Goal: Task Accomplishment & Management: Use online tool/utility

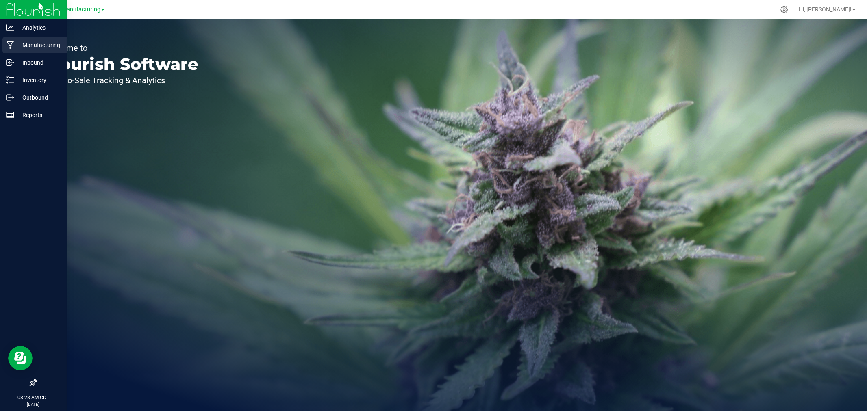
click at [29, 42] on p "Manufacturing" at bounding box center [38, 45] width 49 height 10
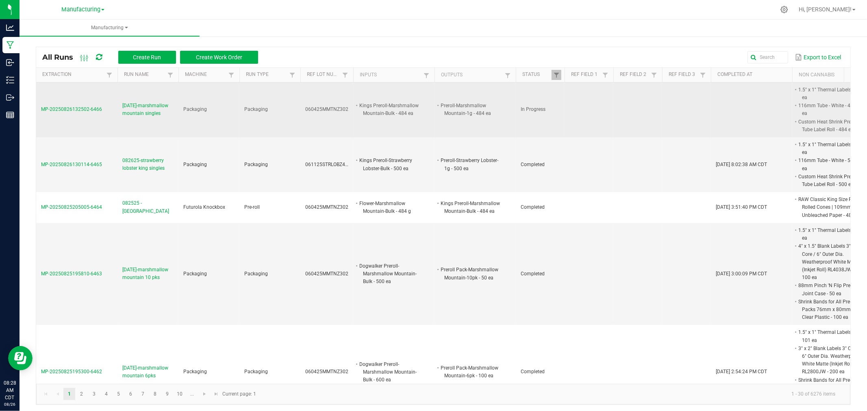
click at [146, 113] on span "[DATE]-marshmallow mountain singles" at bounding box center [147, 109] width 51 height 15
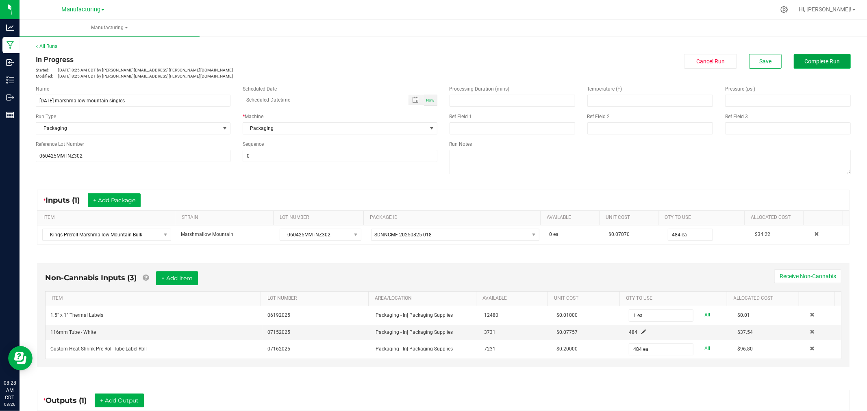
click at [814, 63] on span "Complete Run" at bounding box center [821, 61] width 35 height 7
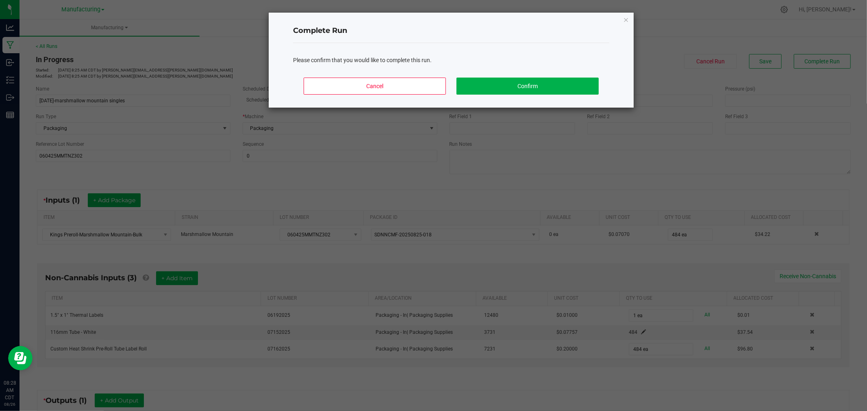
click at [535, 102] on div "Cancel Confirm" at bounding box center [451, 89] width 316 height 37
click at [534, 88] on button "Confirm" at bounding box center [527, 86] width 142 height 17
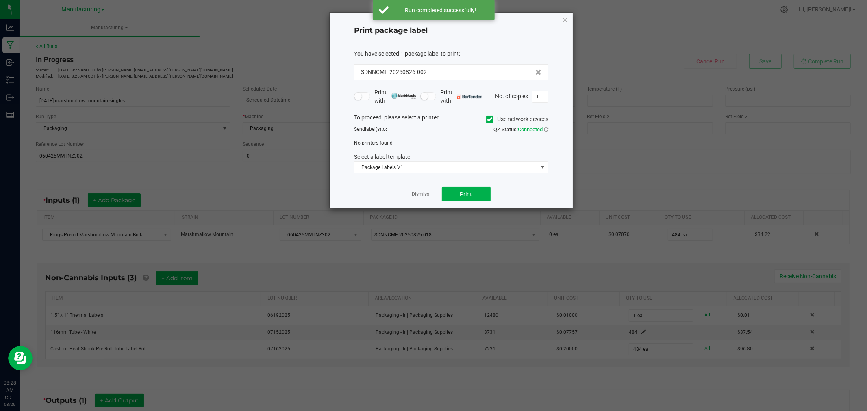
click at [490, 119] on icon at bounding box center [489, 119] width 5 height 0
click at [0, 0] on input "Use network devices" at bounding box center [0, 0] width 0 height 0
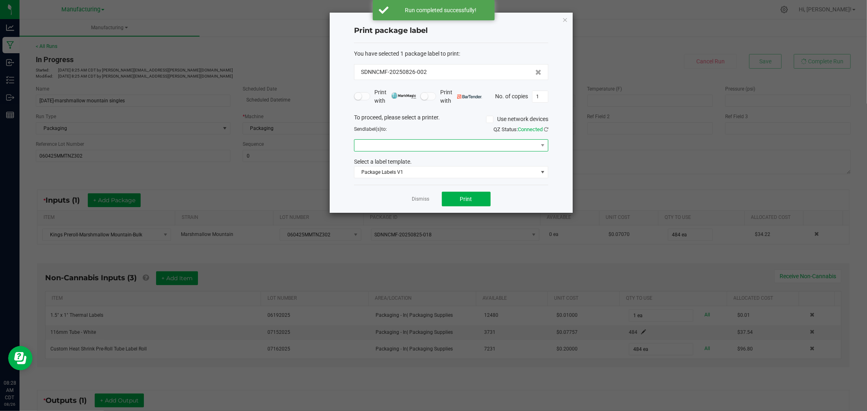
click at [460, 144] on span at bounding box center [445, 145] width 183 height 11
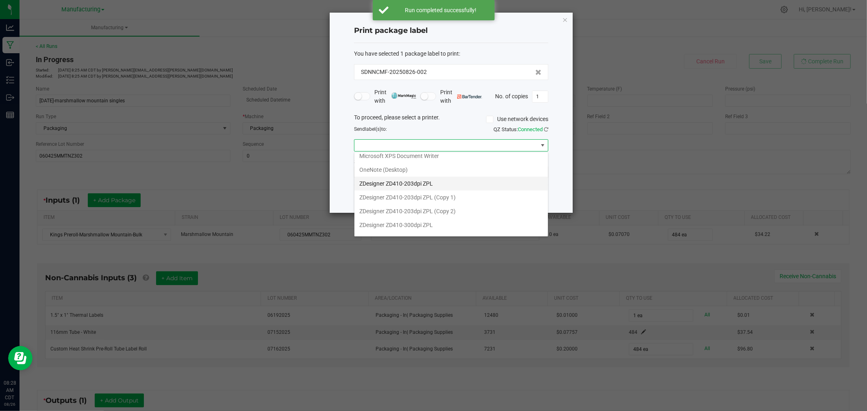
scroll to position [99, 0]
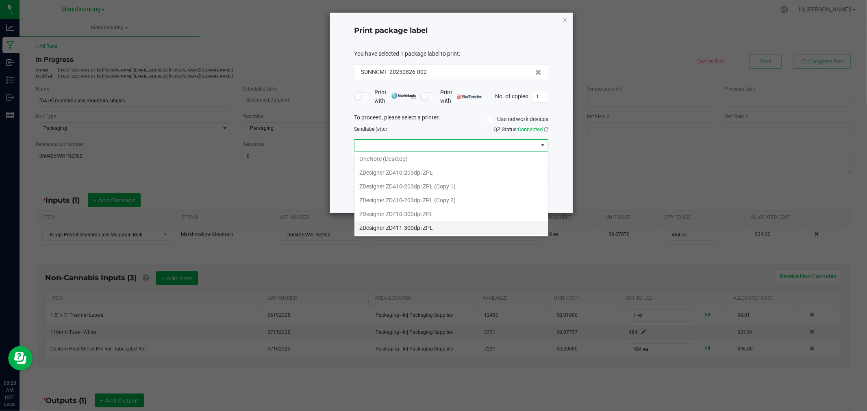
click at [427, 228] on ZPL "ZDesigner ZD411-300dpi ZPL" at bounding box center [450, 228] width 193 height 14
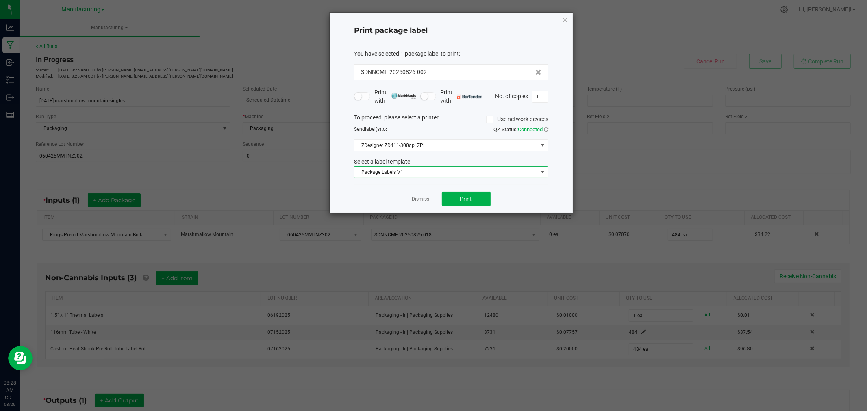
click at [444, 170] on span "Package Labels V1" at bounding box center [445, 172] width 183 height 11
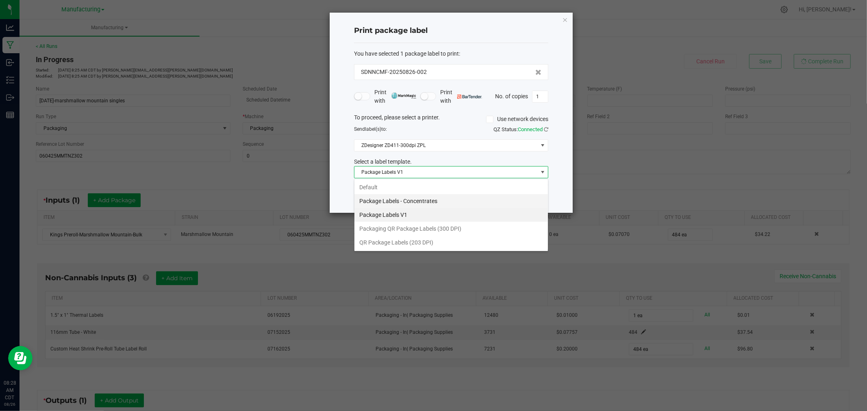
scroll to position [12, 194]
click at [487, 227] on li "Packaging QR Package Labels (300 DPI)" at bounding box center [450, 229] width 193 height 14
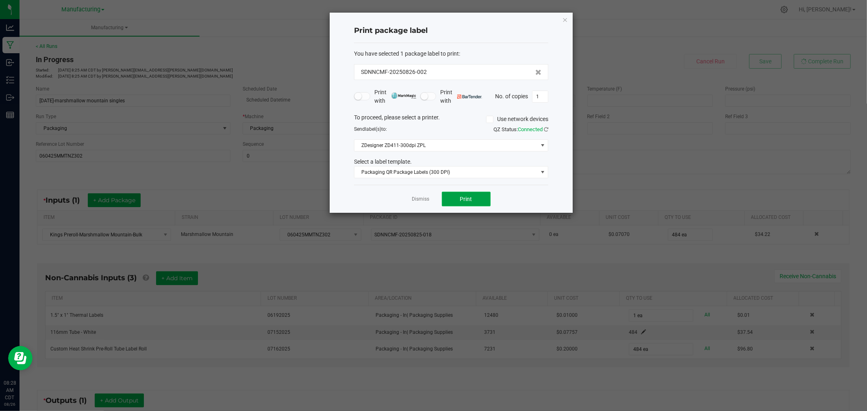
click at [457, 196] on button "Print" at bounding box center [466, 199] width 49 height 15
click at [416, 198] on link "Dismiss" at bounding box center [420, 199] width 17 height 7
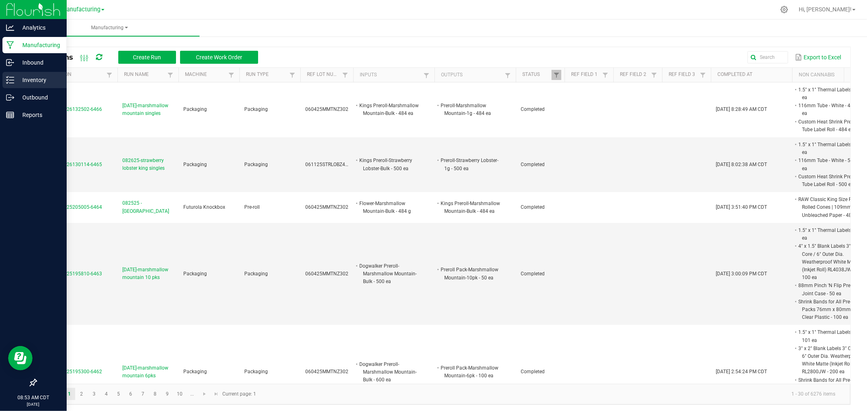
click at [18, 81] on p "Inventory" at bounding box center [38, 80] width 49 height 10
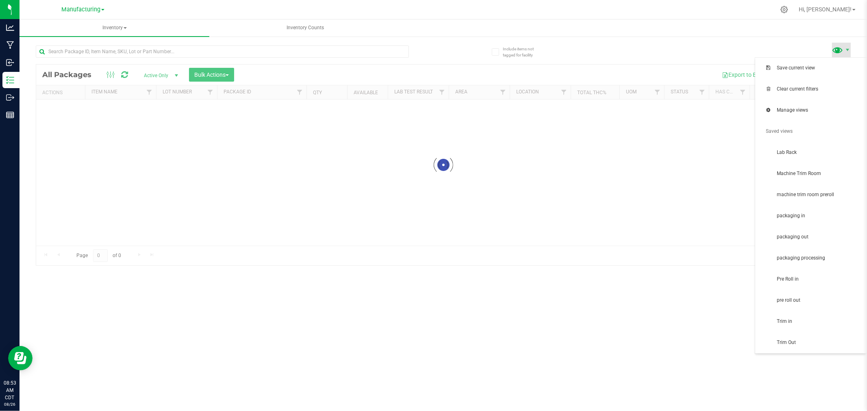
click at [840, 49] on span at bounding box center [838, 50] width 12 height 12
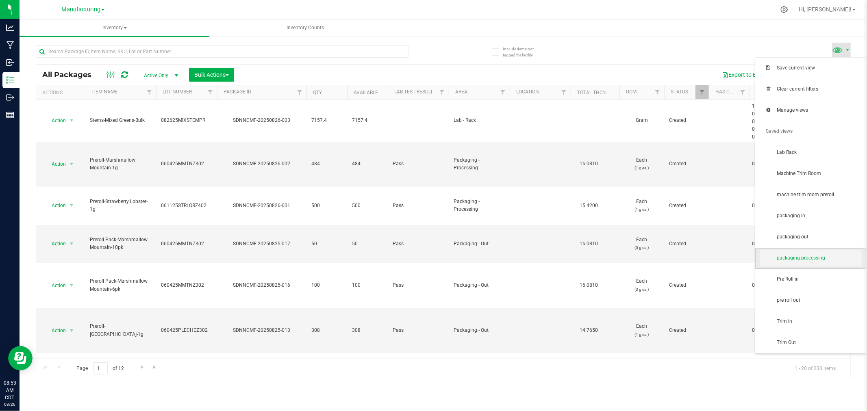
click at [791, 263] on span "packaging processing" at bounding box center [811, 258] width 102 height 16
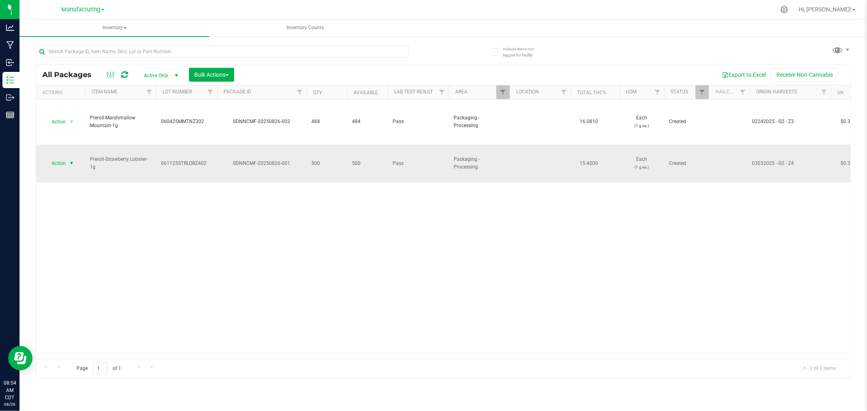
click at [61, 158] on span "Action" at bounding box center [55, 163] width 22 height 11
click at [77, 223] on li "Locate package" at bounding box center [70, 218] width 51 height 12
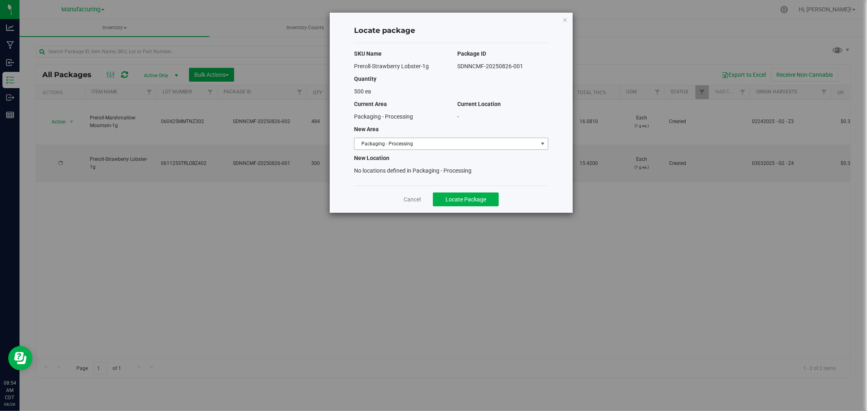
click at [451, 145] on span "Packaging - Processing" at bounding box center [445, 143] width 183 height 11
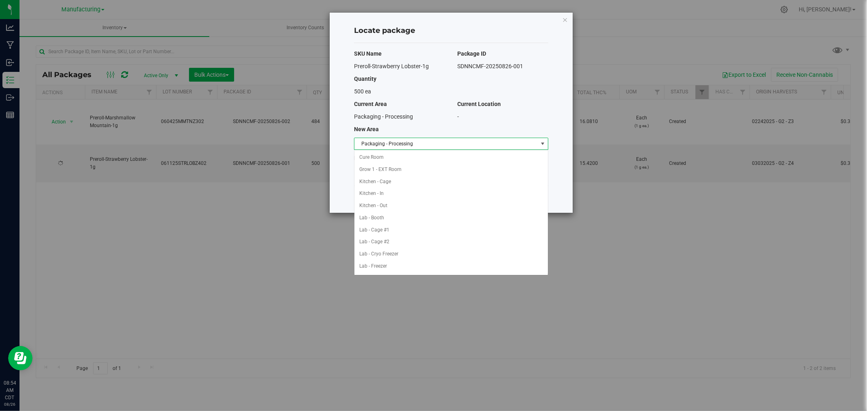
scroll to position [133, 0]
click at [380, 258] on li "Packaging - Out" at bounding box center [450, 254] width 193 height 12
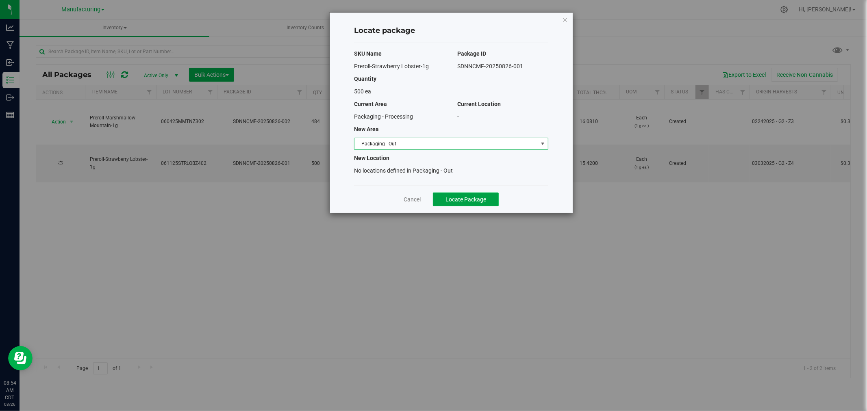
click at [472, 197] on span "Locate Package" at bounding box center [465, 199] width 41 height 7
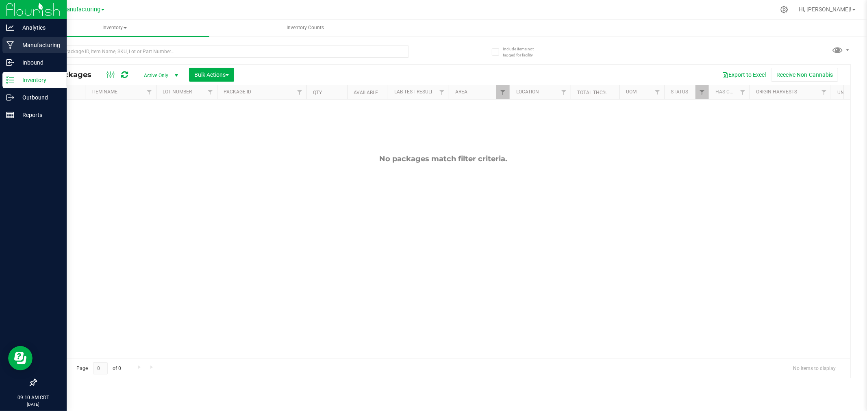
click at [26, 41] on p "Manufacturing" at bounding box center [38, 45] width 49 height 10
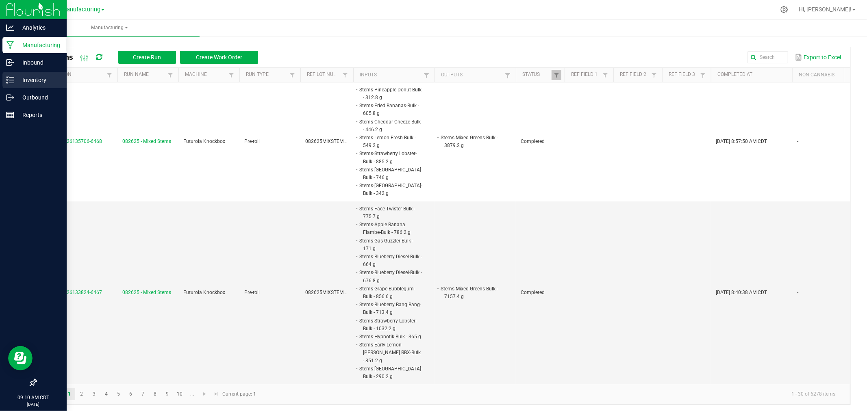
click at [35, 78] on p "Inventory" at bounding box center [38, 80] width 49 height 10
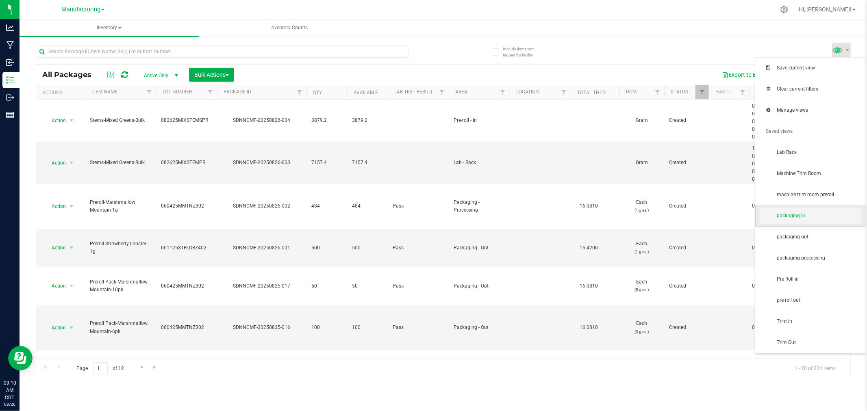
click at [815, 216] on span "packaging in" at bounding box center [818, 215] width 85 height 7
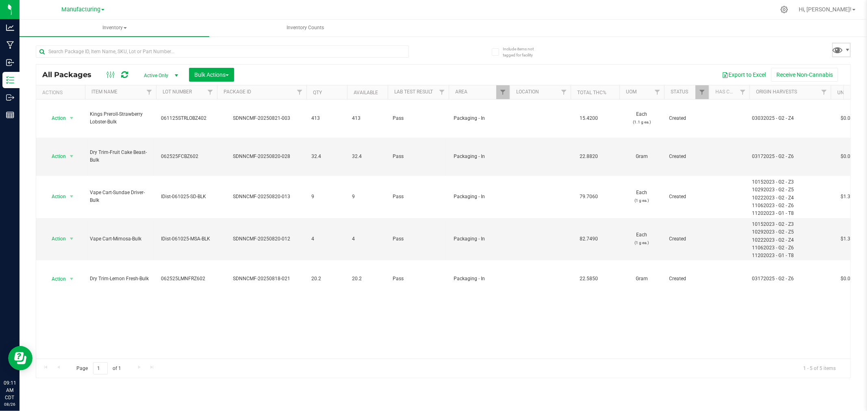
click at [846, 54] on span at bounding box center [841, 50] width 19 height 15
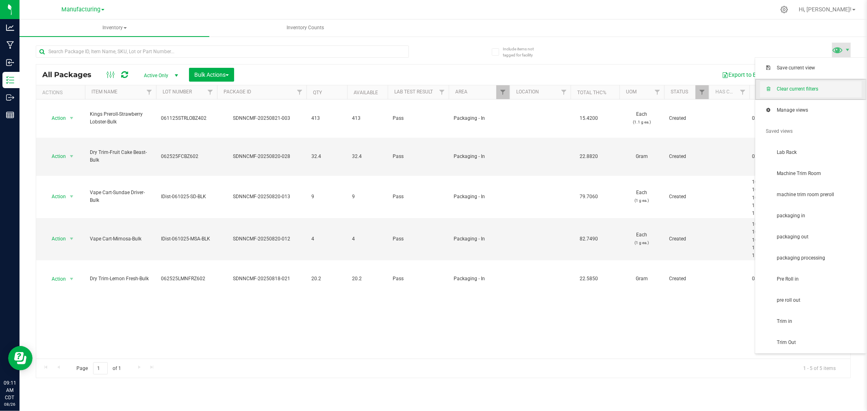
click at [822, 88] on span "Clear current filters" at bounding box center [818, 89] width 85 height 7
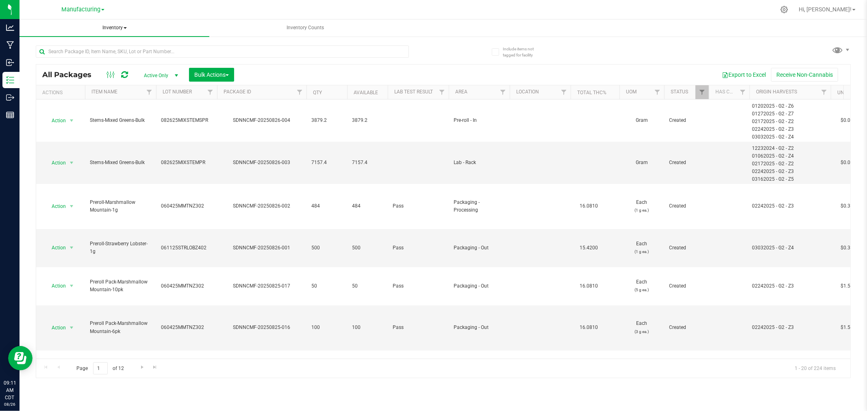
click at [111, 30] on span "Inventory" at bounding box center [115, 28] width 190 height 17
click at [88, 59] on li "All inventory" at bounding box center [115, 59] width 190 height 10
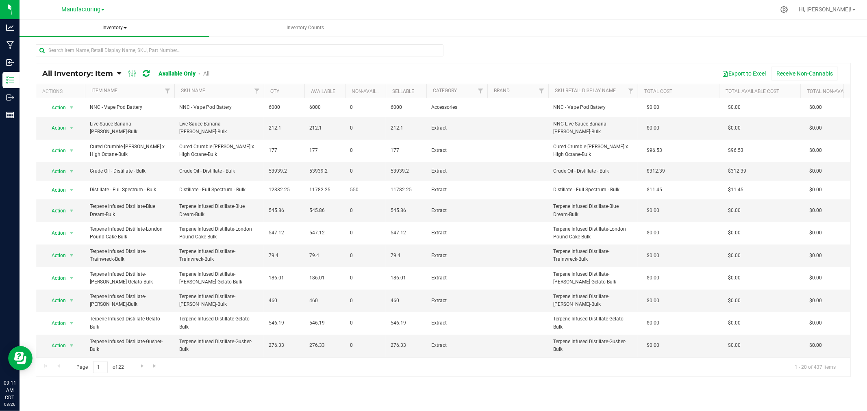
click at [115, 27] on span "Inventory" at bounding box center [115, 28] width 190 height 17
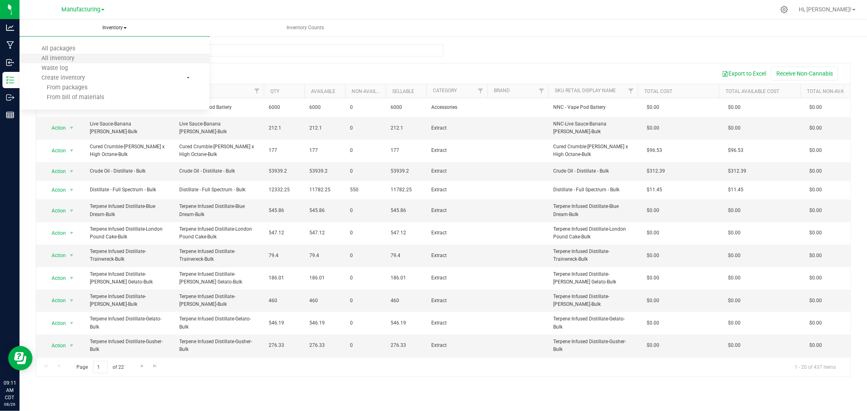
click at [87, 54] on li "All inventory" at bounding box center [115, 59] width 190 height 10
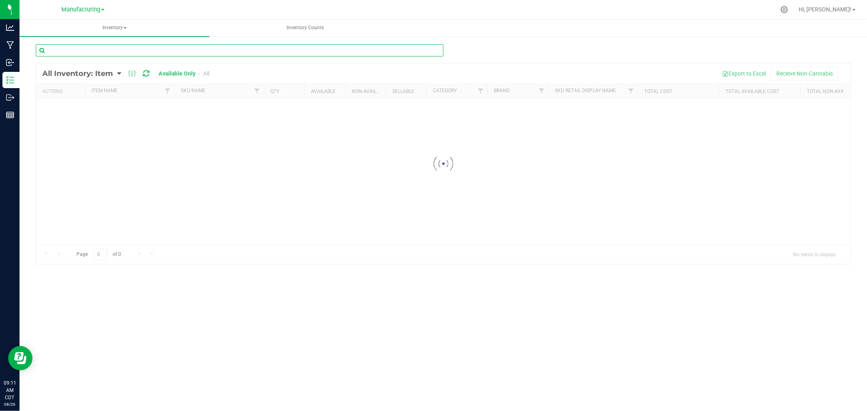
click at [129, 50] on input "text" at bounding box center [240, 50] width 408 height 12
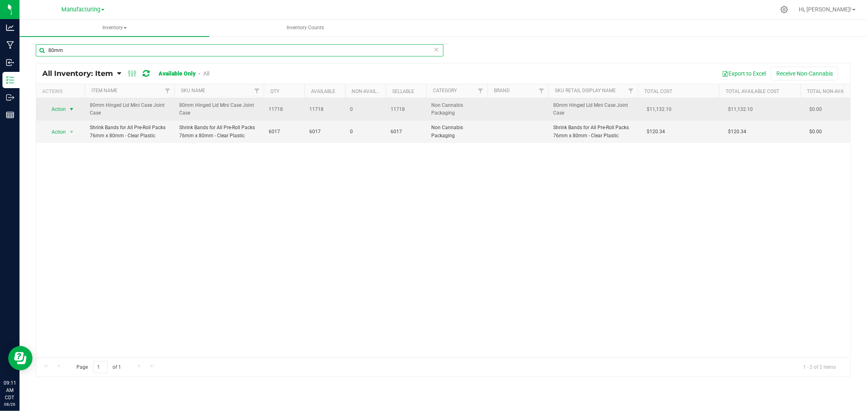
type input "80mm"
click at [60, 108] on span "Action" at bounding box center [55, 109] width 22 height 11
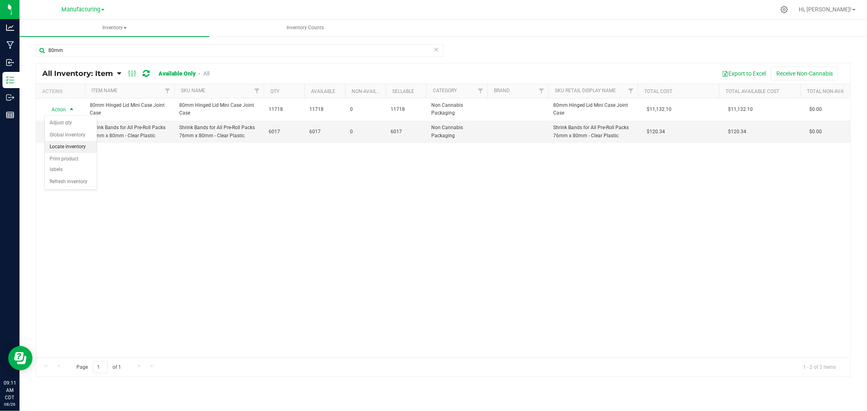
click at [72, 148] on li "Locate inventory" at bounding box center [71, 147] width 52 height 12
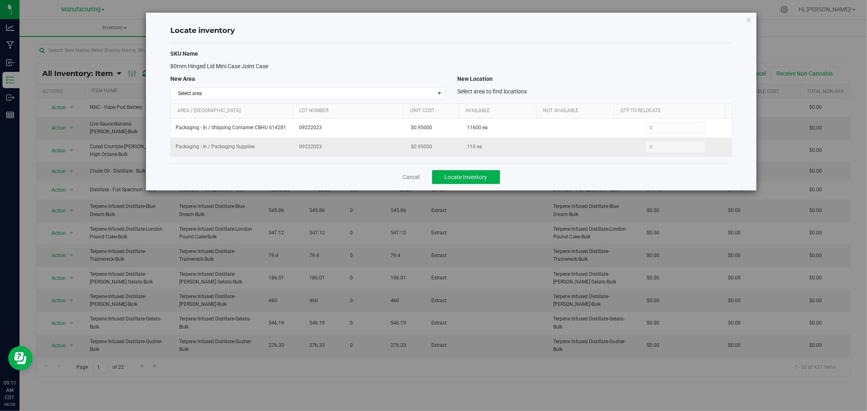
click at [663, 146] on span "0 0" at bounding box center [675, 147] width 61 height 12
click at [404, 177] on link "Cancel" at bounding box center [411, 177] width 17 height 8
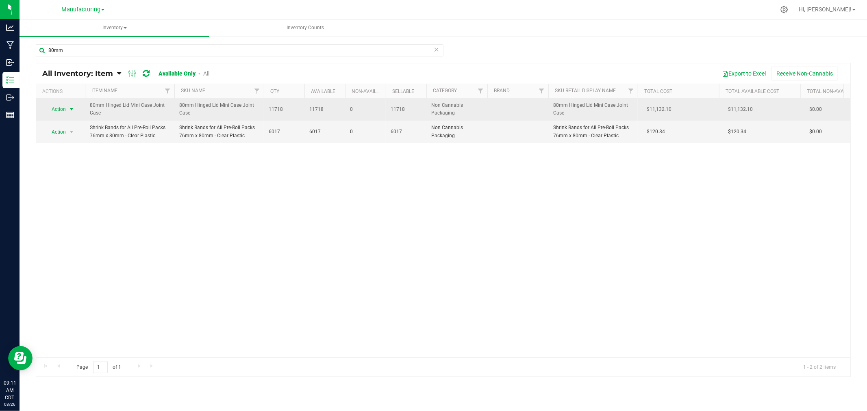
click at [56, 107] on span "Action" at bounding box center [55, 109] width 22 height 11
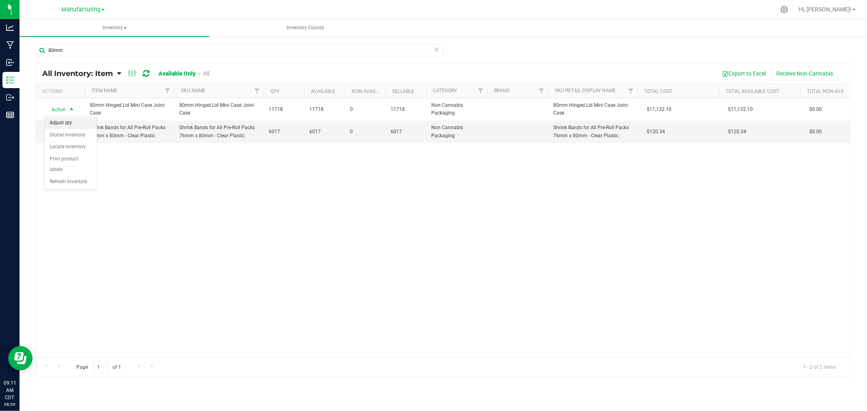
click at [69, 125] on li "Adjust qty" at bounding box center [71, 123] width 52 height 12
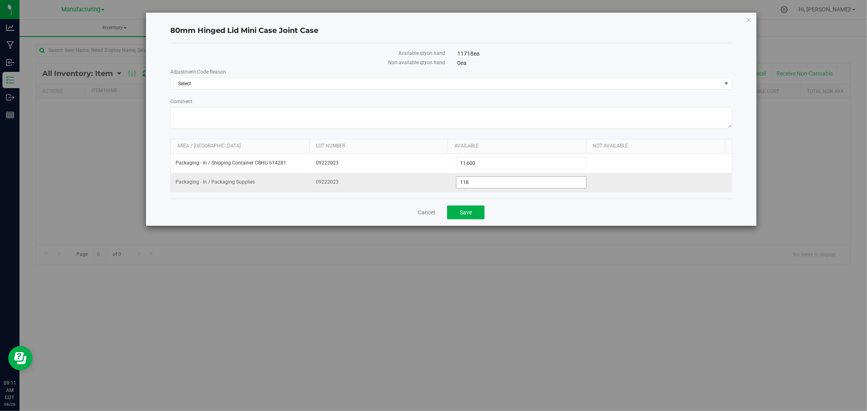
click at [525, 182] on span "118 118" at bounding box center [521, 182] width 130 height 12
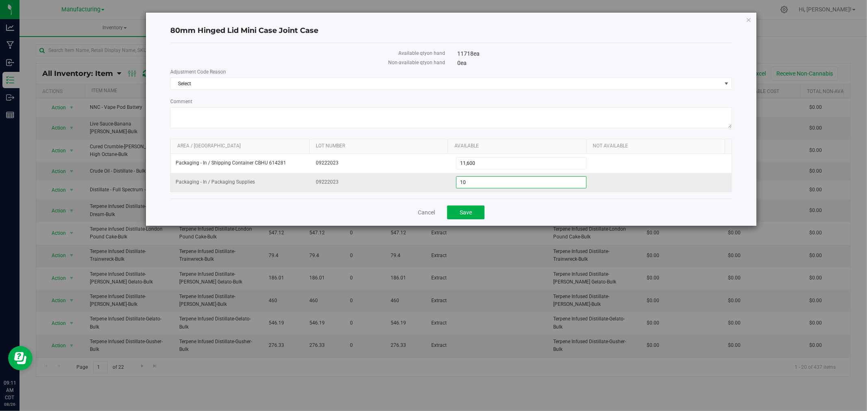
type input "104"
click at [425, 82] on span "Select" at bounding box center [446, 83] width 551 height 11
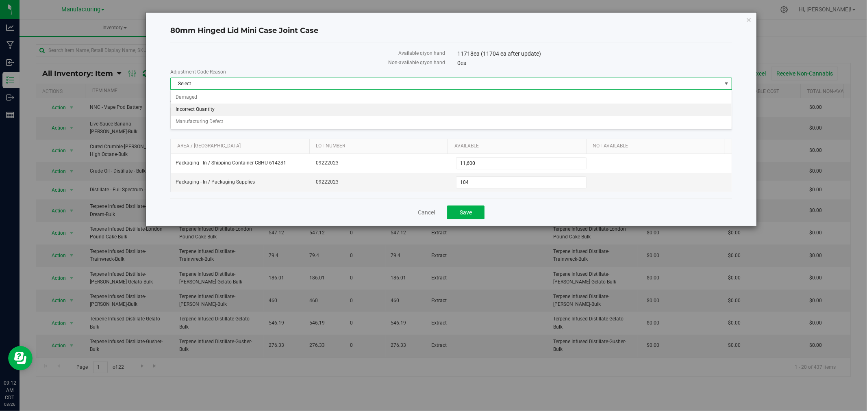
click at [228, 111] on li "Incorrect Quantity" at bounding box center [451, 110] width 561 height 12
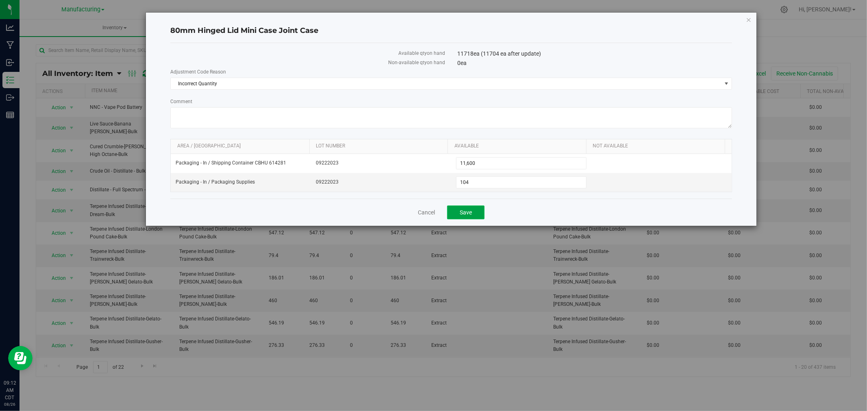
click at [473, 214] on button "Save" at bounding box center [465, 213] width 37 height 14
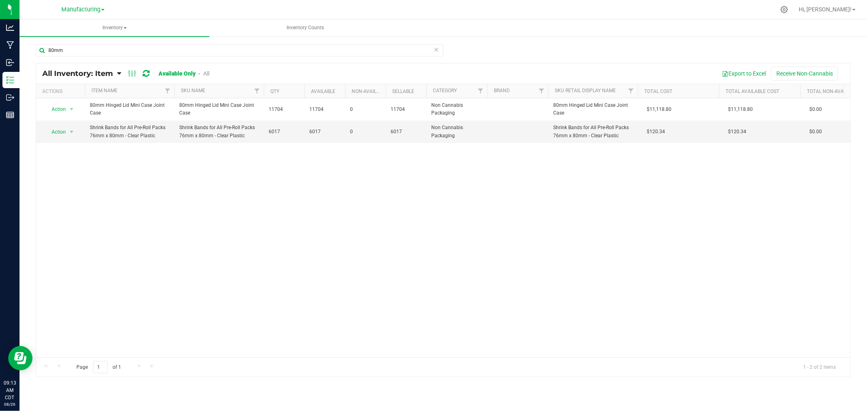
click at [436, 51] on icon at bounding box center [437, 49] width 6 height 10
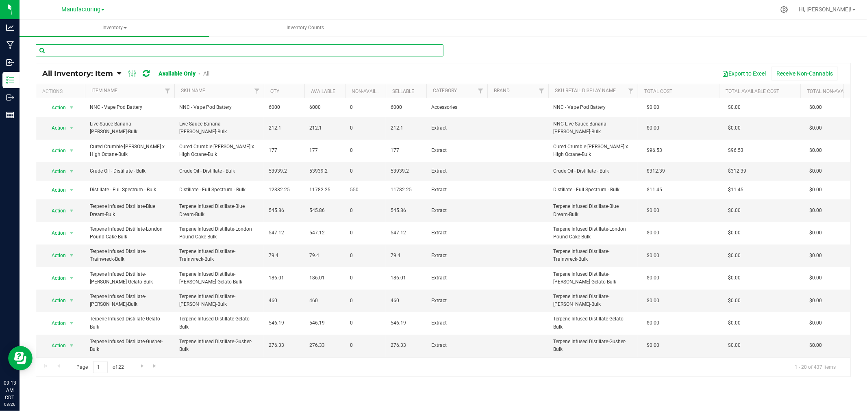
click at [435, 51] on input "text" at bounding box center [240, 50] width 408 height 12
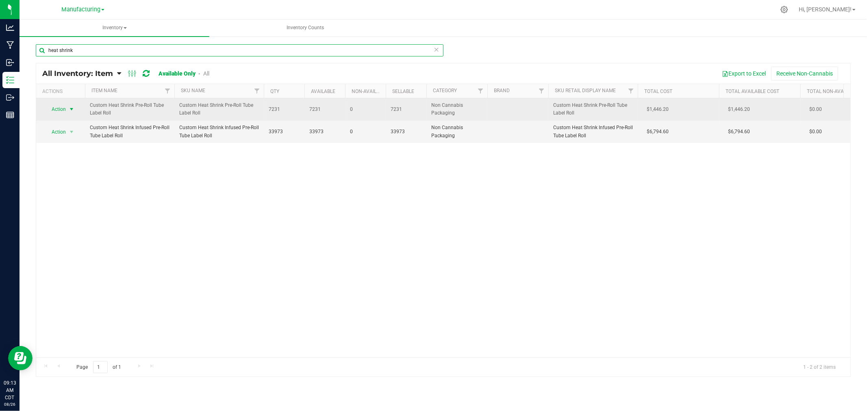
type input "heat shrink"
click at [60, 108] on span "Action" at bounding box center [55, 109] width 22 height 11
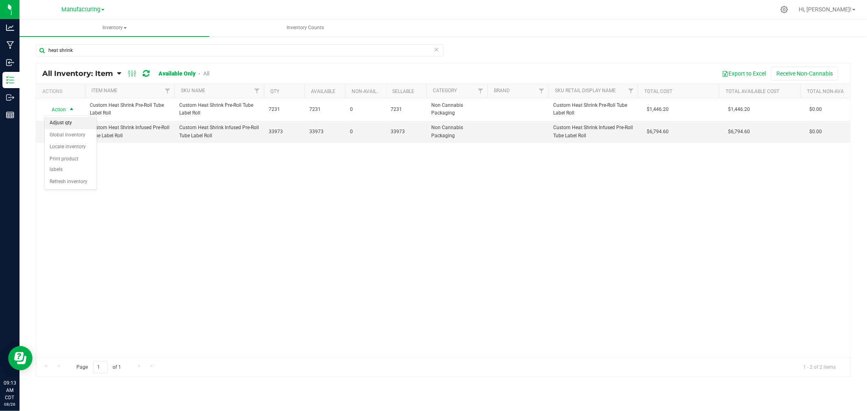
click at [80, 119] on li "Adjust qty" at bounding box center [71, 123] width 52 height 12
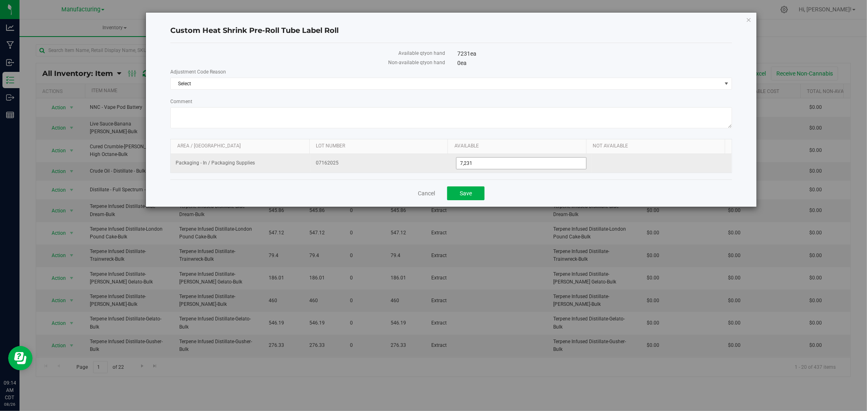
click at [480, 159] on span "7,231 7231" at bounding box center [521, 163] width 130 height 12
type input "7195"
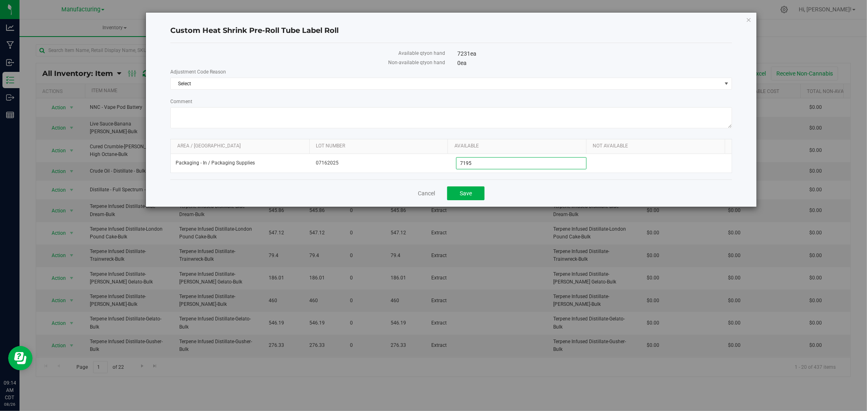
type input "7,195"
click at [492, 132] on form "Adjustment Code Reason Select Select Damaged Incorrect Quantity Manufacturing D…" at bounding box center [451, 120] width 562 height 105
click at [482, 85] on span "Select" at bounding box center [446, 83] width 551 height 11
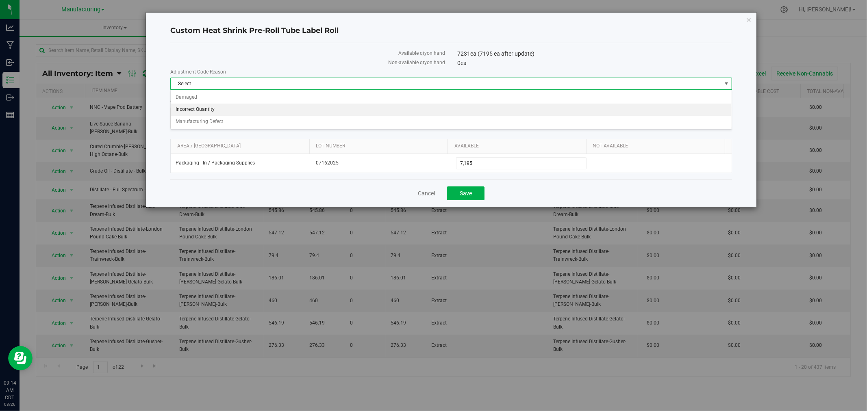
click at [215, 108] on li "Incorrect Quantity" at bounding box center [451, 110] width 561 height 12
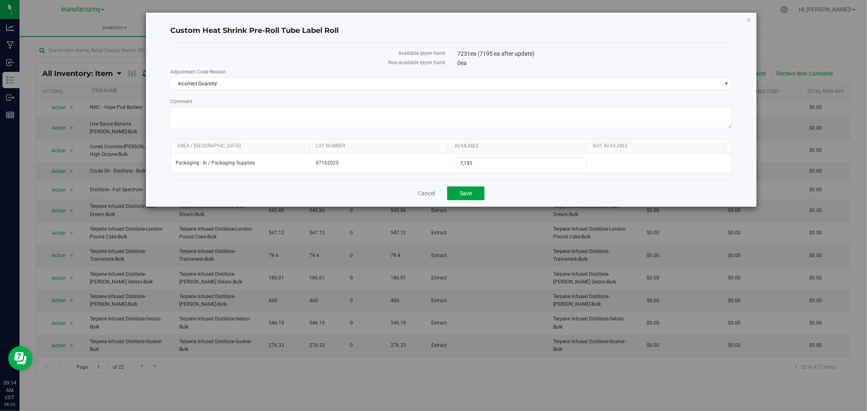
click at [459, 193] on button "Save" at bounding box center [465, 193] width 37 height 14
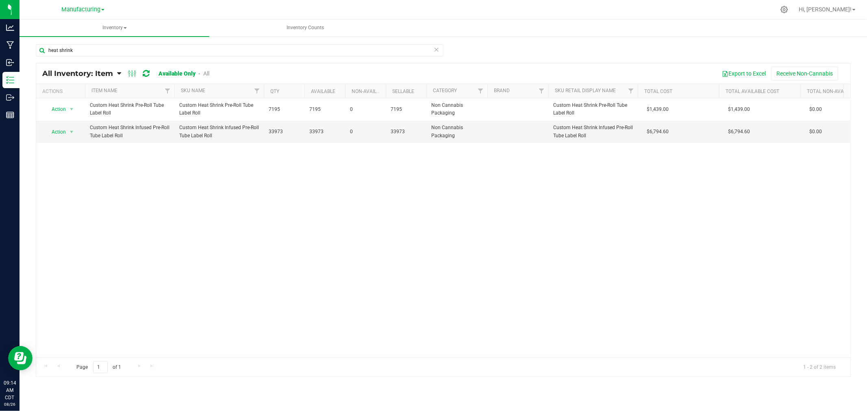
click at [436, 49] on icon at bounding box center [437, 49] width 6 height 10
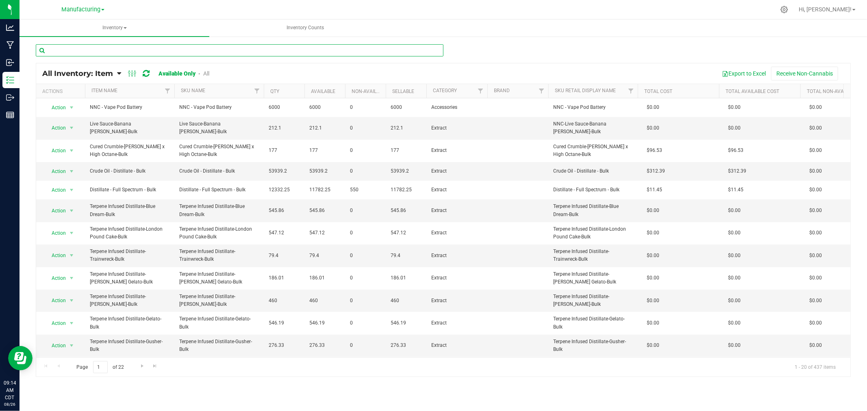
click at [305, 50] on input "text" at bounding box center [240, 50] width 408 height 12
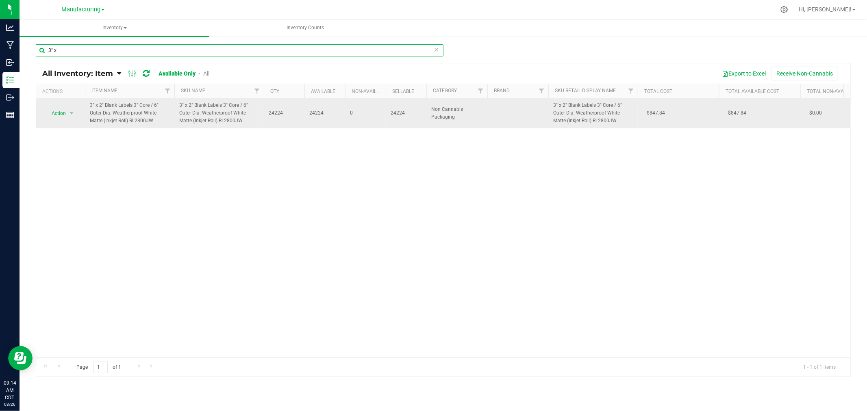
type input "3" x"
click at [65, 111] on span "Action" at bounding box center [60, 113] width 33 height 11
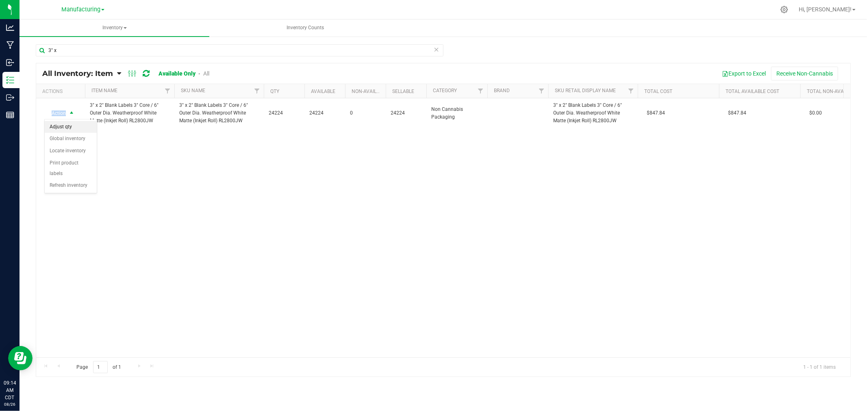
click at [80, 128] on li "Adjust qty" at bounding box center [71, 127] width 52 height 12
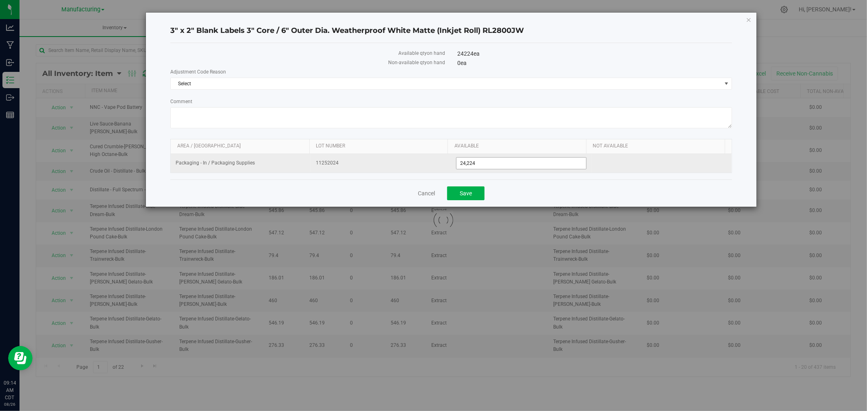
click at [520, 159] on span "24,224 24224" at bounding box center [521, 163] width 130 height 12
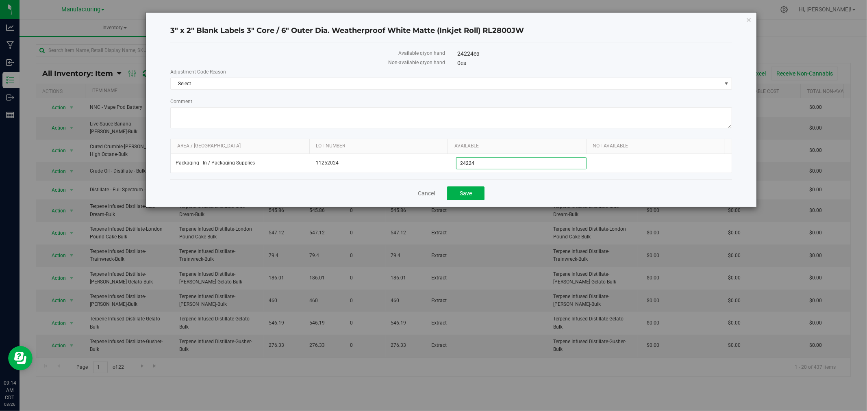
click at [601, 180] on div "Available qty on hand 24224 ea Non-available qty on hand 0 ea Adjustment Code R…" at bounding box center [451, 111] width 562 height 137
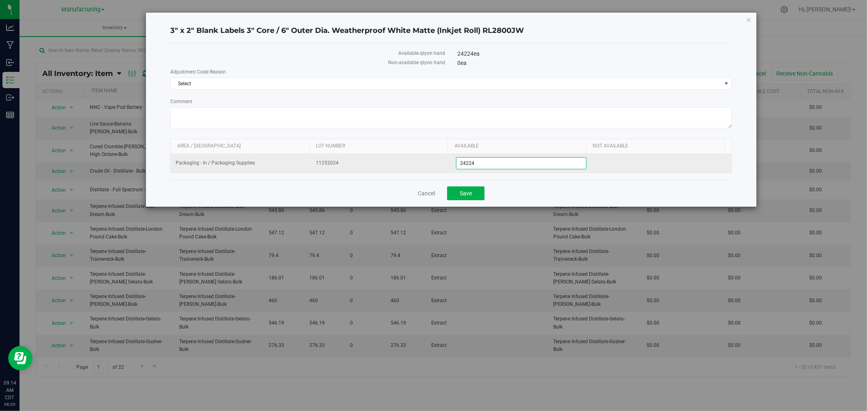
click at [517, 161] on span "24,224 24224" at bounding box center [521, 163] width 130 height 12
type input "24196"
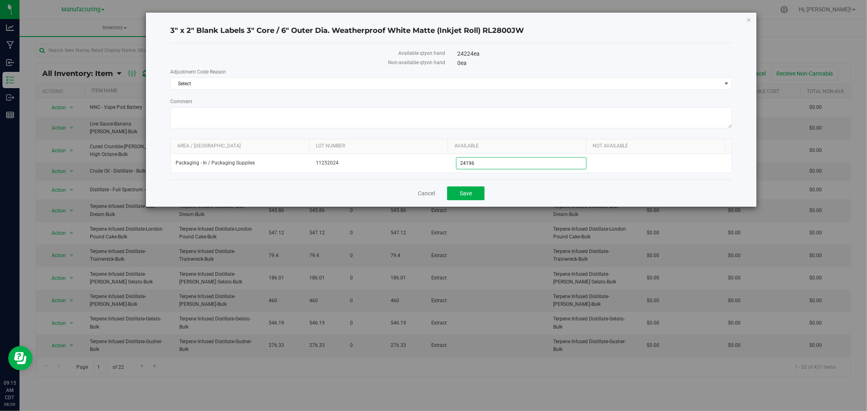
type input "24,196"
click at [550, 199] on div "Cancel Save" at bounding box center [451, 193] width 562 height 27
click at [443, 92] on div "Adjustment Code Reason Select Select Damaged Incorrect Quantity Manufacturing D…" at bounding box center [451, 99] width 562 height 63
click at [443, 84] on span "Select" at bounding box center [446, 83] width 551 height 11
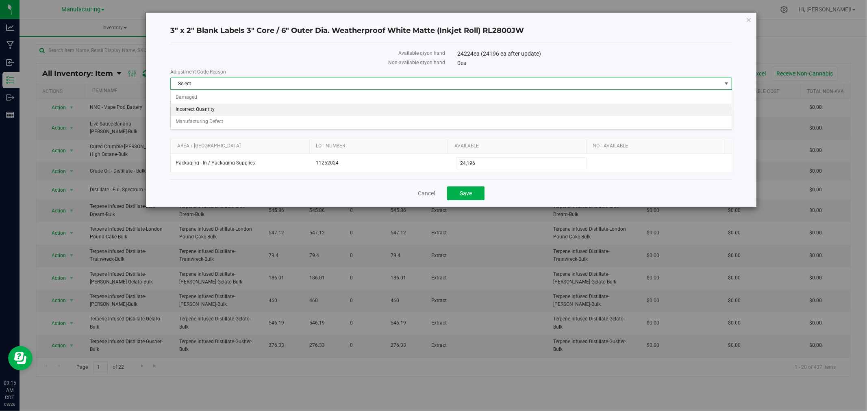
click at [199, 108] on li "Incorrect Quantity" at bounding box center [451, 110] width 561 height 12
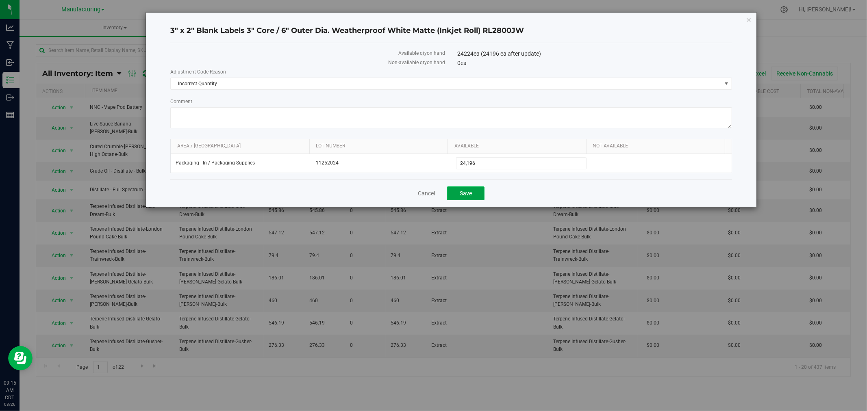
click at [458, 190] on button "Save" at bounding box center [465, 193] width 37 height 14
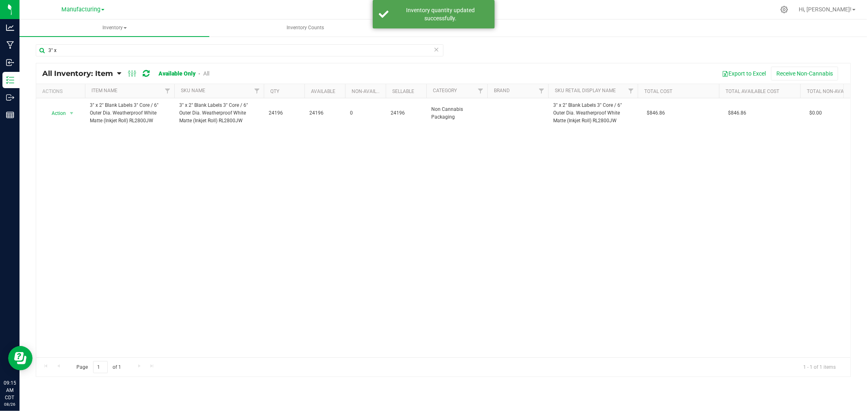
click at [436, 50] on icon at bounding box center [437, 49] width 6 height 10
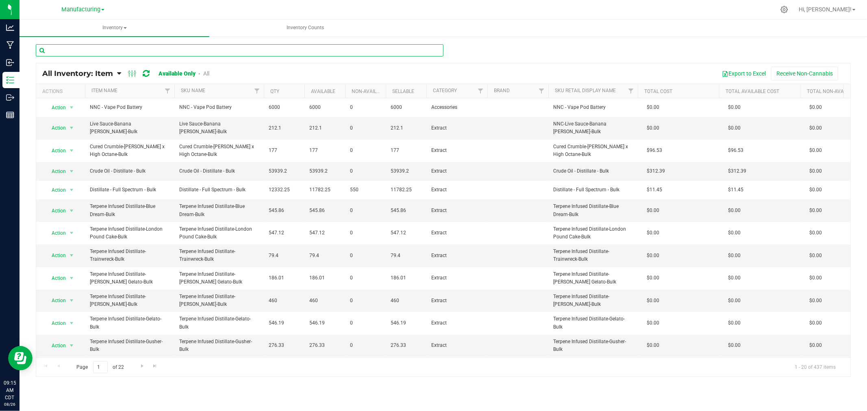
click at [96, 50] on input "text" at bounding box center [240, 50] width 408 height 12
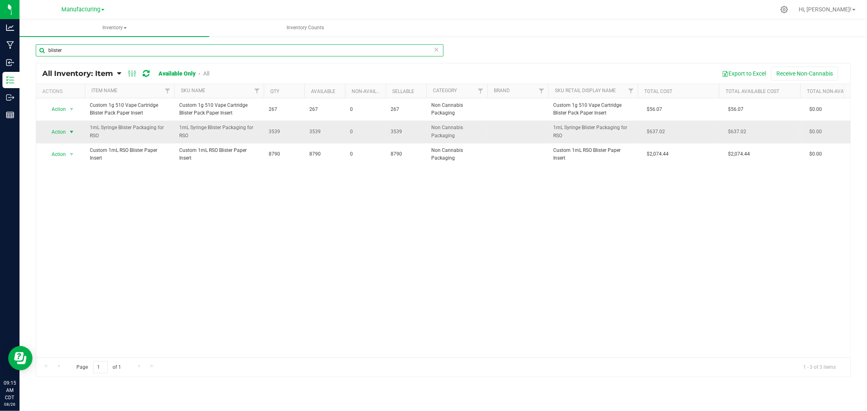
type input "blister"
click at [58, 129] on span "Action" at bounding box center [55, 131] width 22 height 11
click at [69, 147] on li "Adjust qty" at bounding box center [71, 146] width 52 height 12
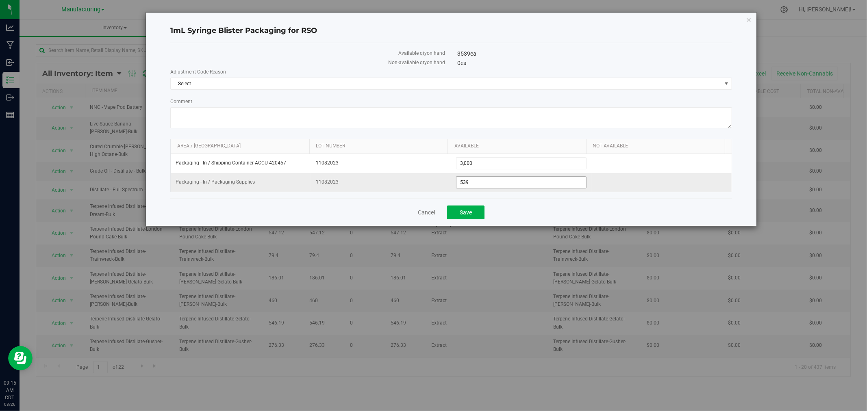
click at [488, 184] on span "539 539" at bounding box center [521, 182] width 130 height 12
type input "536"
click at [551, 226] on div "Cancel Save" at bounding box center [451, 212] width 562 height 27
click at [315, 82] on span "Select" at bounding box center [446, 83] width 551 height 11
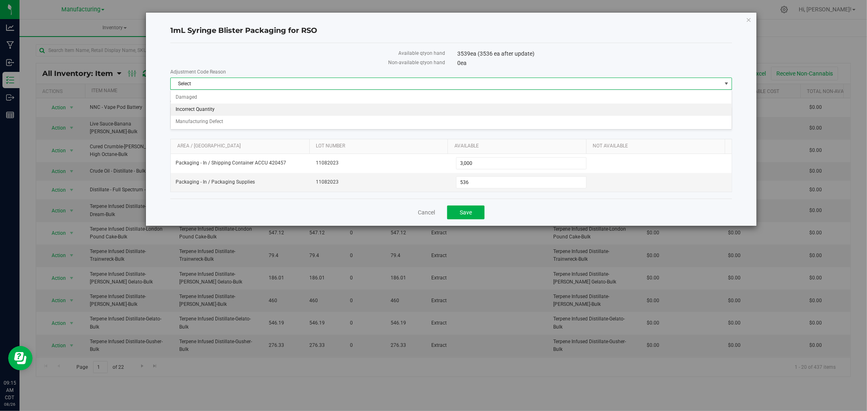
click at [226, 106] on li "Incorrect Quantity" at bounding box center [451, 110] width 561 height 12
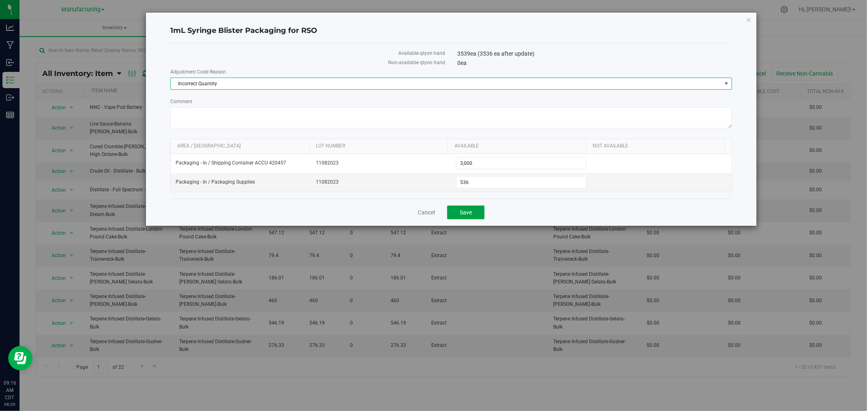
click at [462, 215] on span "Save" at bounding box center [466, 212] width 12 height 7
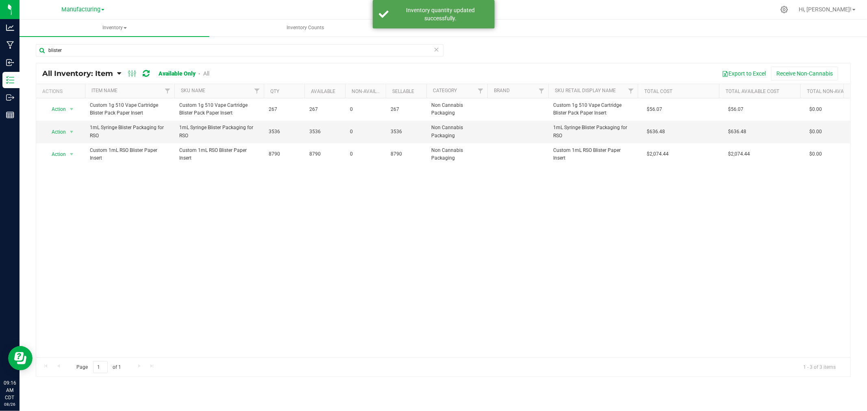
click at [437, 46] on icon at bounding box center [437, 49] width 6 height 10
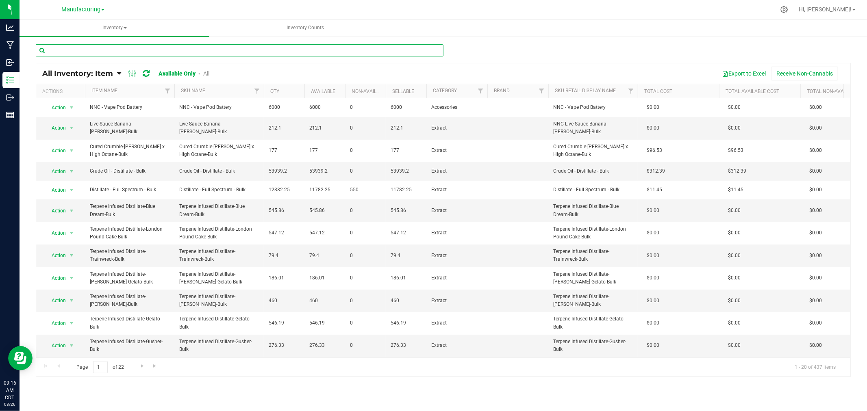
click at [330, 51] on input "text" at bounding box center [240, 50] width 408 height 12
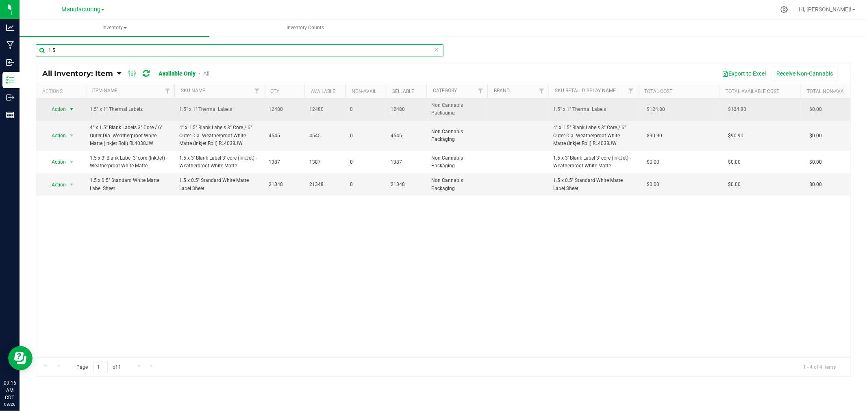
type input "1.5"
click at [57, 106] on span "Action" at bounding box center [55, 109] width 22 height 11
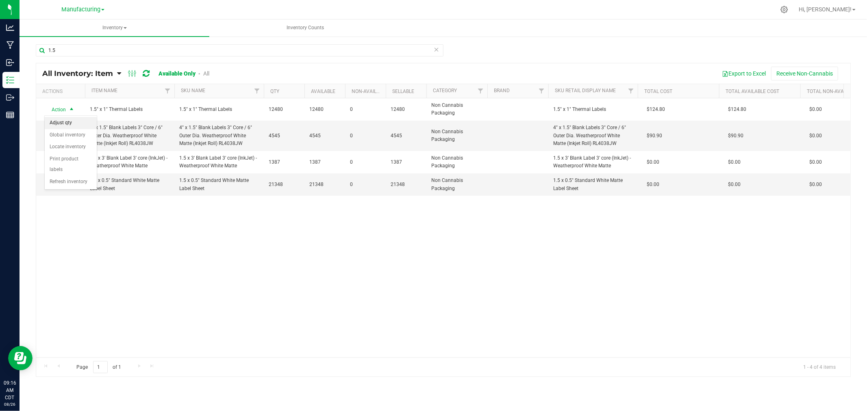
click at [64, 123] on li "Adjust qty" at bounding box center [71, 123] width 52 height 12
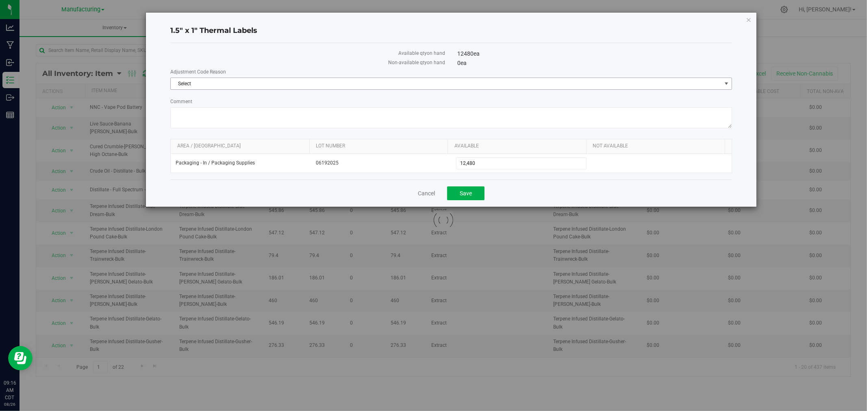
click at [199, 83] on span "Select" at bounding box center [446, 83] width 551 height 11
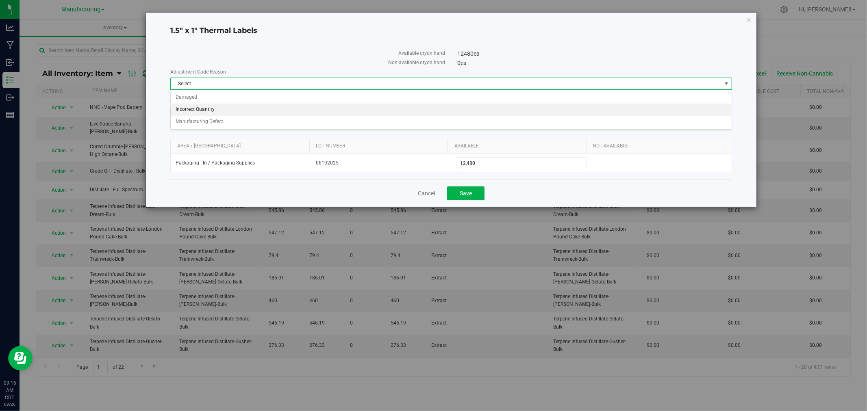
click at [202, 111] on li "Incorrect Quantity" at bounding box center [451, 110] width 561 height 12
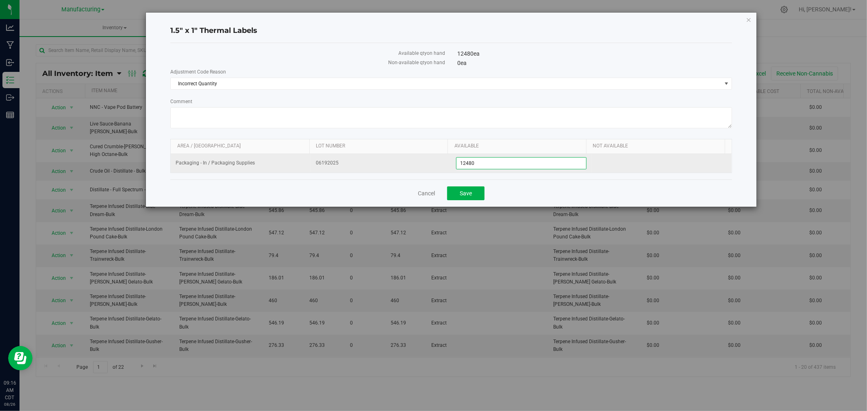
click at [499, 163] on span "12,480 12480" at bounding box center [521, 163] width 130 height 12
type input "12424"
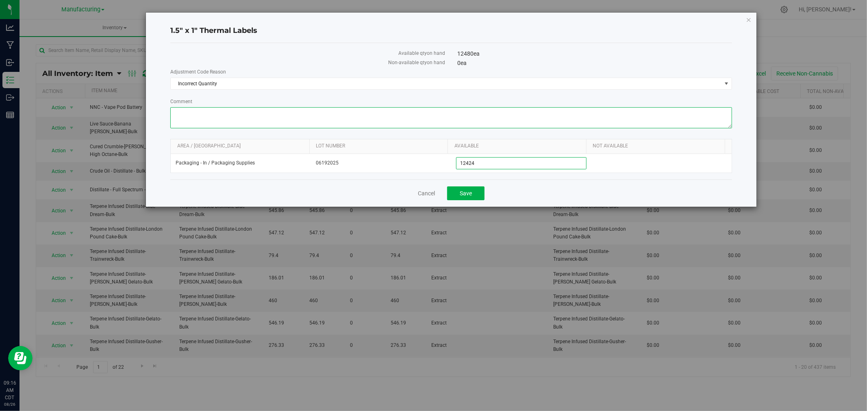
type input "12,424"
click at [395, 118] on textarea "Comment" at bounding box center [451, 117] width 562 height 21
type textarea "start and end of roll cant use. [DATE]"
click at [291, 33] on h4 "1.5" x 1" Thermal Labels" at bounding box center [451, 31] width 562 height 11
click at [464, 197] on span "Save" at bounding box center [466, 193] width 12 height 7
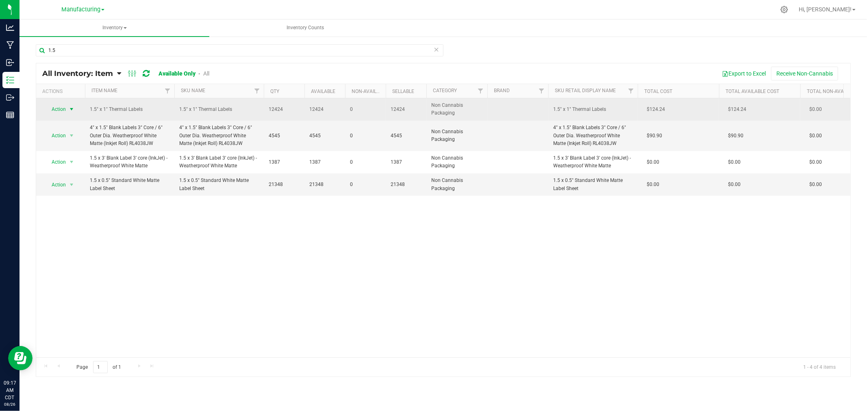
click at [69, 111] on span "select" at bounding box center [71, 109] width 7 height 7
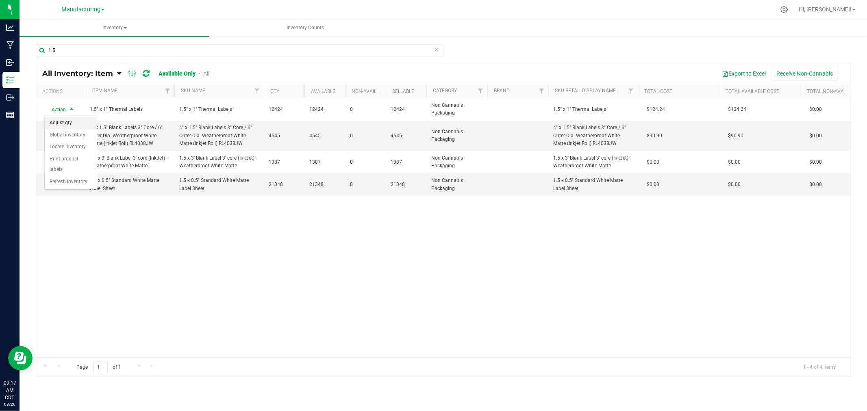
click at [78, 124] on li "Adjust qty" at bounding box center [71, 123] width 52 height 12
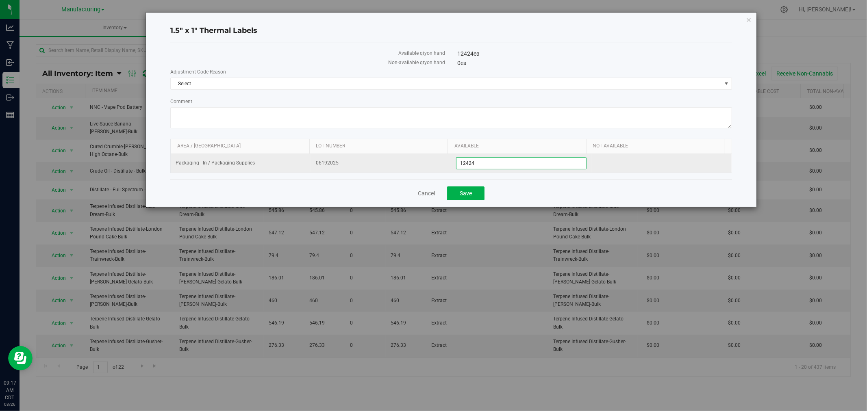
click at [508, 168] on span "12,424 12424" at bounding box center [521, 163] width 130 height 12
type input "1"
type input "11826"
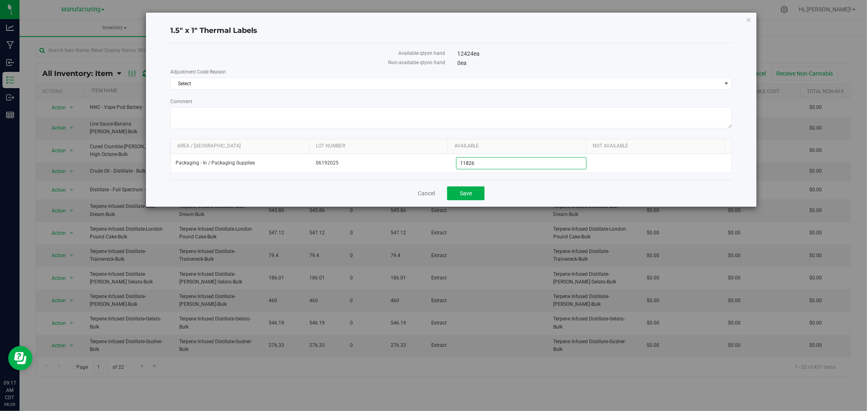
type input "11,826"
click at [515, 189] on div "Cancel Save" at bounding box center [451, 193] width 562 height 27
click at [266, 78] on span "Select" at bounding box center [446, 83] width 551 height 11
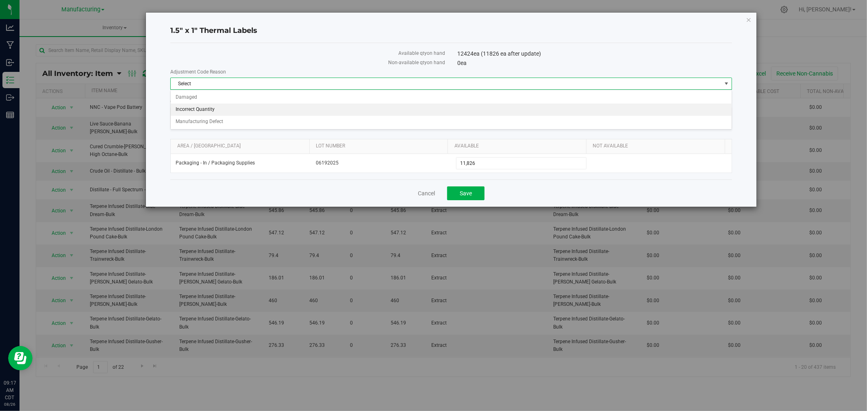
click at [255, 107] on li "Incorrect Quantity" at bounding box center [451, 110] width 561 height 12
click at [255, 110] on textarea "Comment" at bounding box center [451, 117] width 562 height 21
type textarea "misprint. [DATE]"
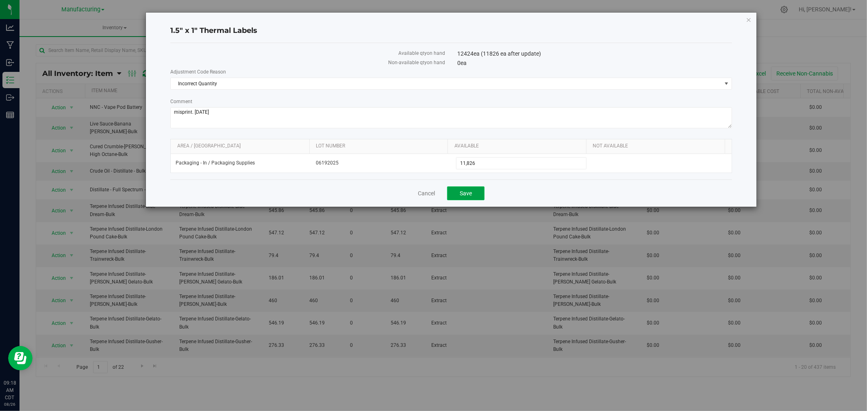
click at [464, 191] on span "Save" at bounding box center [466, 193] width 12 height 7
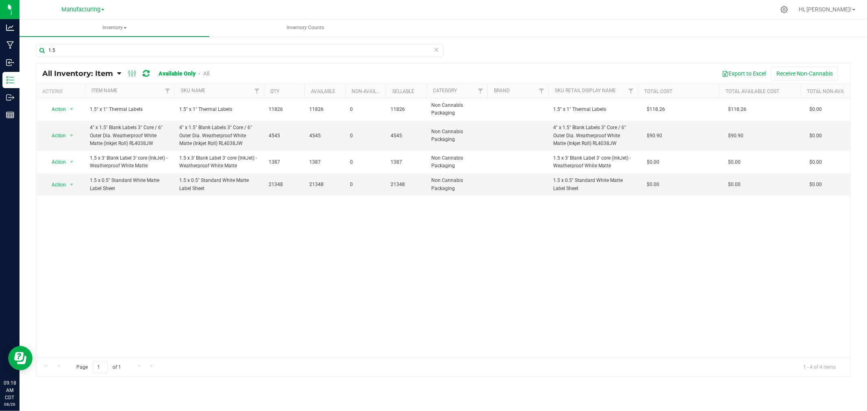
click at [438, 47] on icon at bounding box center [437, 49] width 6 height 10
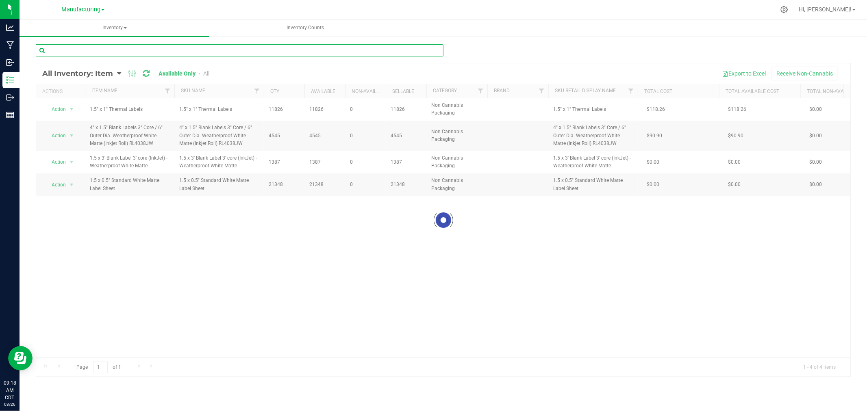
click at [387, 54] on input "text" at bounding box center [240, 50] width 408 height 12
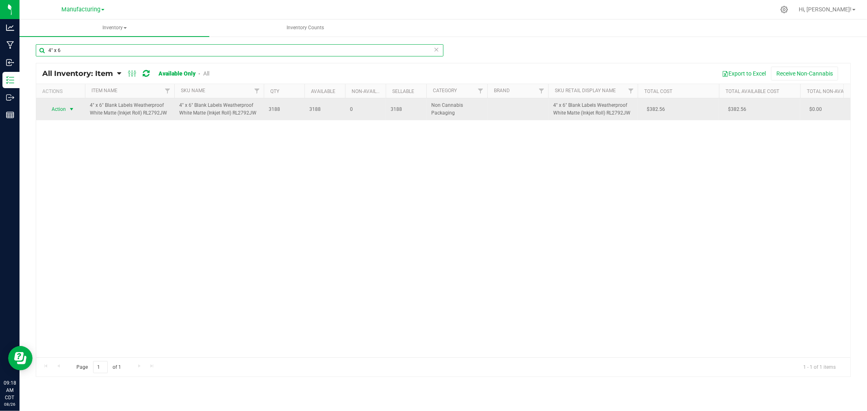
type input "4" x 6"
click at [53, 110] on span "Action" at bounding box center [55, 109] width 22 height 11
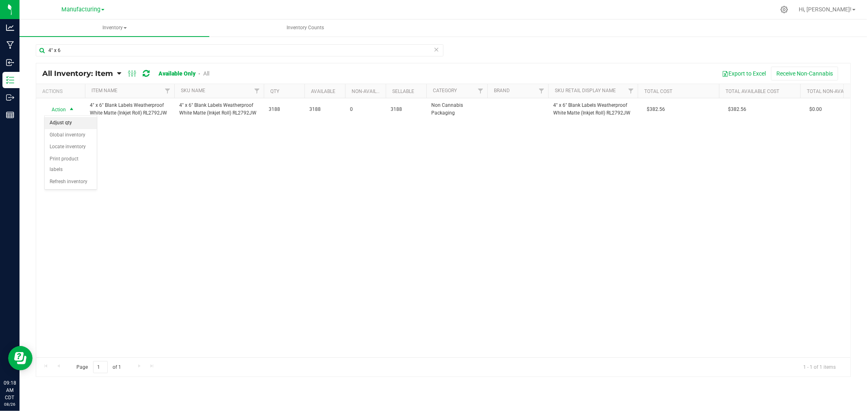
click at [74, 121] on li "Adjust qty" at bounding box center [71, 123] width 52 height 12
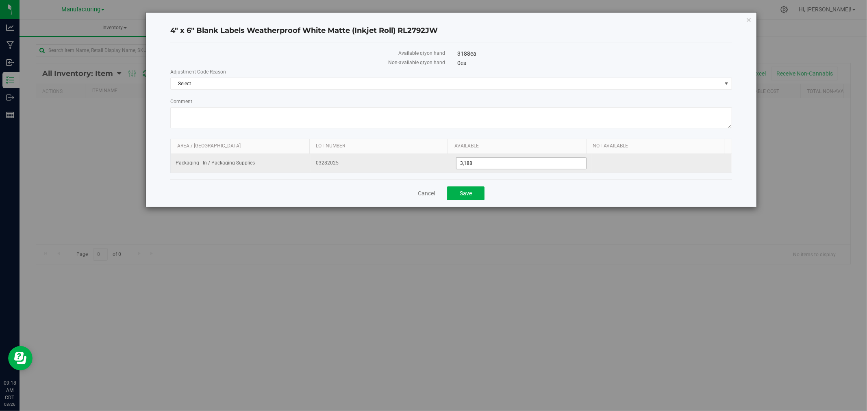
click at [483, 159] on input "3,188" at bounding box center [521, 163] width 130 height 11
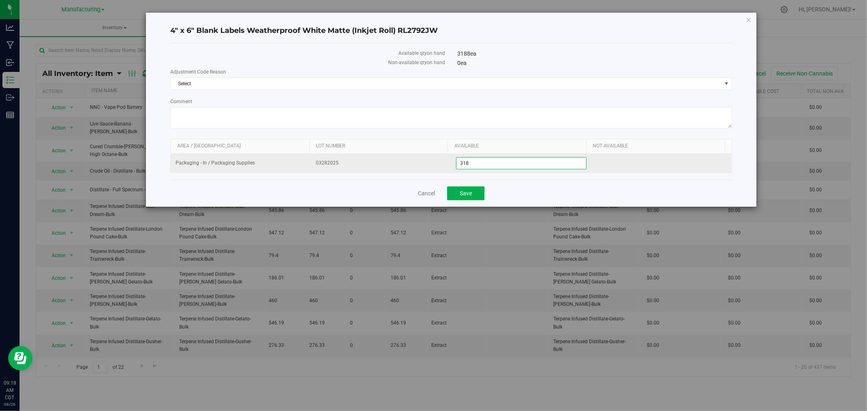
type input "3182"
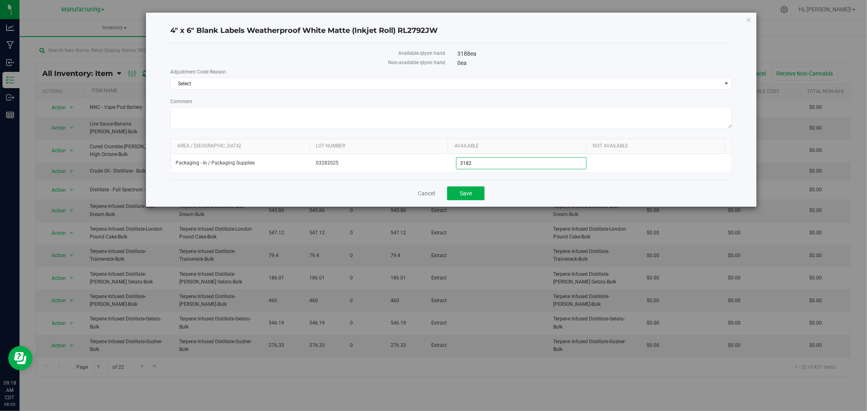
type input "3,182"
click at [509, 195] on div "Cancel Save" at bounding box center [451, 193] width 562 height 27
click at [386, 84] on span "Select" at bounding box center [446, 83] width 551 height 11
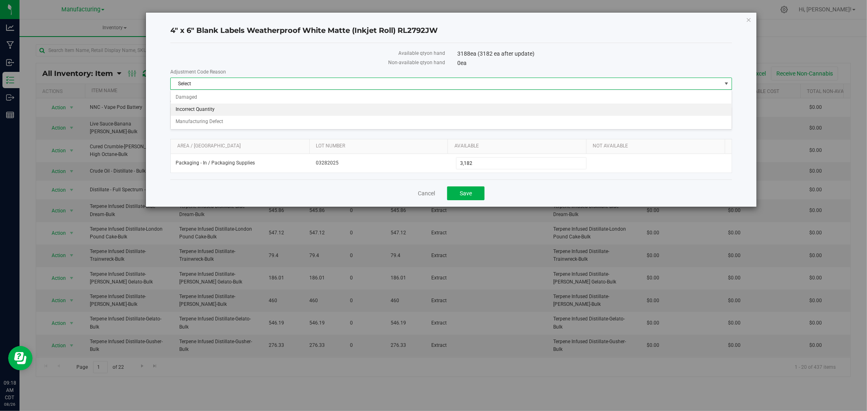
click at [226, 107] on li "Incorrect Quantity" at bounding box center [451, 110] width 561 height 12
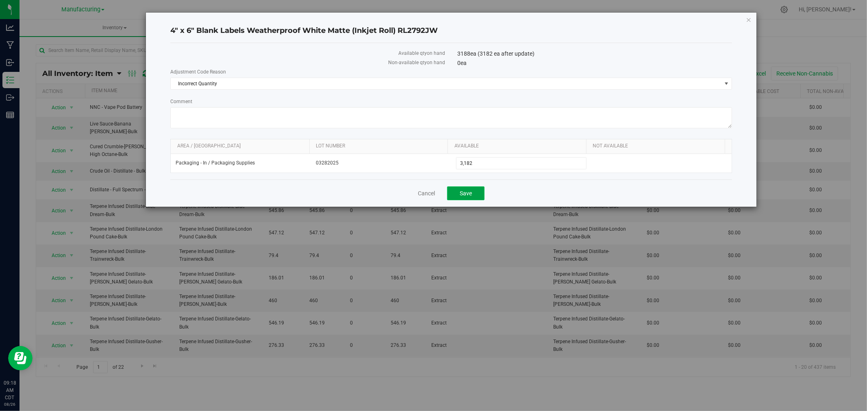
click at [465, 198] on button "Save" at bounding box center [465, 193] width 37 height 14
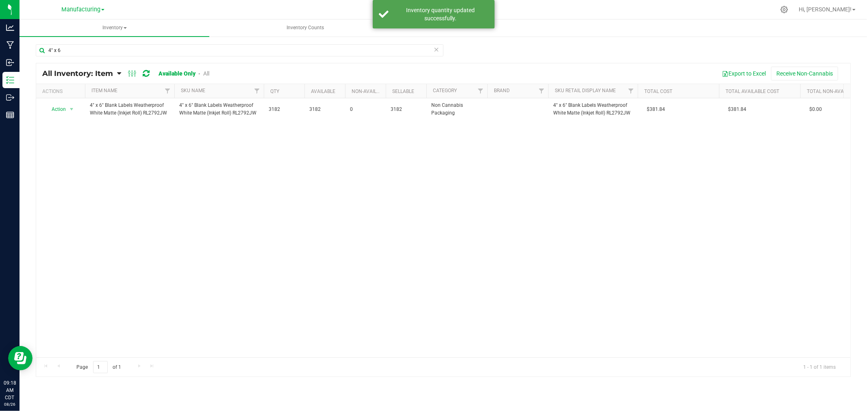
click at [436, 50] on icon at bounding box center [437, 49] width 6 height 10
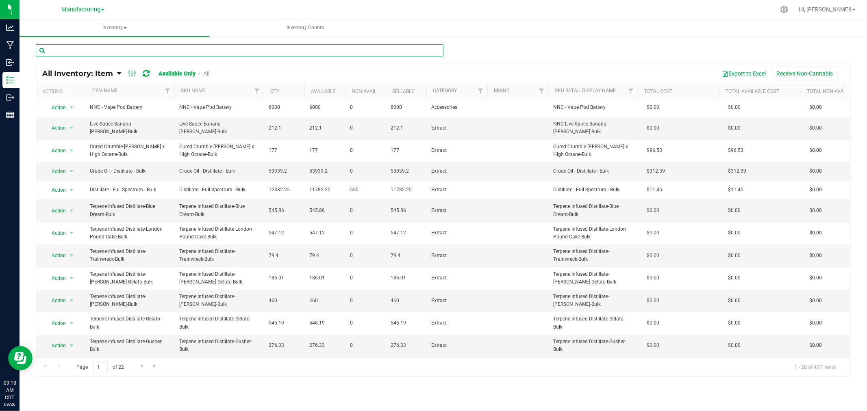
click at [230, 50] on input "text" at bounding box center [240, 50] width 408 height 12
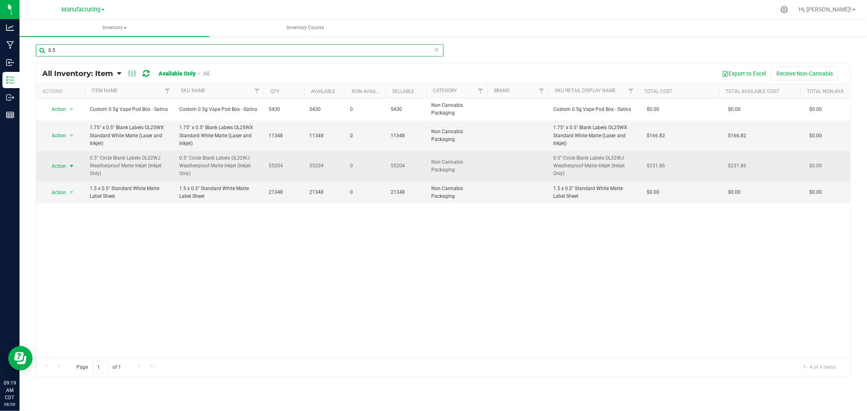
type input "0.5"
click at [63, 161] on span "Action" at bounding box center [55, 165] width 22 height 11
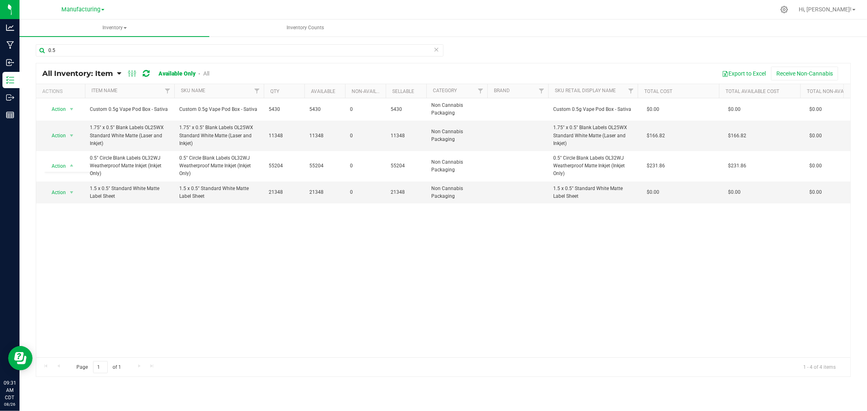
click at [258, 82] on div "All Inventory: Item Item Summary Item (default) Item by Strain Item by Location…" at bounding box center [443, 73] width 814 height 20
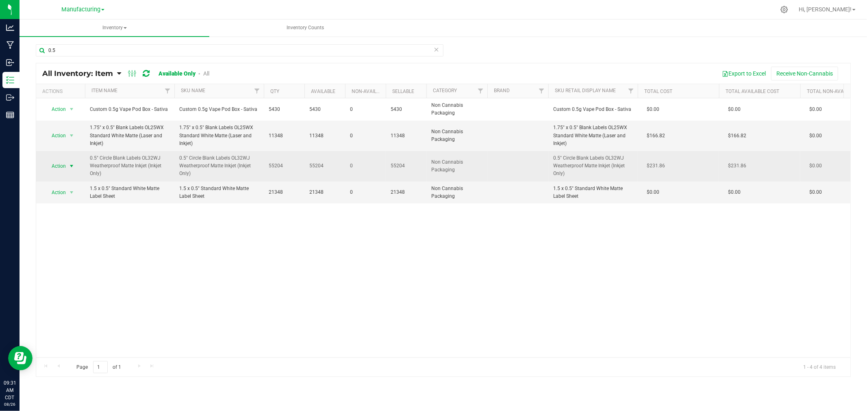
click at [54, 170] on span "Action" at bounding box center [55, 165] width 22 height 11
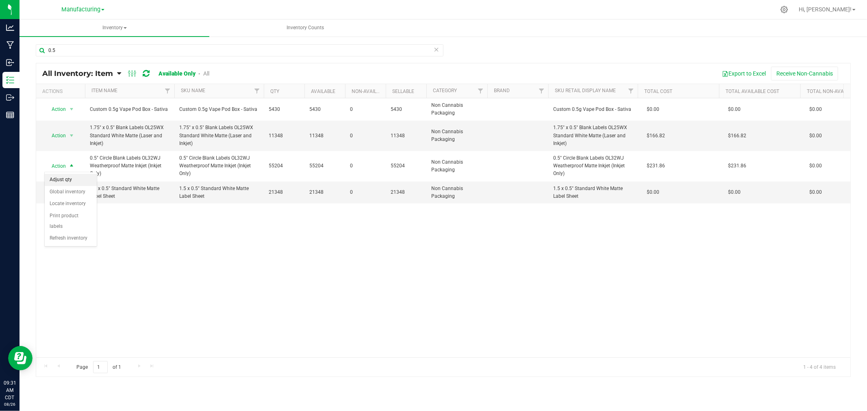
click at [72, 184] on li "Adjust qty" at bounding box center [71, 180] width 52 height 12
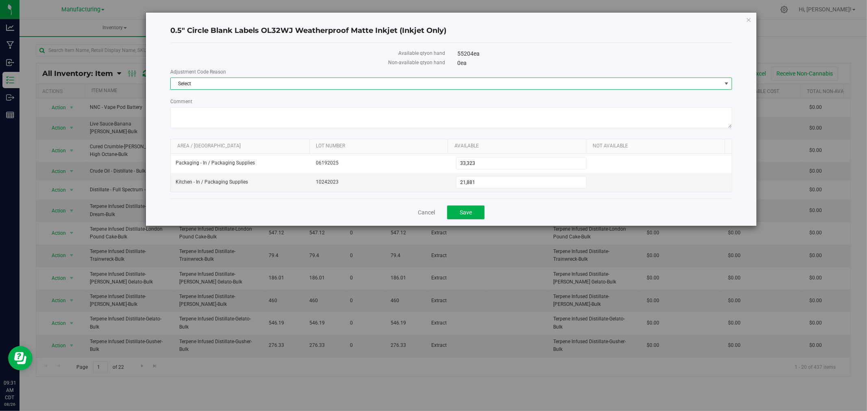
click at [250, 82] on span "Select" at bounding box center [446, 83] width 551 height 11
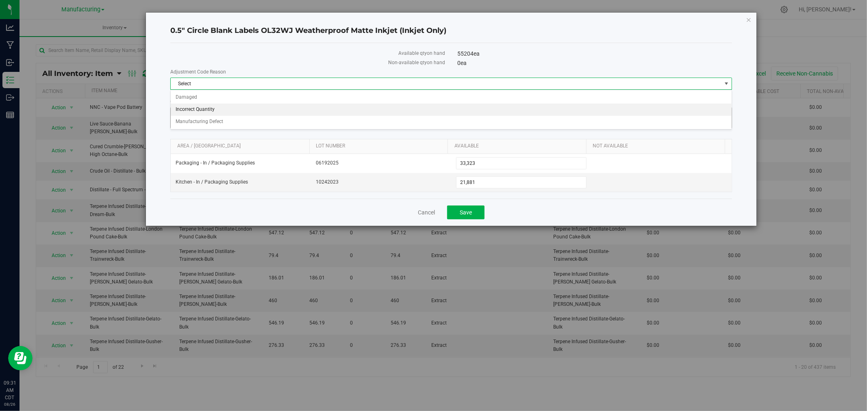
drag, startPoint x: 230, startPoint y: 110, endPoint x: 261, endPoint y: 111, distance: 31.7
click at [230, 110] on li "Incorrect Quantity" at bounding box center [451, 110] width 561 height 12
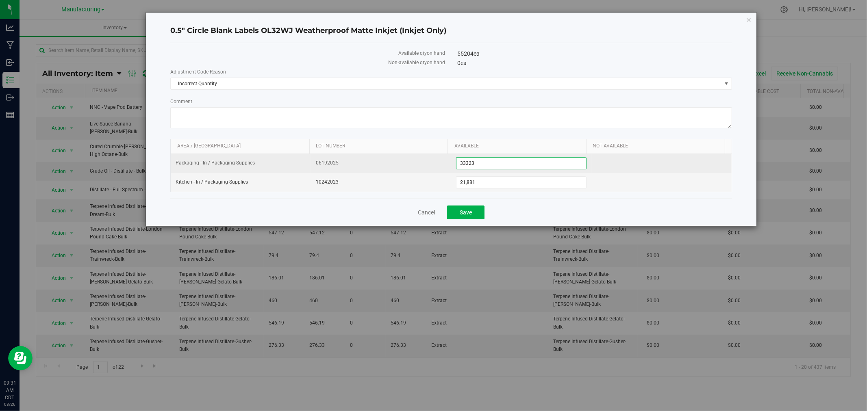
click at [500, 163] on span "33,323 33323" at bounding box center [521, 163] width 130 height 12
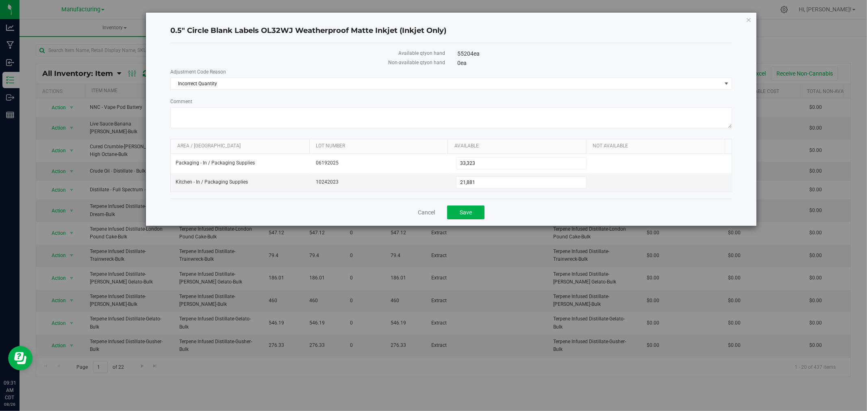
click at [525, 137] on form "Adjustment Code Reason Incorrect Quantity Select Damaged Incorrect Quantity Man…" at bounding box center [451, 130] width 562 height 124
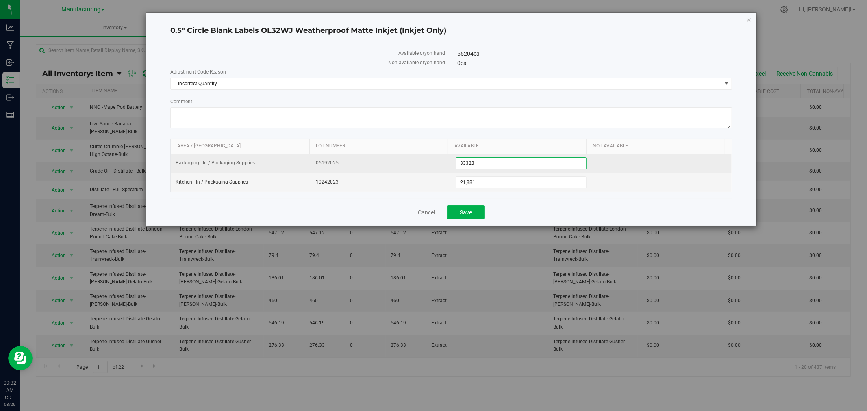
click at [489, 166] on span "33,323 33323" at bounding box center [521, 163] width 130 height 12
type input "32520"
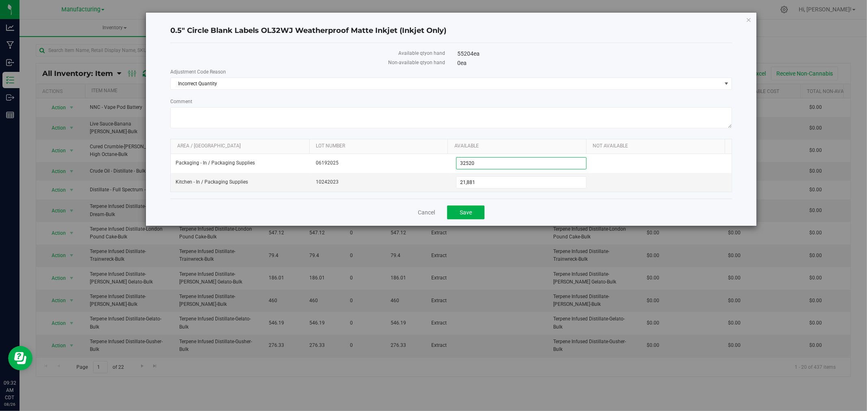
type input "32,520"
click at [545, 218] on div "Cancel Save" at bounding box center [451, 212] width 562 height 27
click at [461, 214] on span "Save" at bounding box center [466, 212] width 12 height 7
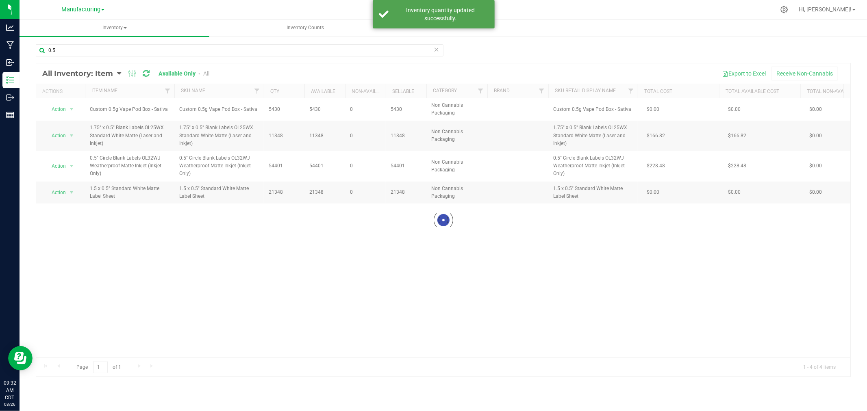
click at [436, 50] on icon at bounding box center [437, 49] width 6 height 10
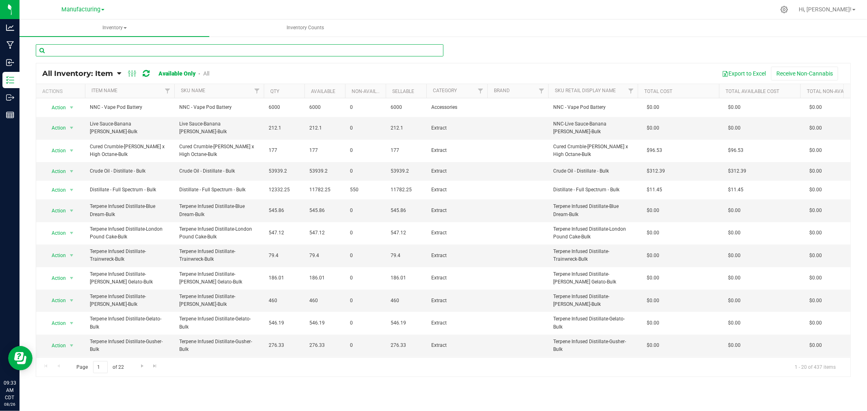
click at [430, 50] on input "text" at bounding box center [240, 50] width 408 height 12
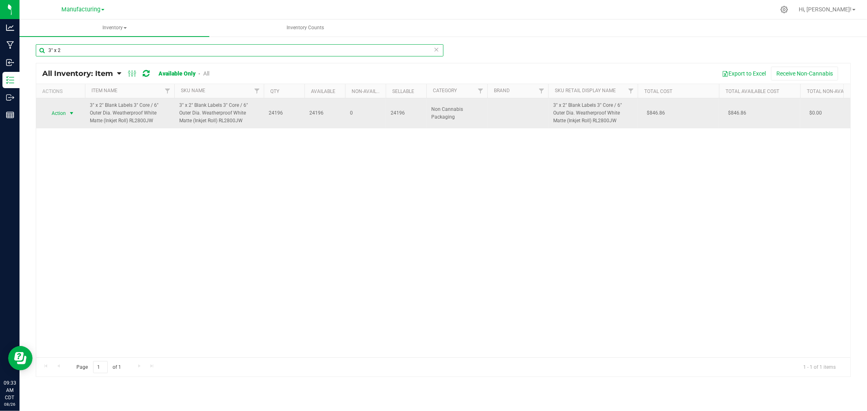
type input "3" x 2"
click at [64, 110] on span "Action" at bounding box center [55, 113] width 22 height 11
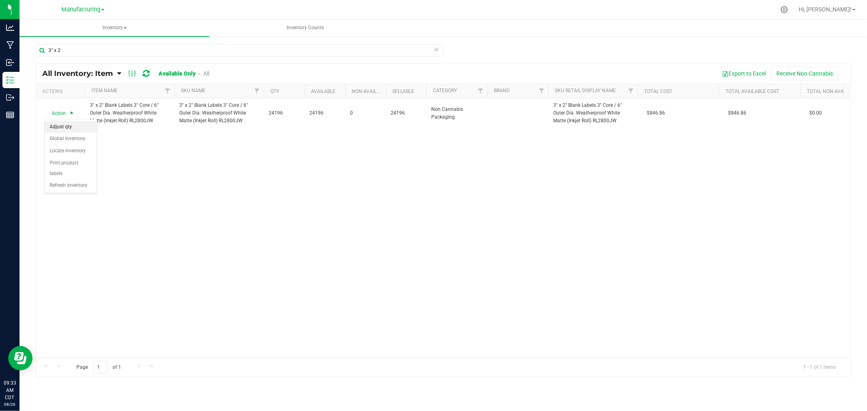
click at [78, 122] on li "Adjust qty" at bounding box center [71, 127] width 52 height 12
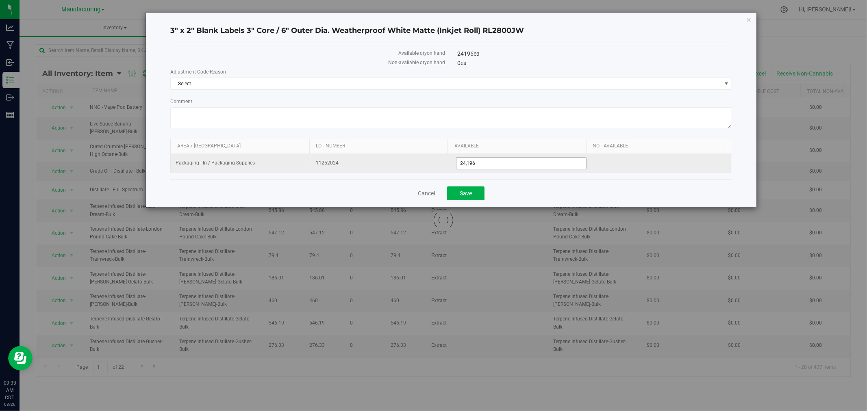
click at [531, 163] on span "24,196 24196" at bounding box center [521, 163] width 130 height 12
click at [534, 158] on span "24,196 24196" at bounding box center [521, 163] width 130 height 12
click at [531, 160] on span "24,196 24196" at bounding box center [521, 163] width 130 height 12
type input "24169"
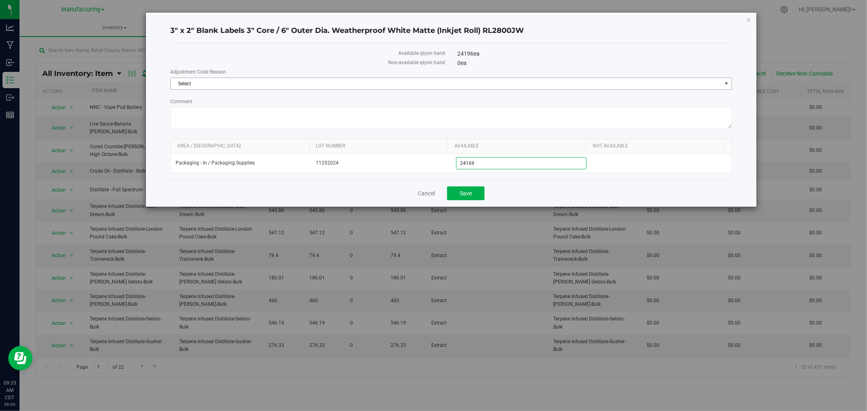
type input "24,169"
click at [363, 83] on span "Select" at bounding box center [446, 83] width 551 height 11
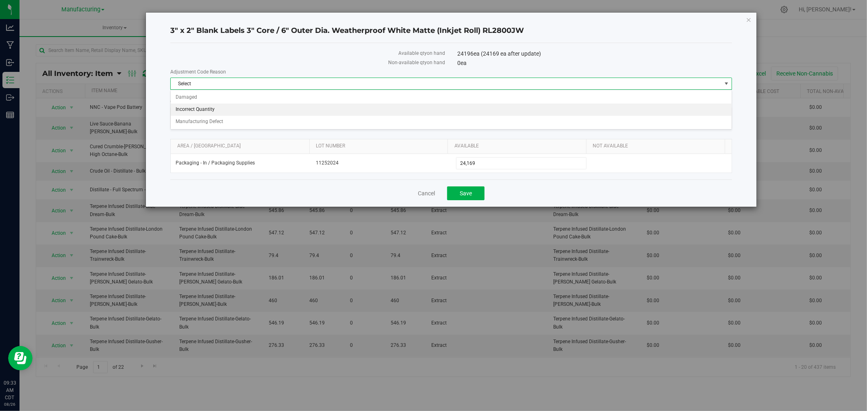
click at [222, 110] on li "Incorrect Quantity" at bounding box center [451, 110] width 561 height 12
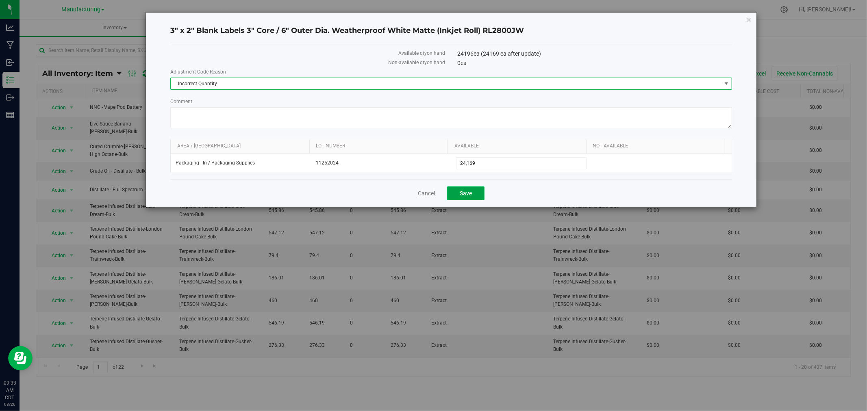
click at [457, 200] on button "Save" at bounding box center [465, 193] width 37 height 14
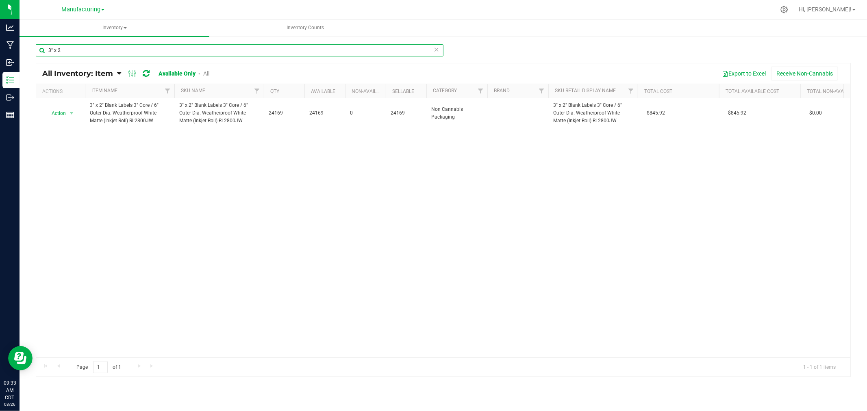
click at [431, 46] on input "3" x 2" at bounding box center [240, 50] width 408 height 12
click at [438, 50] on icon at bounding box center [437, 49] width 6 height 10
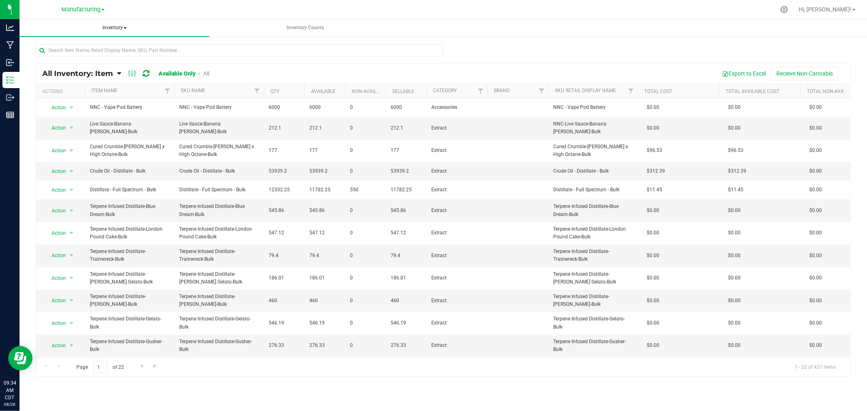
click at [121, 27] on span "Inventory" at bounding box center [115, 28] width 190 height 17
click at [90, 47] on li "All packages" at bounding box center [115, 49] width 190 height 10
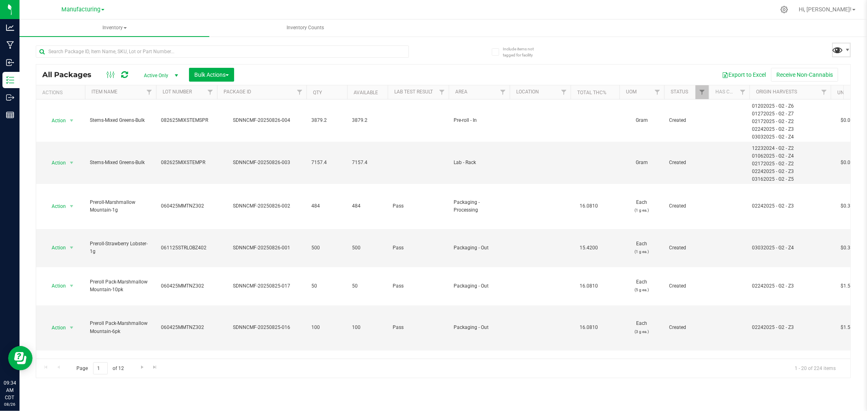
click at [839, 49] on span at bounding box center [838, 50] width 12 height 12
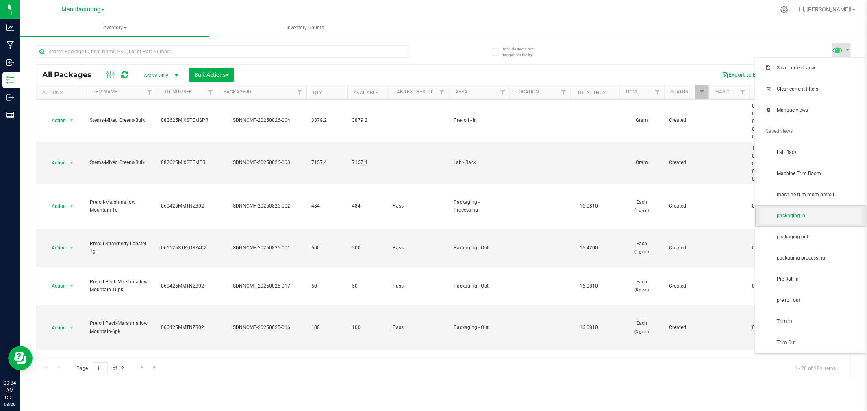
click at [822, 210] on span "packaging in" at bounding box center [811, 216] width 102 height 16
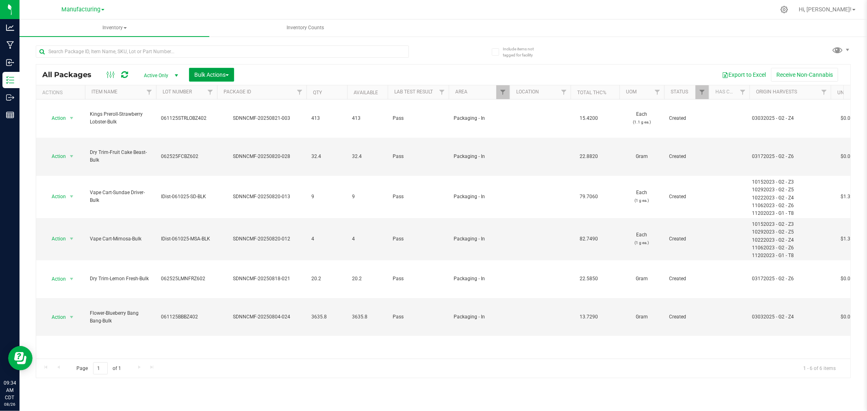
click at [212, 71] on button "Bulk Actions" at bounding box center [211, 75] width 45 height 14
click at [228, 92] on span "Add to manufacturing run" at bounding box center [224, 93] width 61 height 7
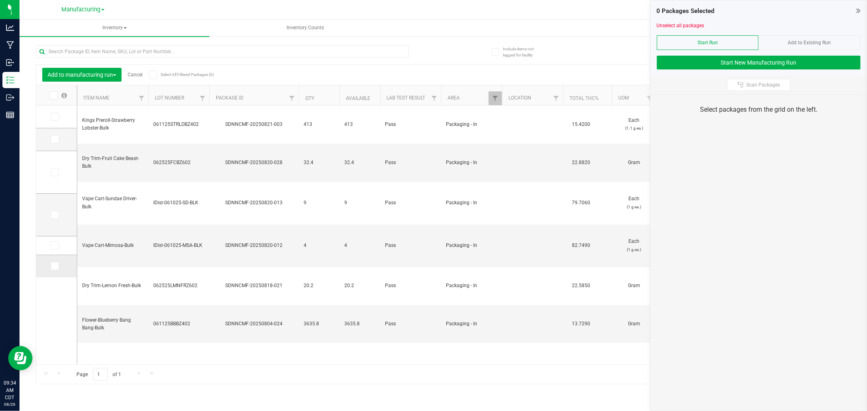
click at [58, 269] on span at bounding box center [55, 266] width 8 height 8
click at [0, 0] on input "checkbox" at bounding box center [0, 0] width 0 height 0
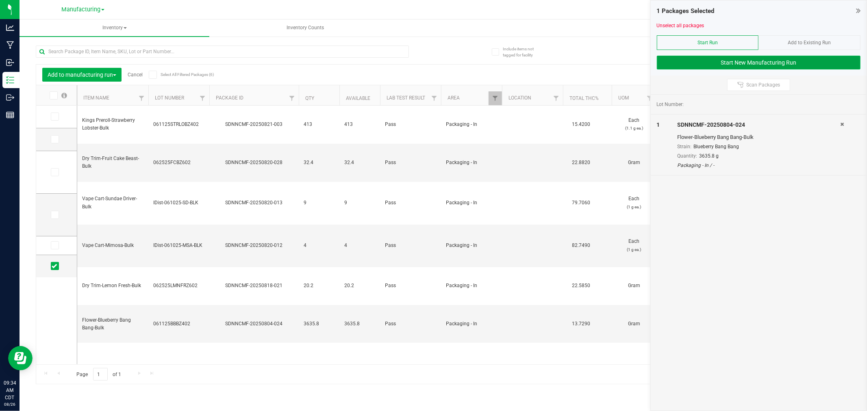
click at [699, 64] on button "Start New Manufacturing Run" at bounding box center [759, 63] width 204 height 14
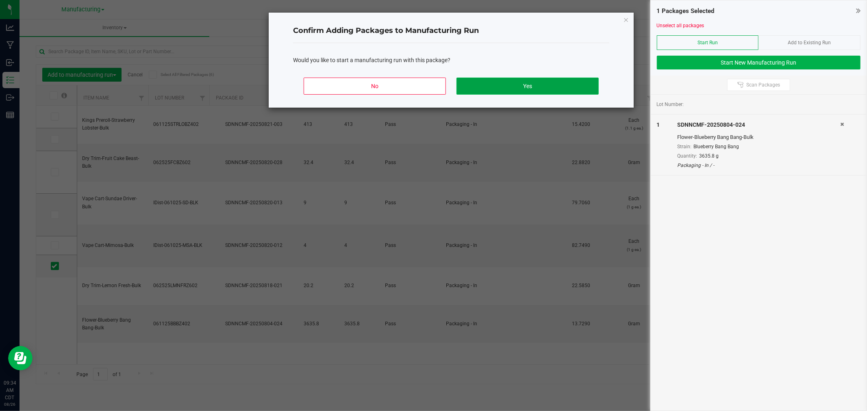
click at [554, 78] on button "Yes" at bounding box center [527, 86] width 142 height 17
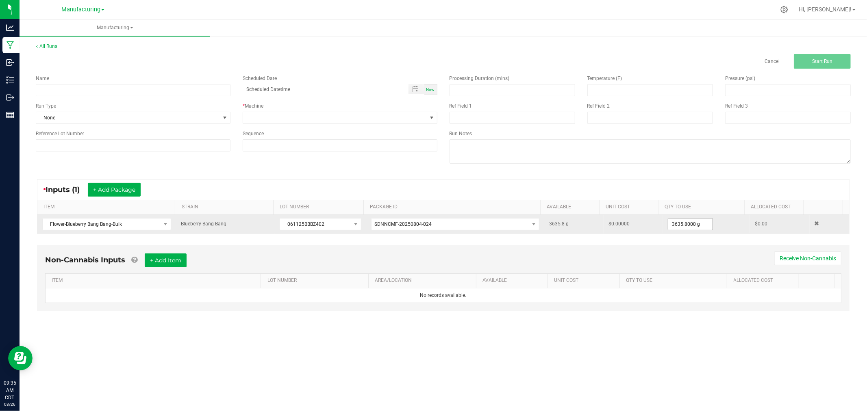
click at [695, 218] on span "3635.8000 g" at bounding box center [690, 224] width 45 height 12
click at [696, 226] on input "3635.8" at bounding box center [690, 224] width 44 height 11
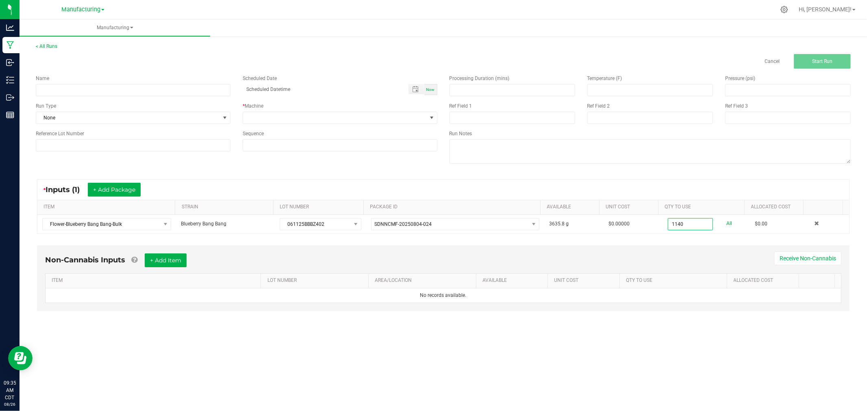
type input "1140.0000 g"
click at [717, 179] on kendo-grid "* Inputs (1) + Add Package ITEM STRAIN LOT NUMBER PACKAGE ID AVAILABLE Unit Cos…" at bounding box center [443, 206] width 812 height 55
click at [182, 88] on input at bounding box center [133, 90] width 195 height 12
type input "[DATE]-blueberry bang bang ounce bags"
click at [197, 119] on span "None" at bounding box center [128, 117] width 184 height 11
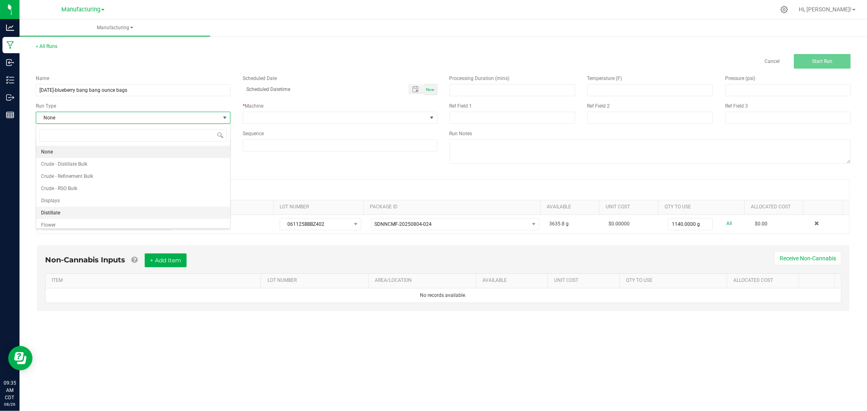
scroll to position [41, 0]
click at [67, 207] on li "Packaging" at bounding box center [133, 209] width 194 height 12
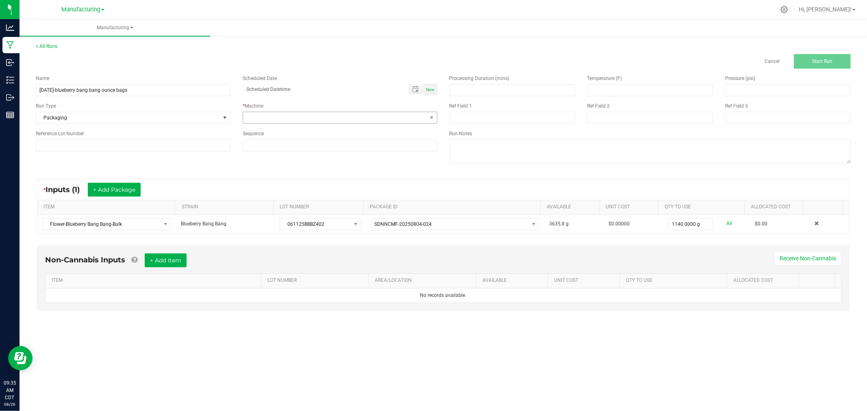
drag, startPoint x: 266, startPoint y: 109, endPoint x: 267, endPoint y: 115, distance: 5.8
click at [266, 109] on div "* Machine" at bounding box center [340, 105] width 195 height 7
click at [269, 115] on span at bounding box center [335, 117] width 184 height 11
click at [269, 194] on li "Packaging" at bounding box center [340, 191] width 194 height 14
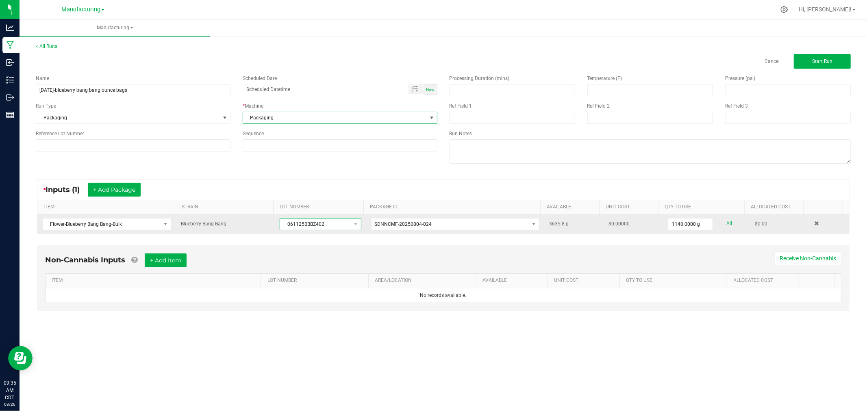
click at [304, 221] on span "061125BBBZ402" at bounding box center [315, 224] width 70 height 11
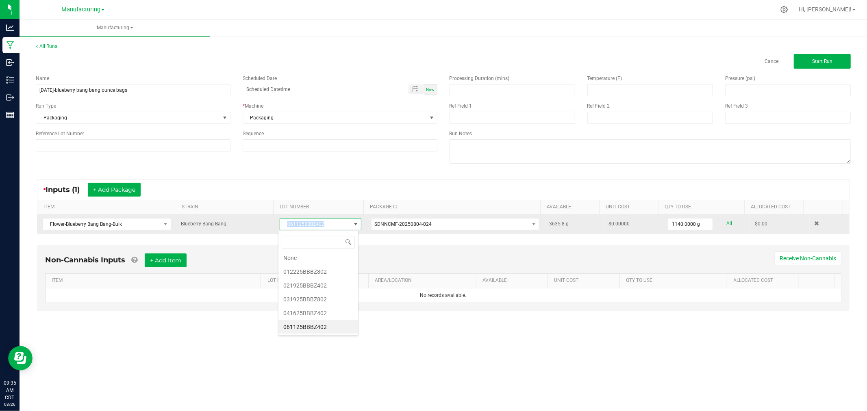
click at [304, 222] on span "061125BBBZ402" at bounding box center [315, 224] width 70 height 11
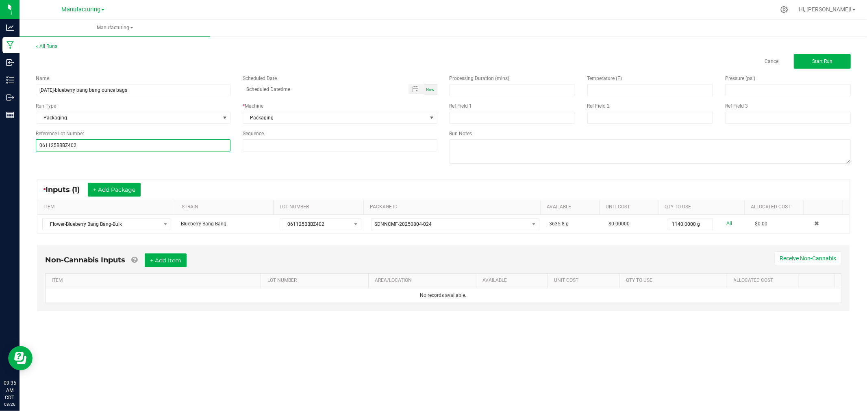
type input "061125BBBZ402"
click at [214, 167] on div "Name [DATE]-blueberry bang bang ounce bags Scheduled Date Now Run Type Packagin…" at bounding box center [443, 120] width 827 height 103
click at [833, 57] on button "Start Run" at bounding box center [822, 61] width 57 height 15
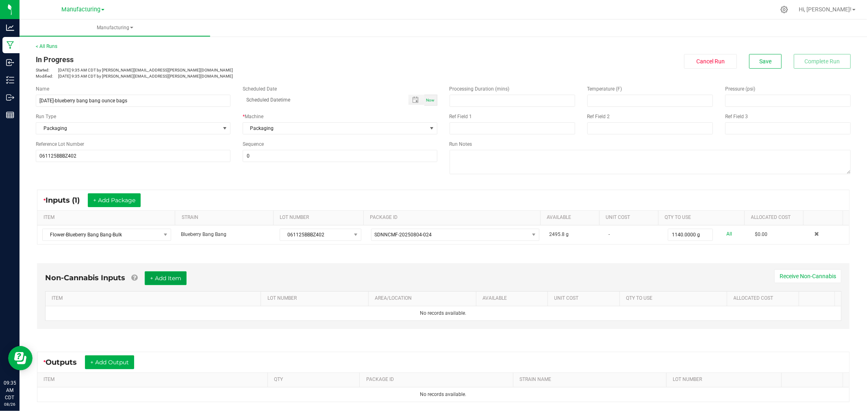
click at [177, 281] on button "+ Add Item" at bounding box center [166, 278] width 42 height 14
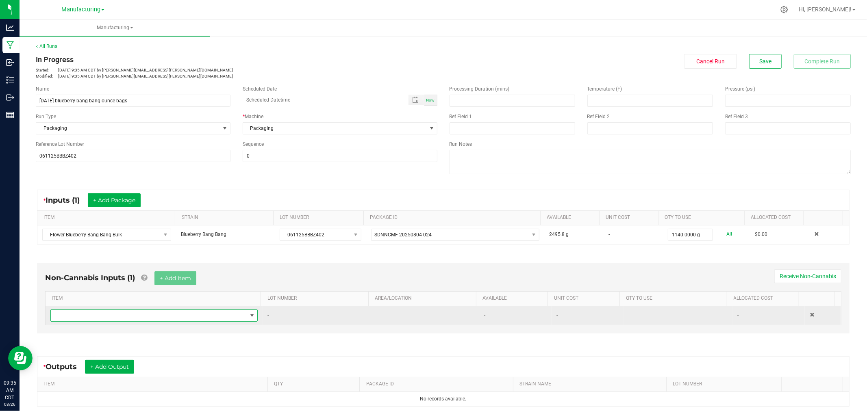
click at [183, 312] on span "NO DATA FOUND" at bounding box center [149, 315] width 196 height 11
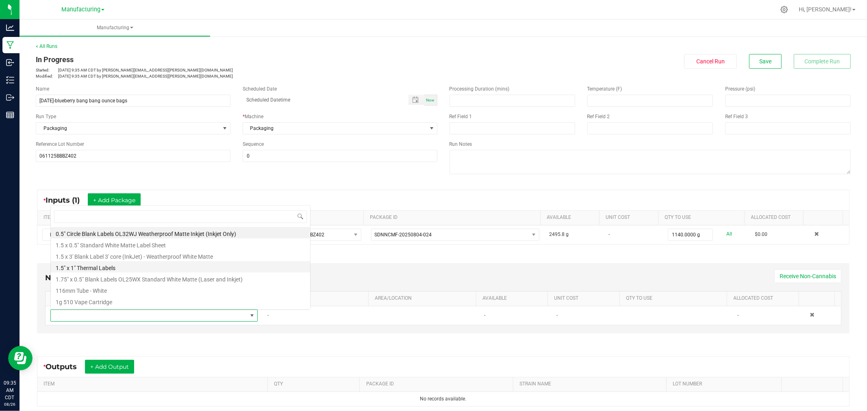
scroll to position [12, 201]
type input "1.5"
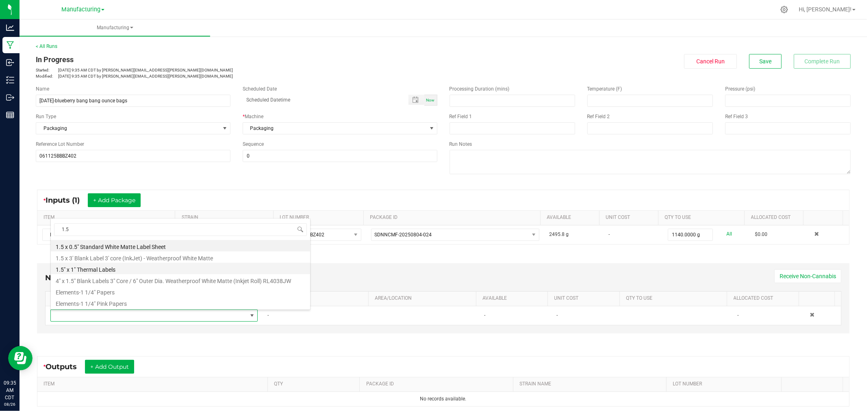
click at [120, 271] on li "1.5" x 1" Thermal Labels" at bounding box center [180, 268] width 259 height 11
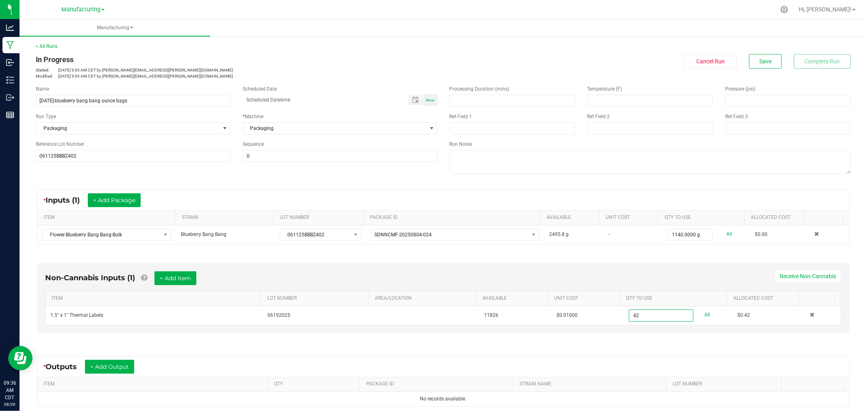
type input "42 ea"
click at [477, 275] on div "Non-Cannabis Inputs (1) + Add Item Receive Non-Cannabis" at bounding box center [443, 281] width 796 height 20
click at [180, 278] on button "+ Add Item" at bounding box center [175, 278] width 42 height 14
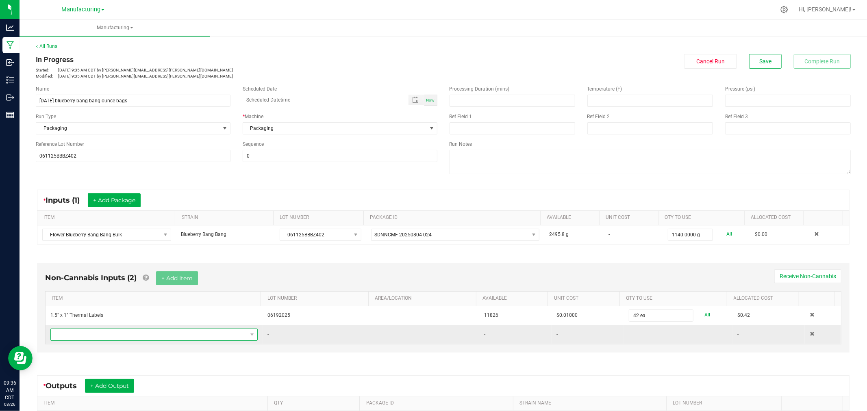
click at [173, 338] on span "NO DATA FOUND" at bounding box center [149, 334] width 196 height 11
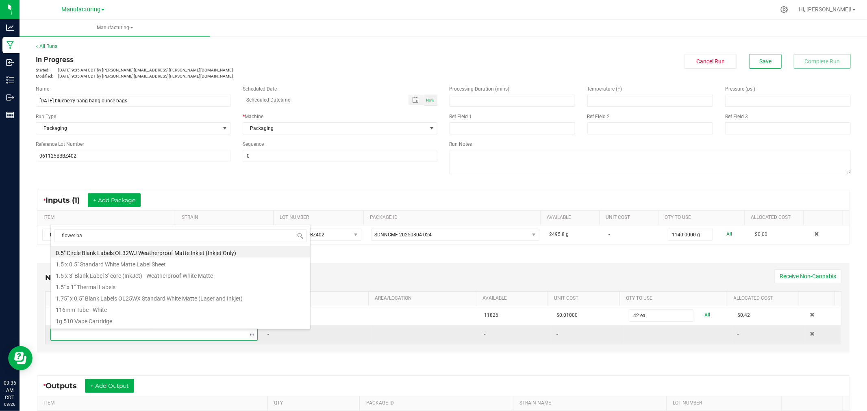
type input "flower bag"
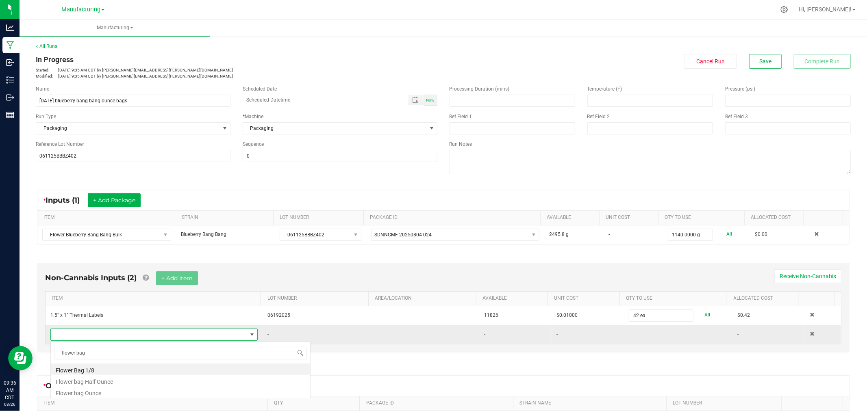
scroll to position [0, 0]
click at [123, 389] on li "Flower bag Ounce" at bounding box center [180, 391] width 259 height 11
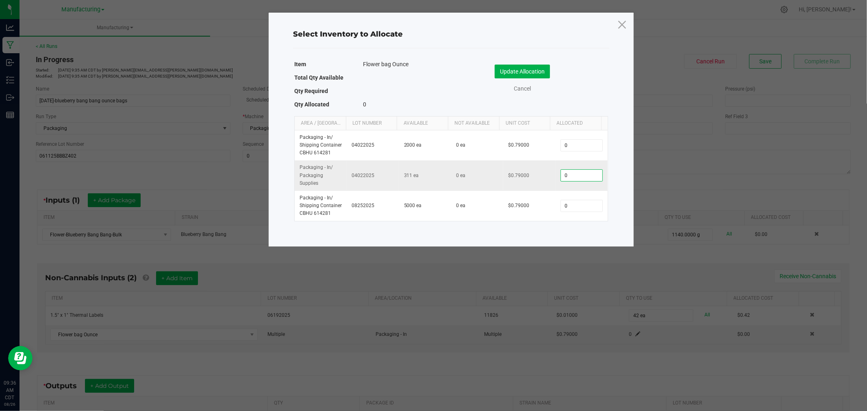
click at [577, 175] on input "0" at bounding box center [581, 175] width 41 height 11
type input "40"
click at [536, 65] on button "Update Allocation" at bounding box center [521, 72] width 55 height 14
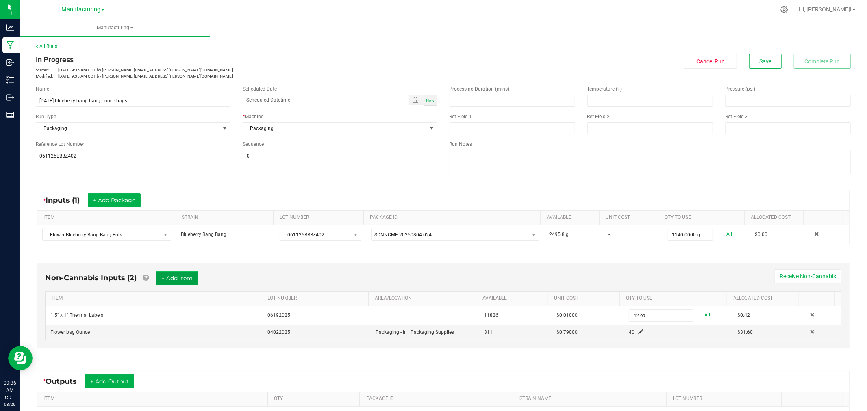
click at [165, 278] on button "+ Add Item" at bounding box center [177, 278] width 42 height 14
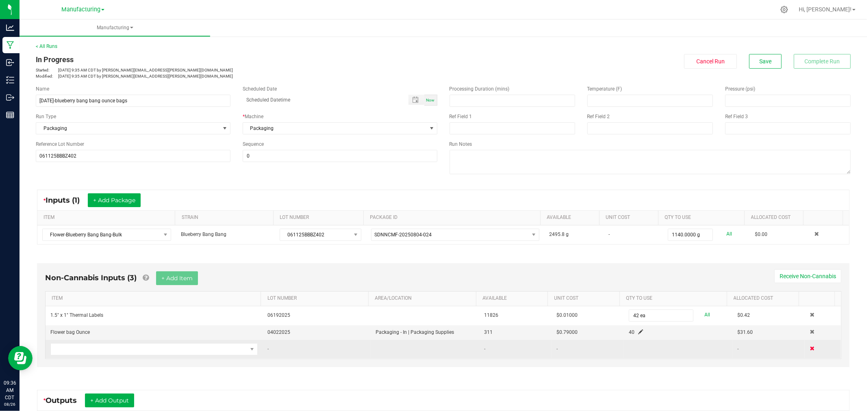
click at [804, 353] on td at bounding box center [822, 349] width 36 height 19
click at [809, 351] on span at bounding box center [811, 348] width 5 height 5
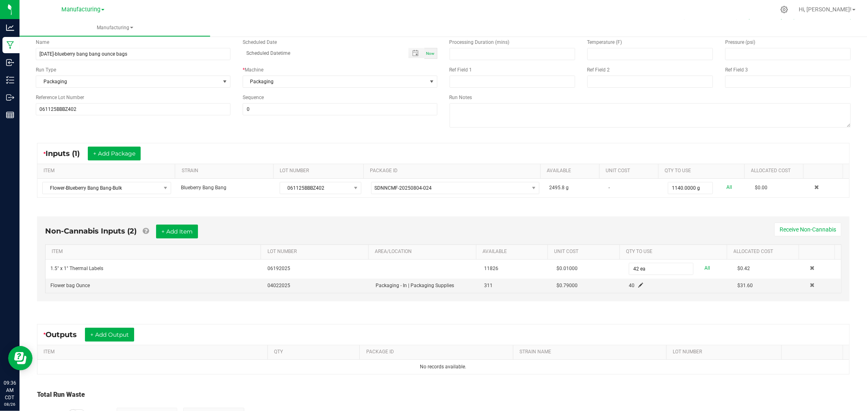
scroll to position [104, 0]
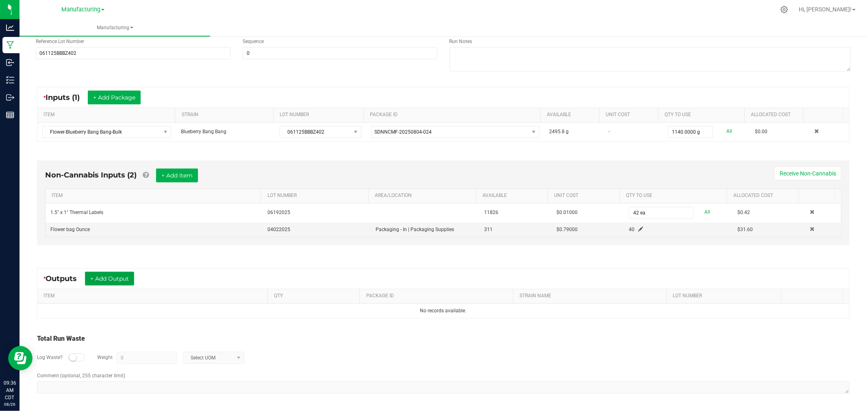
click at [127, 282] on button "+ Add Output" at bounding box center [109, 279] width 49 height 14
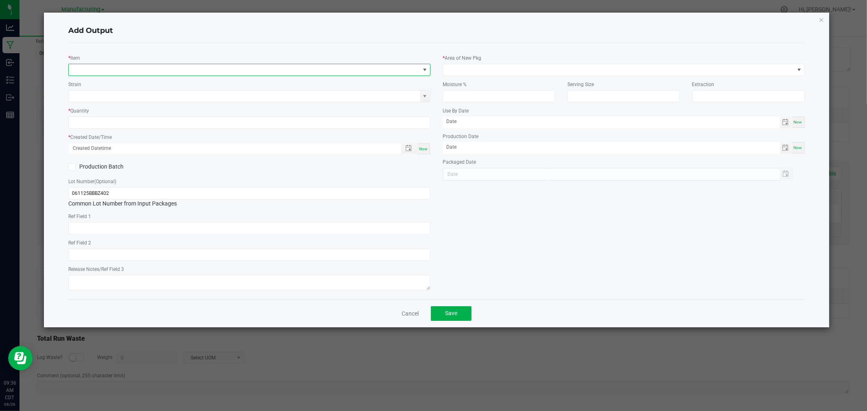
click at [117, 65] on span "NO DATA FOUND" at bounding box center [244, 69] width 351 height 11
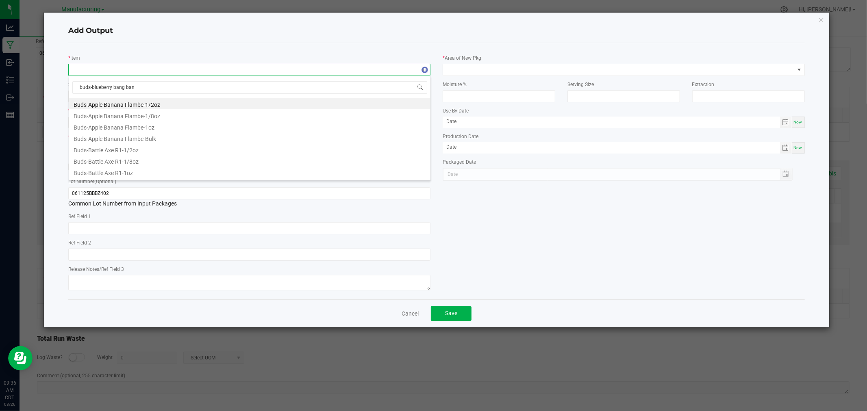
type input "buds-blueberry bang bang"
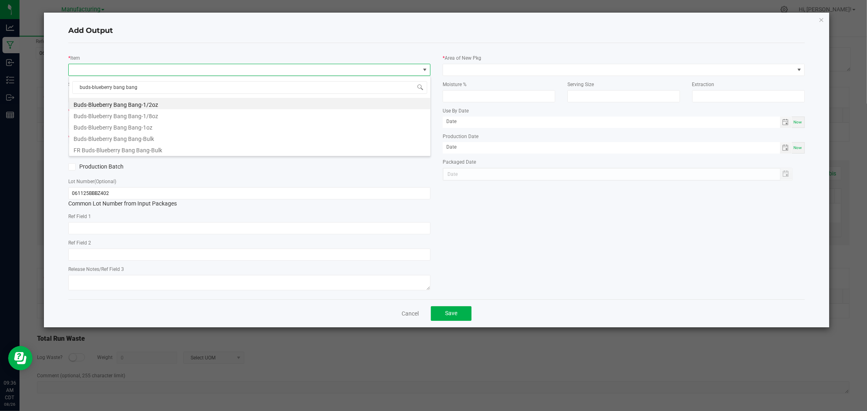
click at [134, 128] on li "Buds-Blueberry Bang Bang-1oz" at bounding box center [249, 126] width 361 height 11
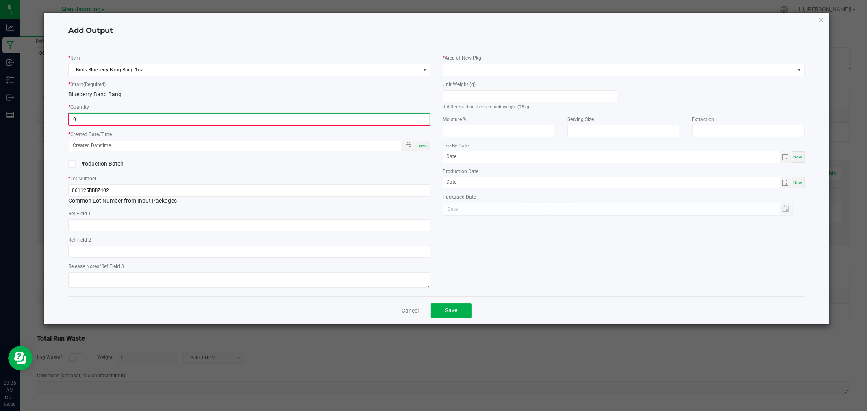
click at [155, 120] on input "0" at bounding box center [249, 119] width 360 height 11
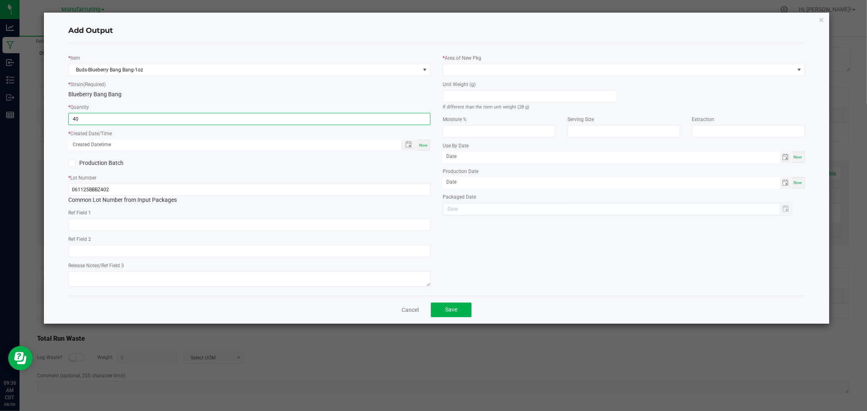
type input "40 ea"
click at [423, 145] on span "Now" at bounding box center [423, 145] width 9 height 4
type input "[DATE] 9:36 AM"
type input "[DATE]"
click at [425, 141] on div "Now" at bounding box center [423, 145] width 13 height 11
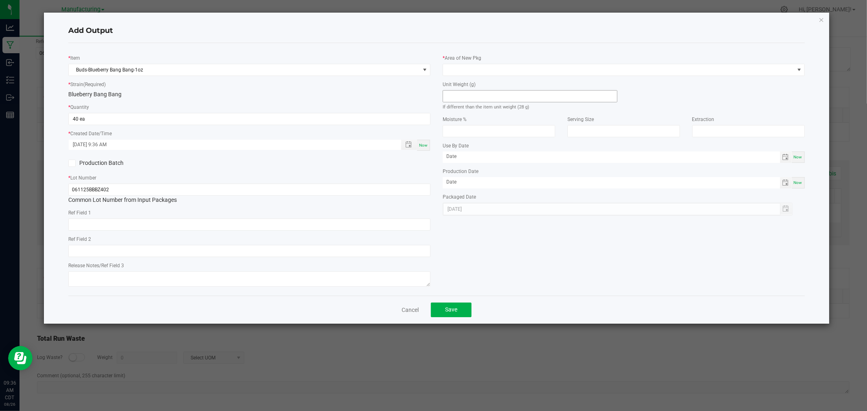
click at [500, 98] on input at bounding box center [530, 96] width 174 height 11
type input "28"
click at [453, 69] on span at bounding box center [618, 69] width 351 height 11
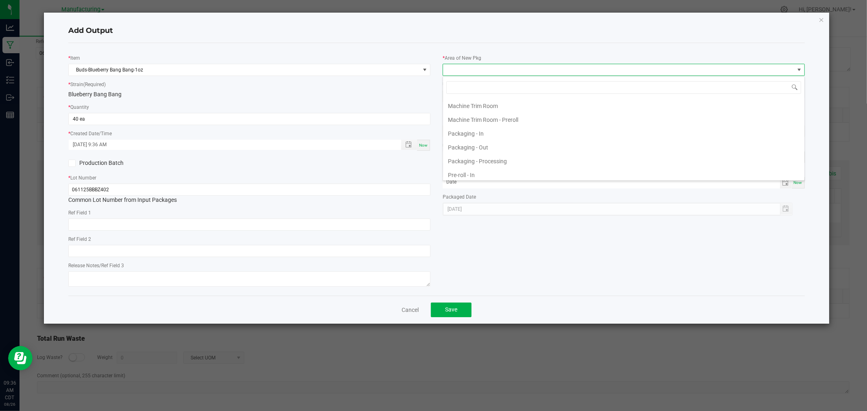
scroll to position [225, 0]
click at [494, 154] on li "Packaging - Processing" at bounding box center [623, 156] width 361 height 14
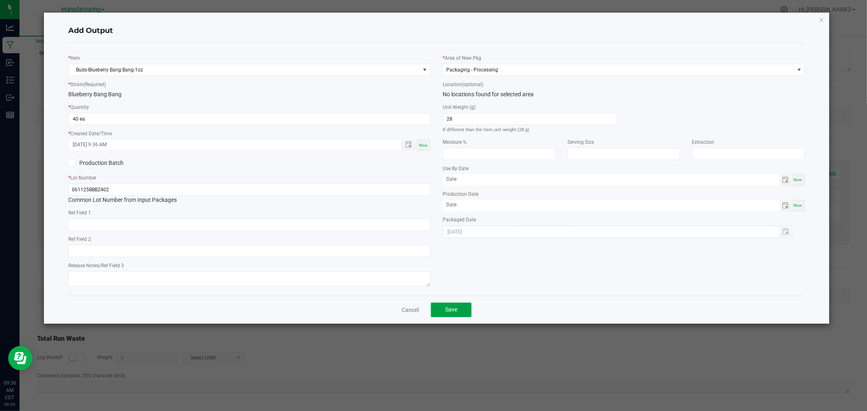
click at [458, 312] on button "Save" at bounding box center [451, 310] width 41 height 15
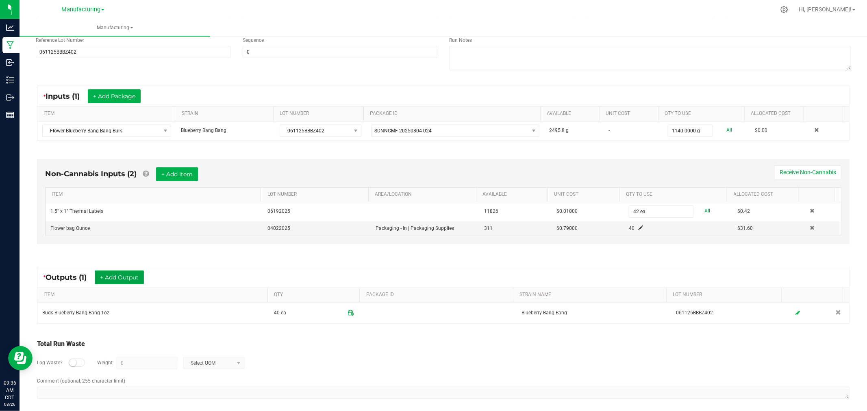
click at [131, 280] on button "+ Add Output" at bounding box center [119, 278] width 49 height 14
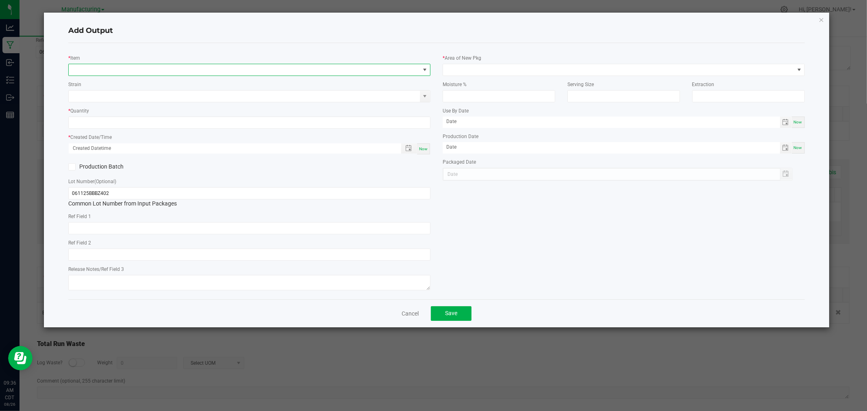
click at [124, 72] on span "NO DATA FOUND" at bounding box center [244, 69] width 351 height 11
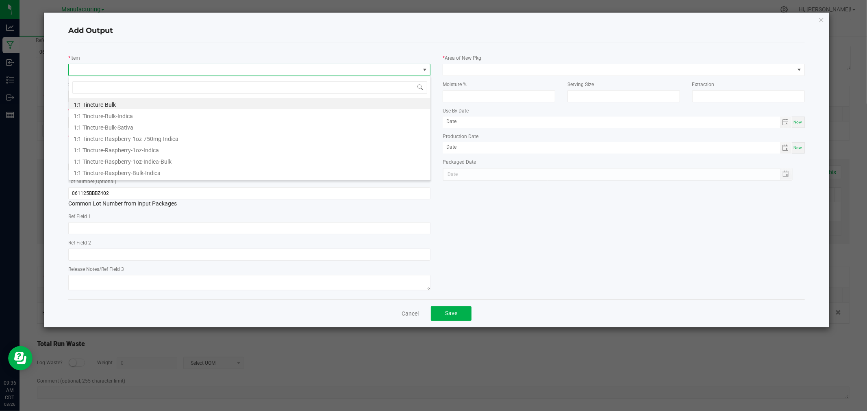
scroll to position [12, 362]
type input "buds-blueberry"
click at [161, 135] on li "Buds-Blueberry Bang Bang-Bulk" at bounding box center [249, 137] width 361 height 11
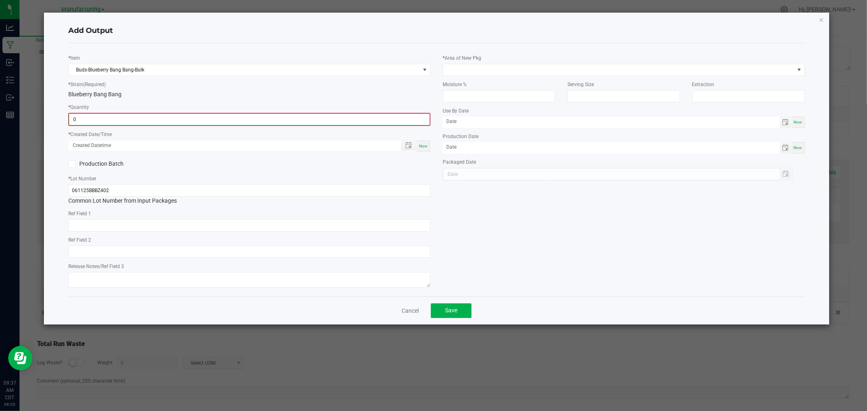
click at [163, 119] on input "0" at bounding box center [249, 119] width 360 height 11
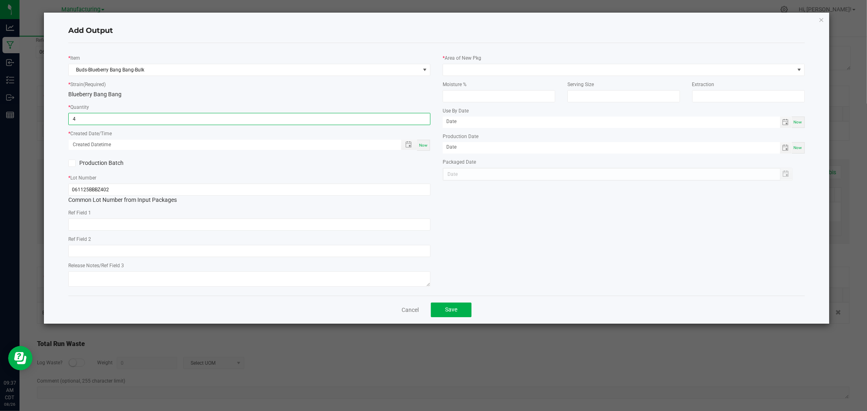
type input "4.0000 g"
click at [421, 144] on span "Now" at bounding box center [423, 145] width 9 height 4
type input "[DATE] 9:37 AM"
type input "[DATE]"
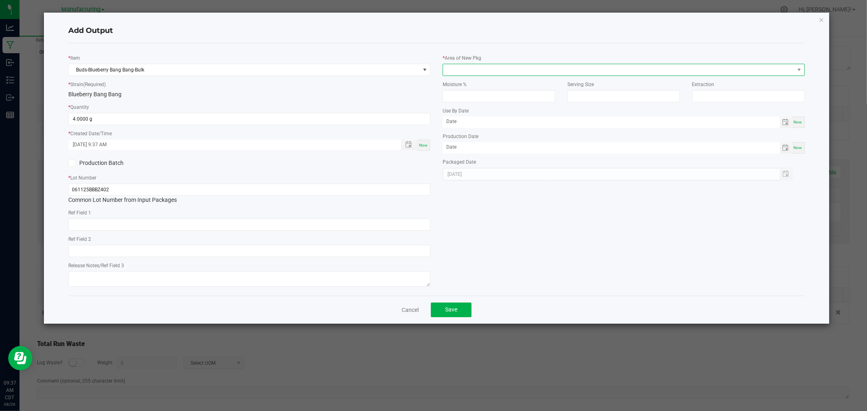
click at [455, 75] on span at bounding box center [618, 69] width 351 height 11
click at [491, 109] on li "Packaging - Processing" at bounding box center [623, 111] width 361 height 14
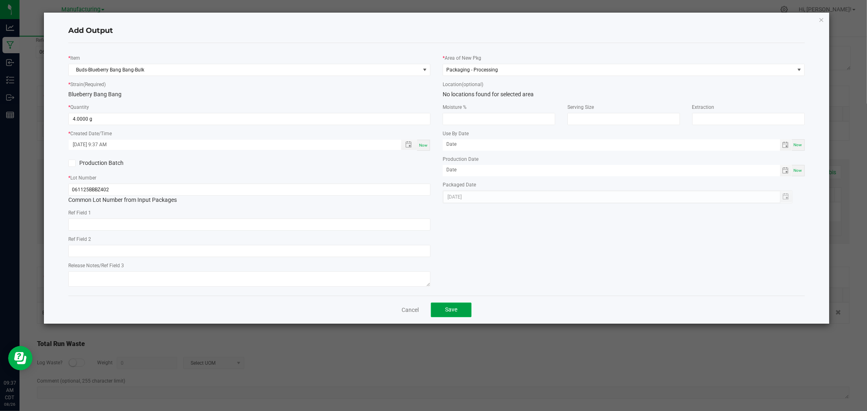
click at [448, 313] on span "Save" at bounding box center [451, 309] width 12 height 7
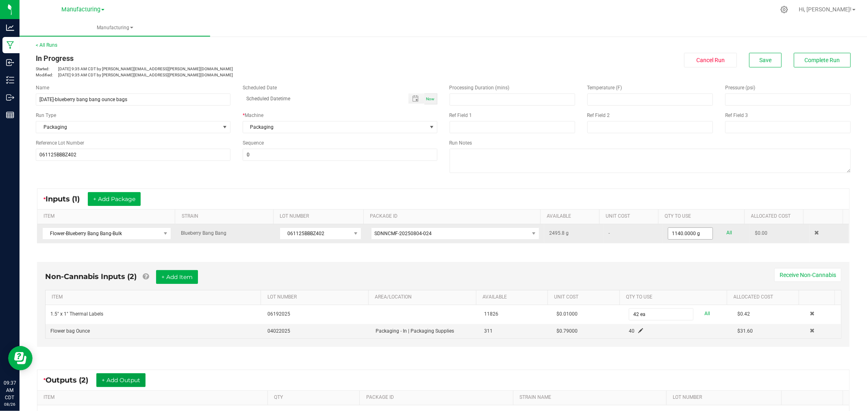
scroll to position [0, 0]
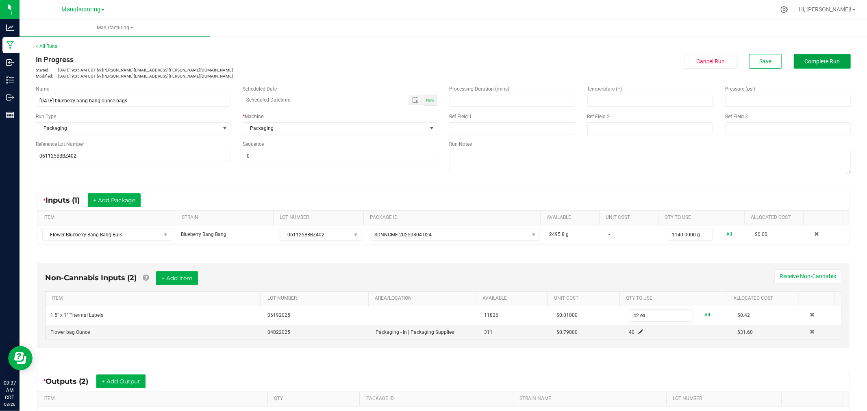
click at [813, 68] on button "Complete Run" at bounding box center [822, 61] width 57 height 15
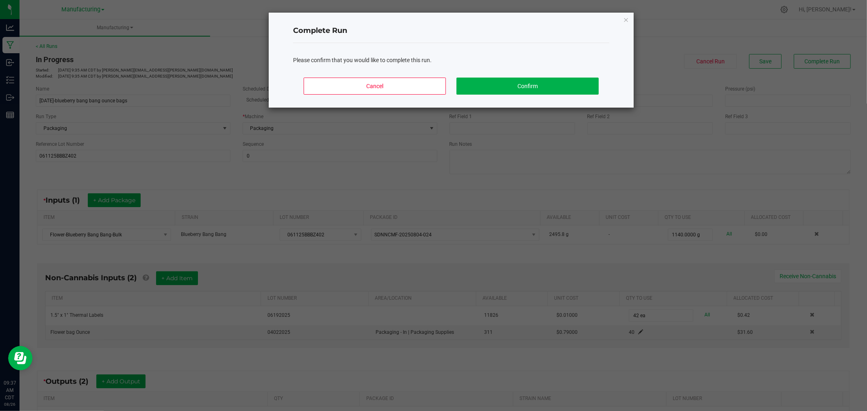
click at [501, 97] on div "Cancel Confirm" at bounding box center [451, 89] width 316 height 37
click at [419, 91] on button "Cancel" at bounding box center [375, 86] width 142 height 17
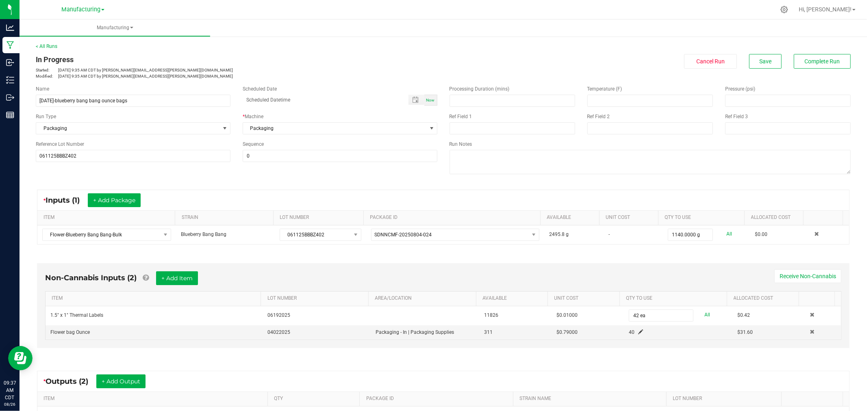
click at [830, 70] on div "In Progress Started: [DATE] 9:35 AM CDT by [PERSON_NAME][EMAIL_ADDRESS][PERSON_…" at bounding box center [443, 66] width 827 height 25
click at [827, 64] on button "Complete Run" at bounding box center [822, 61] width 57 height 15
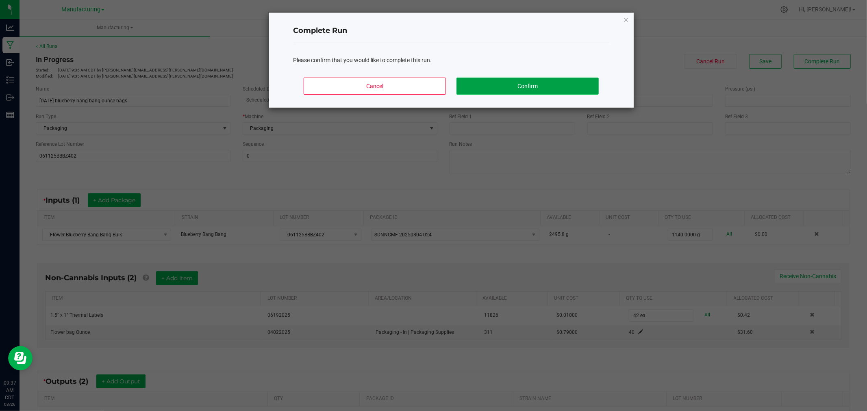
click at [512, 89] on button "Confirm" at bounding box center [527, 86] width 142 height 17
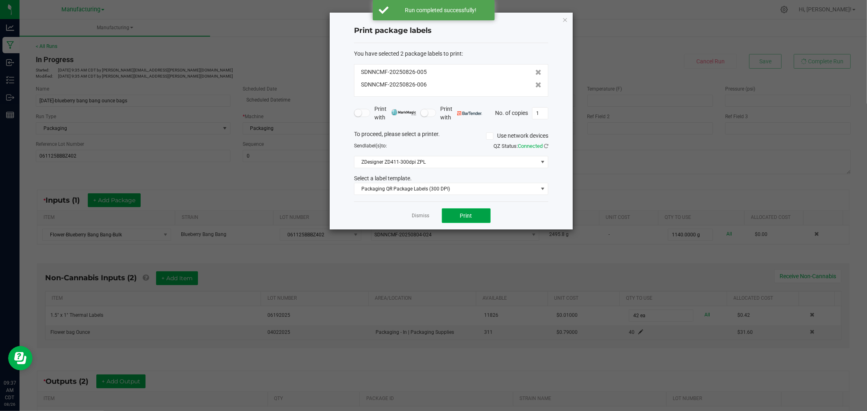
click at [460, 217] on span "Print" at bounding box center [466, 215] width 12 height 7
click at [535, 84] on icon at bounding box center [538, 85] width 6 height 6
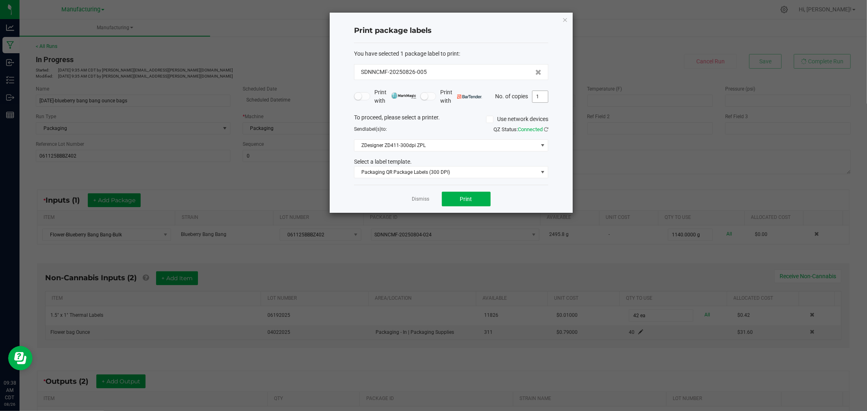
click at [538, 102] on input "1" at bounding box center [539, 96] width 15 height 11
type input "40"
click at [465, 198] on span "Print" at bounding box center [466, 199] width 12 height 7
click at [426, 199] on link "Dismiss" at bounding box center [420, 199] width 17 height 7
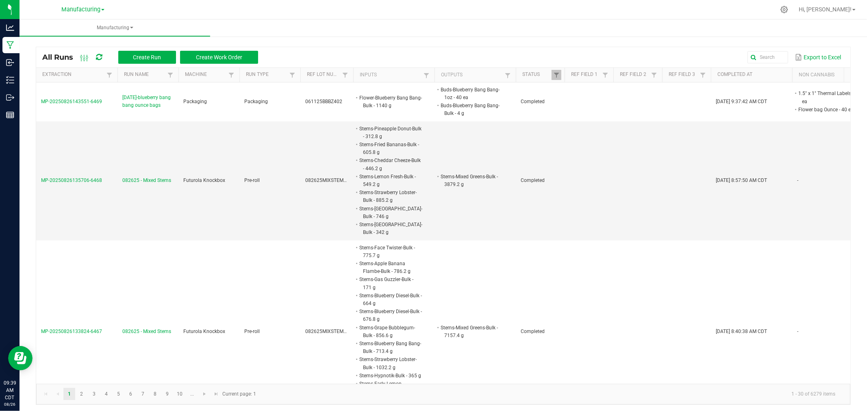
click at [447, 52] on div "Export to Excel" at bounding box center [554, 57] width 580 height 14
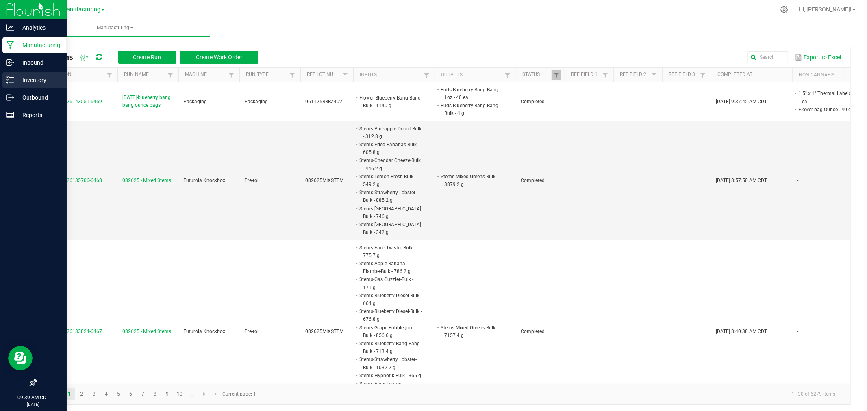
click at [40, 78] on p "Inventory" at bounding box center [38, 80] width 49 height 10
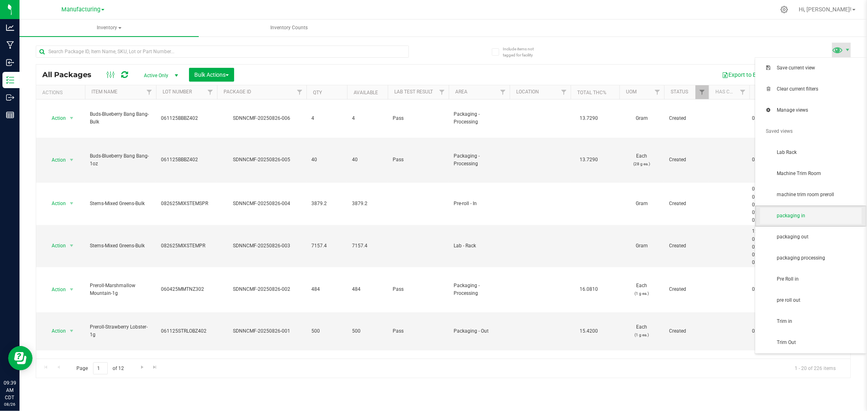
click at [802, 218] on span "packaging in" at bounding box center [818, 215] width 85 height 7
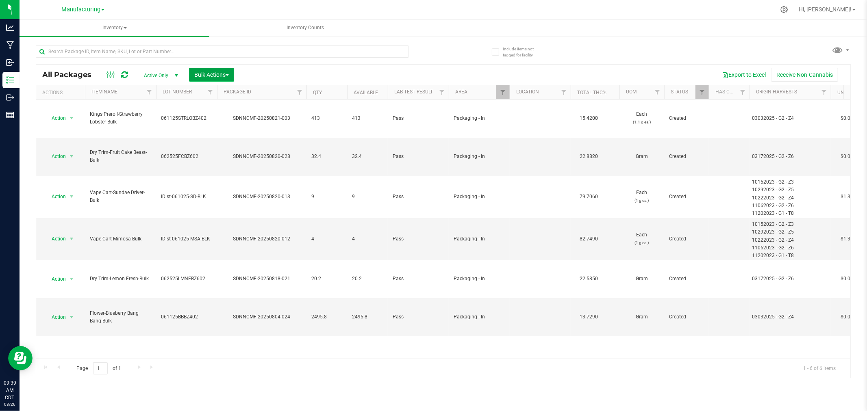
click at [204, 74] on span "Bulk Actions" at bounding box center [211, 75] width 35 height 7
click at [214, 95] on span "Add to manufacturing run" at bounding box center [224, 93] width 61 height 7
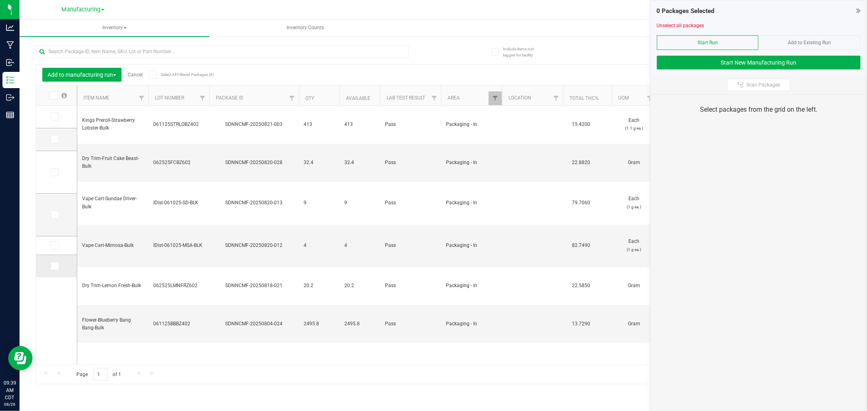
click at [55, 266] on icon at bounding box center [54, 266] width 5 height 0
click at [0, 0] on input "checkbox" at bounding box center [0, 0] width 0 height 0
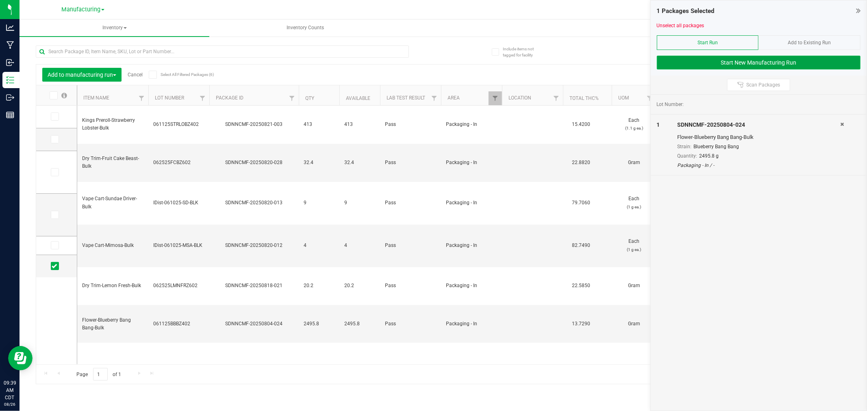
click at [680, 62] on button "Start New Manufacturing Run" at bounding box center [759, 63] width 204 height 14
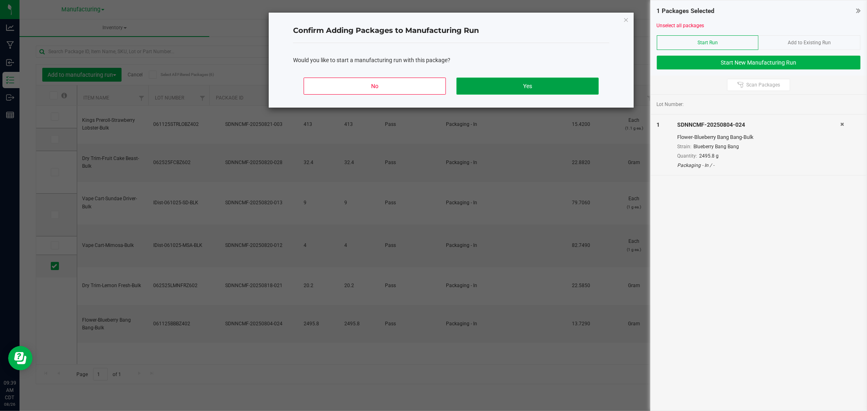
click at [571, 89] on button "Yes" at bounding box center [527, 86] width 142 height 17
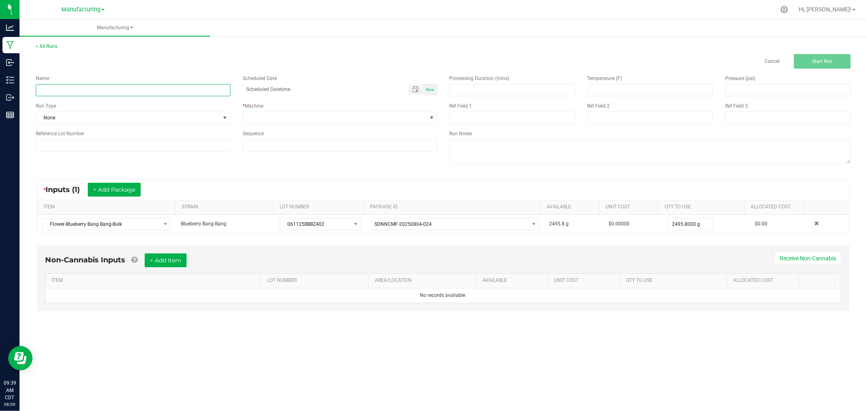
click at [220, 86] on input at bounding box center [133, 90] width 195 height 12
type input "[DATE]-blueberry bang bang half ounce bags"
click at [179, 119] on span "None" at bounding box center [128, 117] width 184 height 11
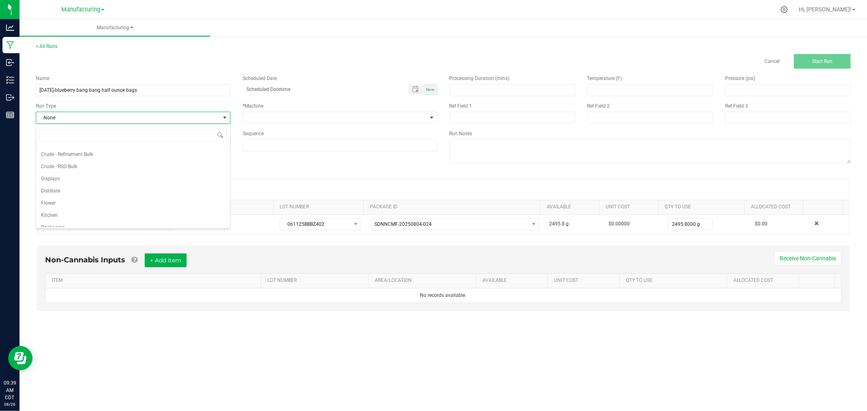
scroll to position [41, 0]
click at [119, 206] on li "Packaging" at bounding box center [133, 209] width 194 height 12
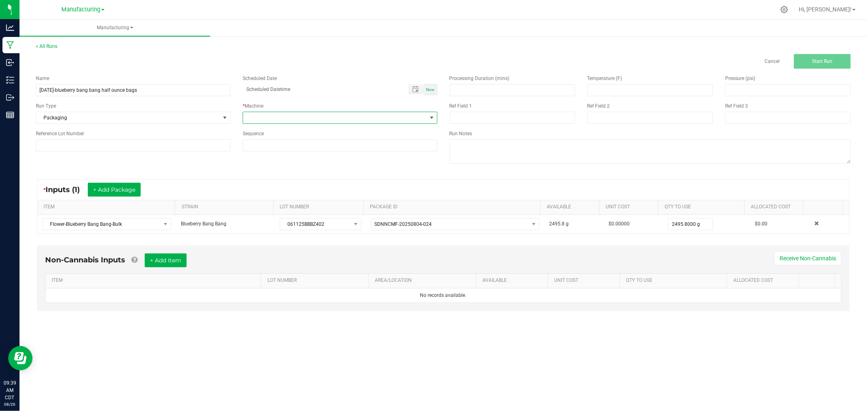
click at [277, 119] on span at bounding box center [335, 117] width 184 height 11
click at [284, 190] on li "Packaging" at bounding box center [340, 191] width 194 height 14
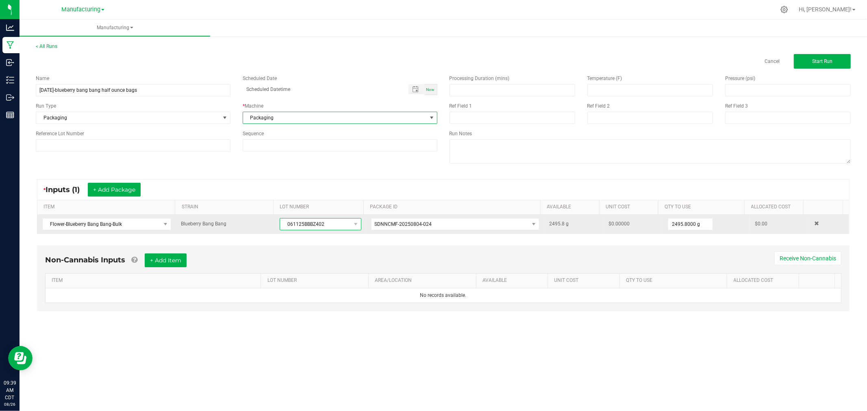
click at [318, 226] on span "061125BBBZ402" at bounding box center [315, 224] width 70 height 11
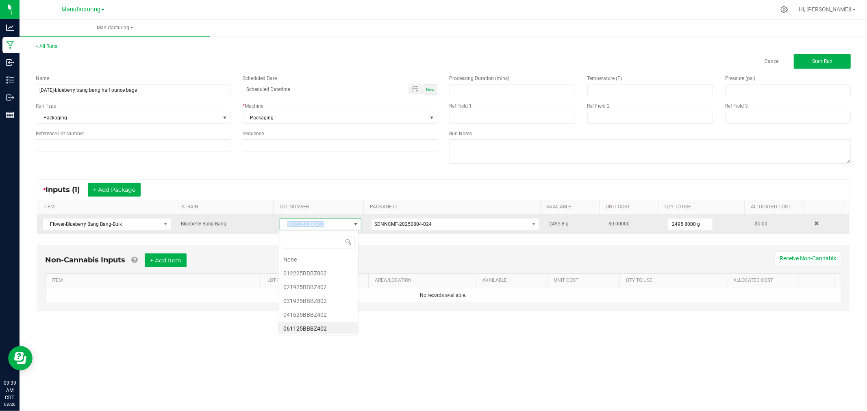
scroll to position [2, 0]
click at [318, 226] on span "061125BBBZ402" at bounding box center [315, 224] width 70 height 11
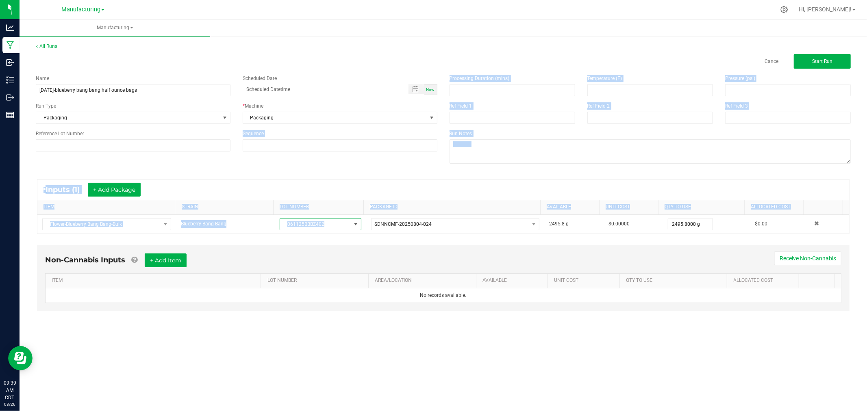
drag, startPoint x: 318, startPoint y: 227, endPoint x: 163, endPoint y: 157, distance: 170.6
click at [163, 157] on manufacturing-process-run "< All Runs Cancel Start Run Name [DATE]-blueberry bang bang half ounce bags Sch…" at bounding box center [443, 185] width 815 height 284
click at [227, 199] on div "* Inputs (1) + Add Package" at bounding box center [442, 190] width 811 height 20
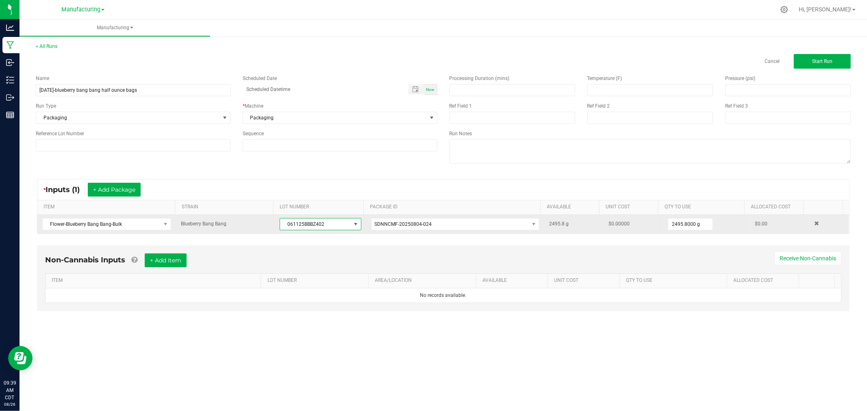
click at [295, 224] on span "061125BBBZ402" at bounding box center [315, 224] width 70 height 11
click at [296, 224] on span "061125BBBZ402" at bounding box center [315, 224] width 70 height 11
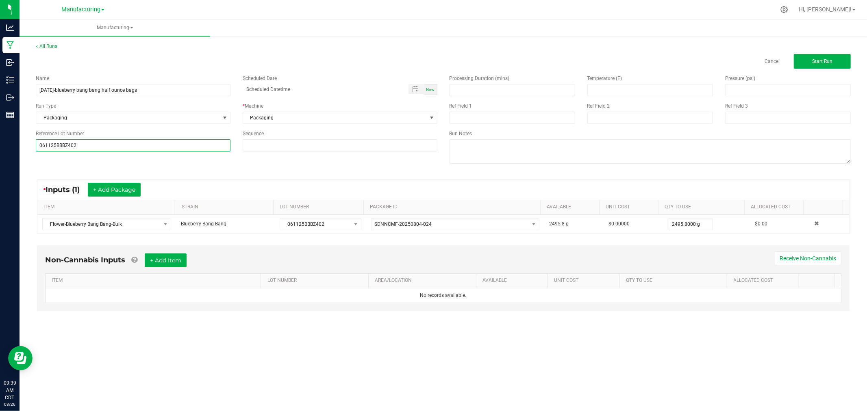
type input "061125BBBZ402"
click at [175, 156] on div "Name [DATE]-blueberry bang bang half ounce bags Scheduled Date Now Run Type Pac…" at bounding box center [237, 113] width 414 height 89
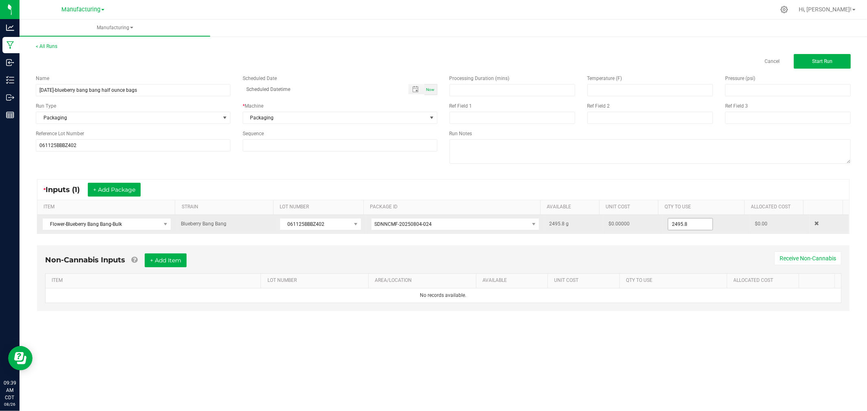
click at [702, 224] on input "2495.8" at bounding box center [690, 224] width 44 height 11
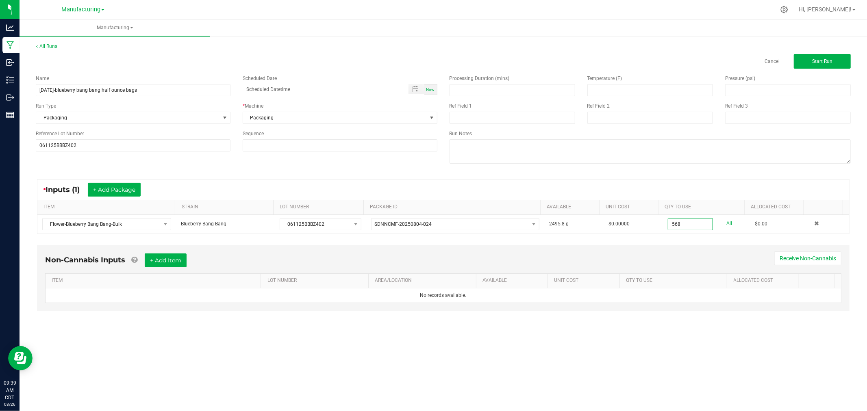
type input "568.0000 g"
click at [690, 252] on div "Non-Cannabis Inputs + Add Item Receive Non-Cannabis ITEM LOT NUMBER AREA/LOCATI…" at bounding box center [443, 278] width 812 height 66
click at [842, 59] on button "Start Run" at bounding box center [822, 61] width 57 height 15
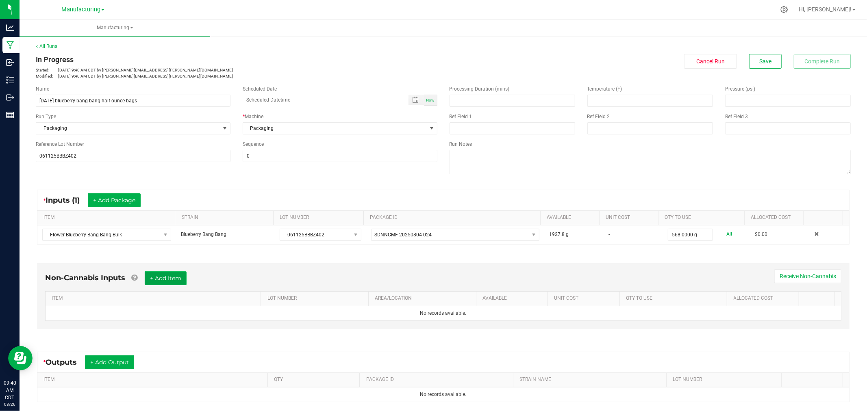
click at [179, 275] on button "+ Add Item" at bounding box center [166, 278] width 42 height 14
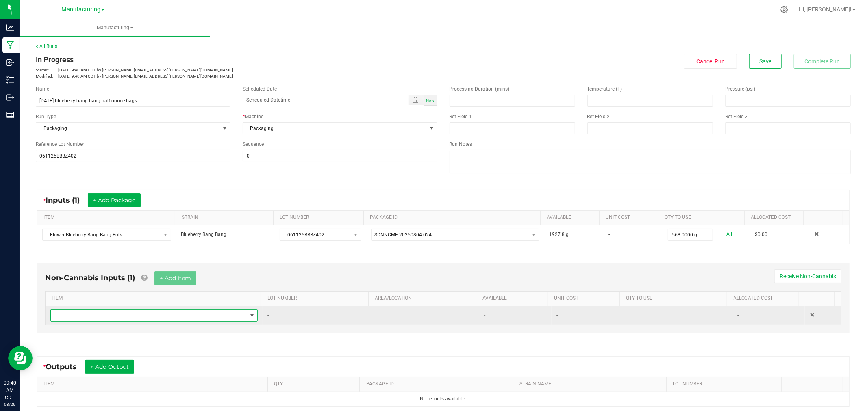
click at [183, 321] on span "NO DATA FOUND" at bounding box center [149, 315] width 196 height 11
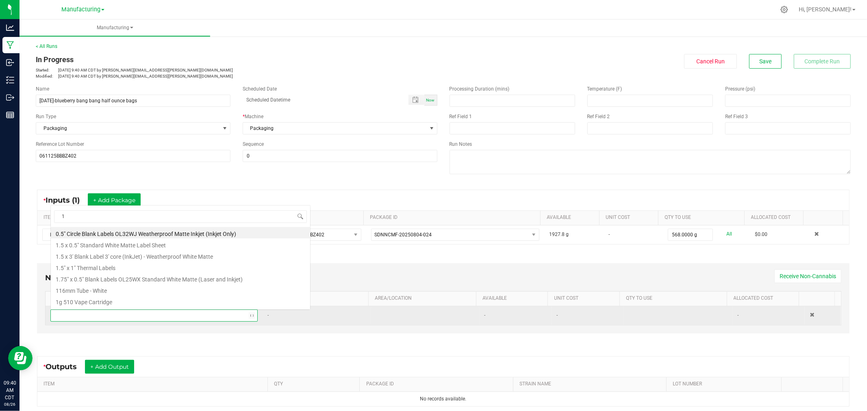
scroll to position [12, 201]
type input "1.5"
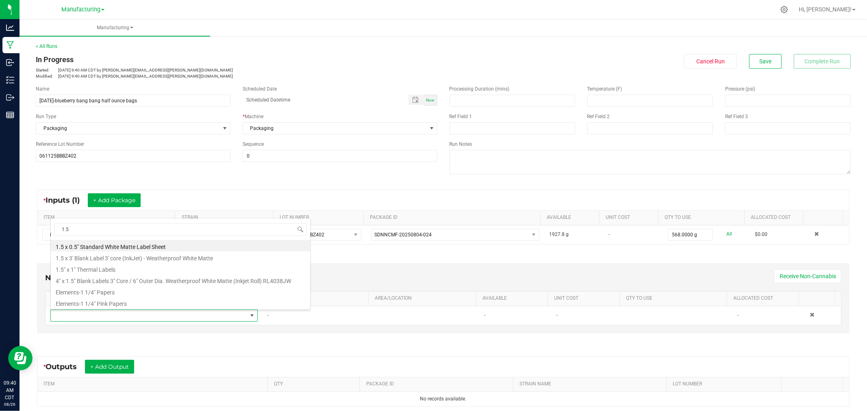
click at [129, 271] on li "1.5" x 1" Thermal Labels" at bounding box center [180, 268] width 259 height 11
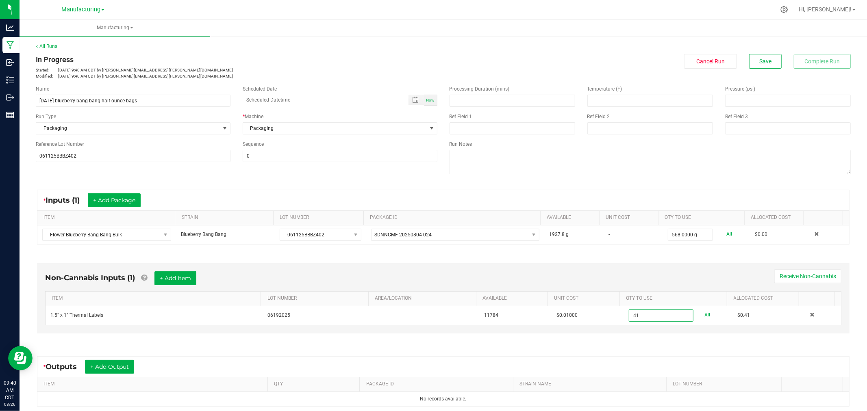
type input "41 ea"
click at [712, 262] on div "Non-Cannabis Inputs (1) + Add Item Receive Non-Cannabis ITEM LOT NUMBER AREA/LO…" at bounding box center [443, 300] width 827 height 97
click at [183, 280] on button "+ Add Item" at bounding box center [175, 278] width 42 height 14
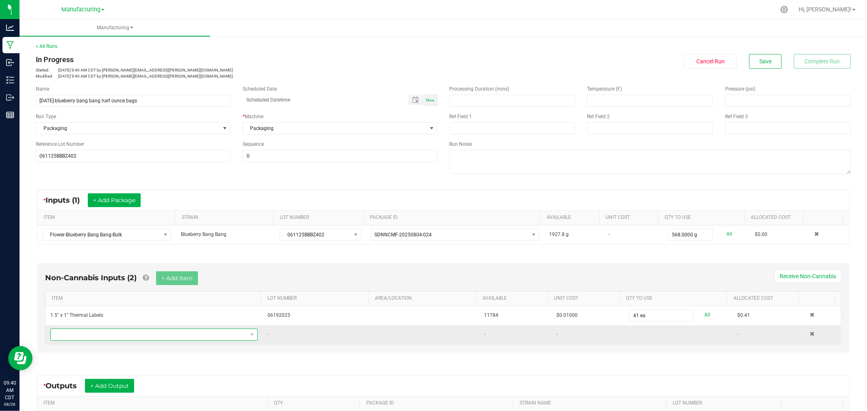
click at [162, 330] on span "NO DATA FOUND" at bounding box center [149, 334] width 196 height 11
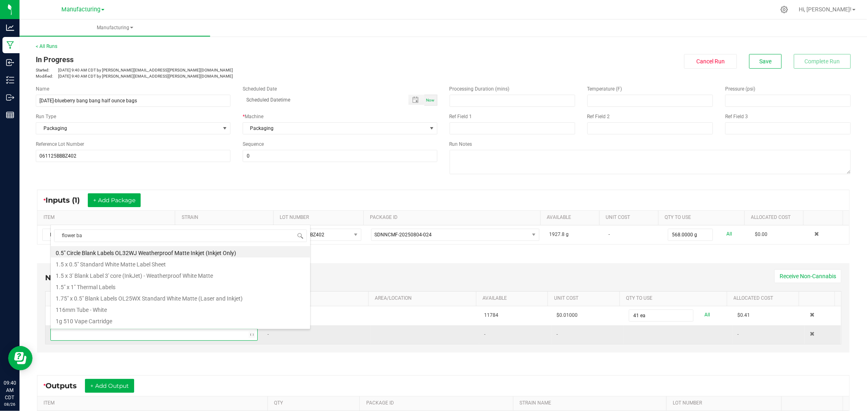
type input "flower bag"
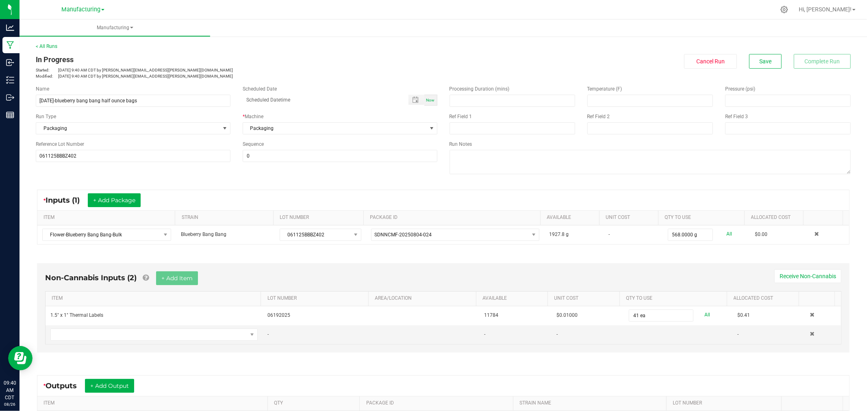
click at [469, 348] on div "Non-Cannabis Inputs (2) + Add Item Receive Non-Cannabis ITEM LOT NUMBER AREA/LO…" at bounding box center [443, 307] width 812 height 89
click at [230, 340] on span "NO DATA FOUND" at bounding box center [149, 334] width 196 height 11
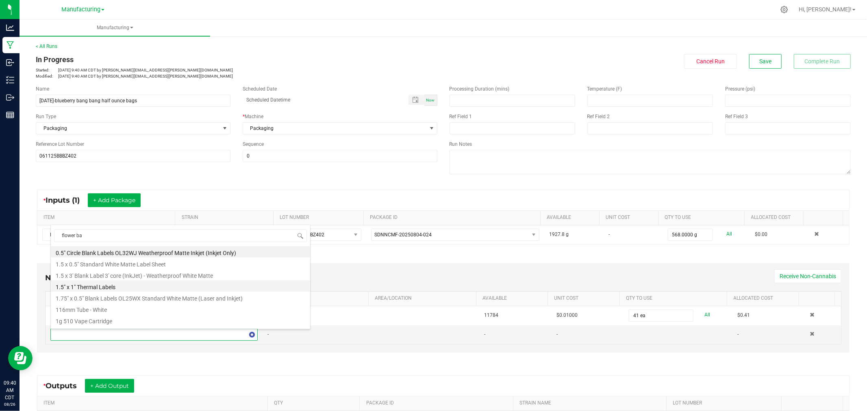
type input "flower bag"
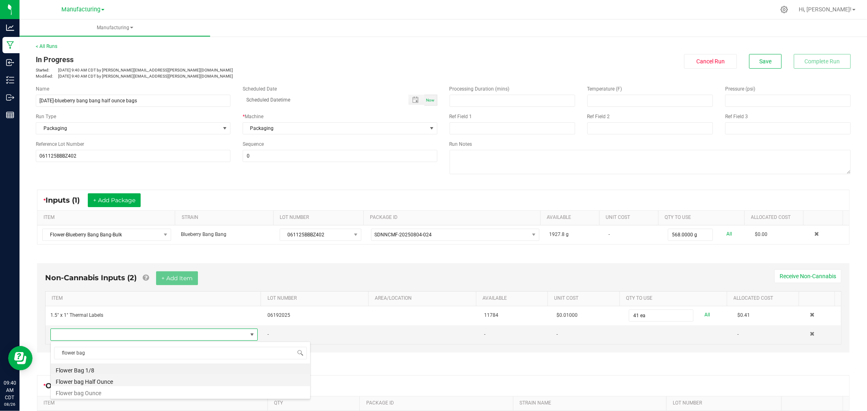
click at [100, 382] on li "Flower bag Half Ounce" at bounding box center [180, 380] width 259 height 11
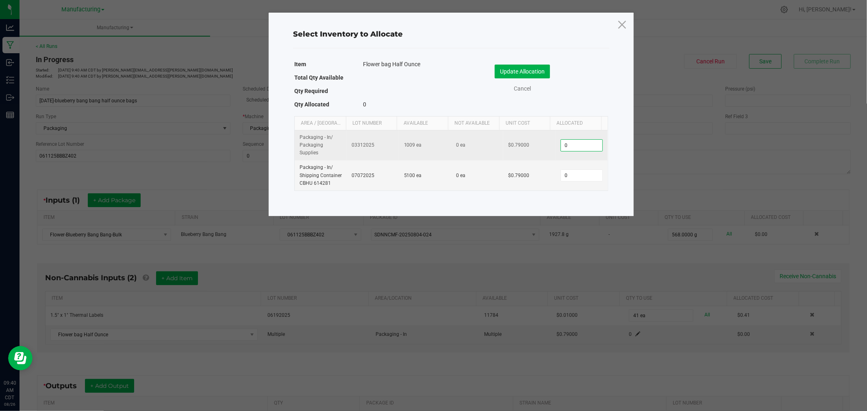
click at [567, 150] on input "0" at bounding box center [581, 145] width 41 height 11
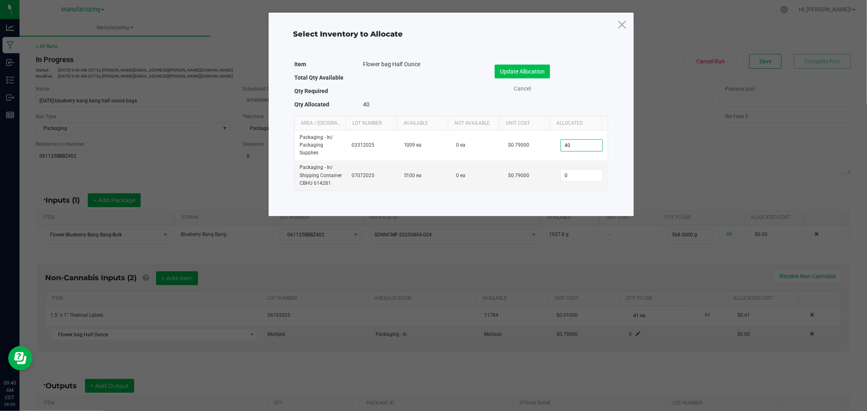
type input "40"
click at [533, 68] on button "Update Allocation" at bounding box center [521, 72] width 55 height 14
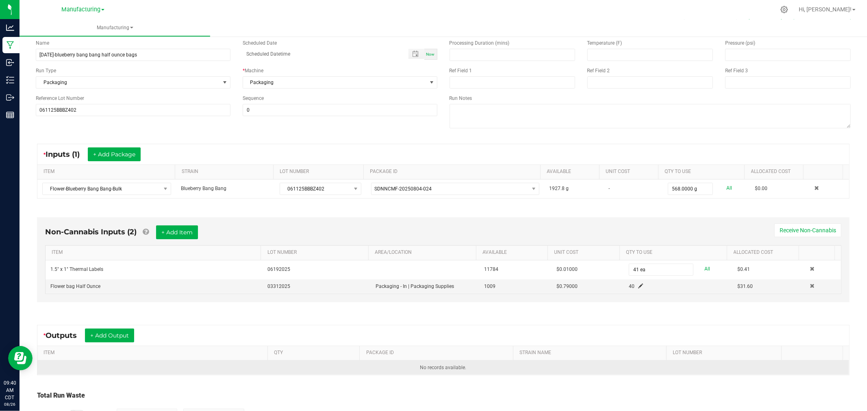
scroll to position [90, 0]
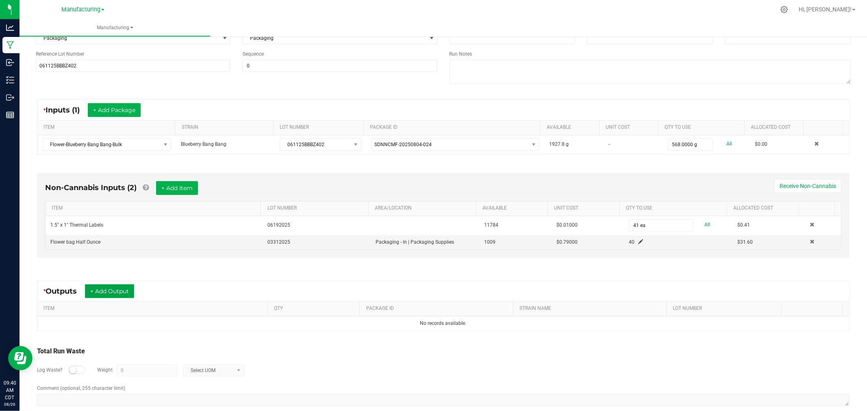
click at [122, 298] on button "+ Add Output" at bounding box center [109, 291] width 49 height 14
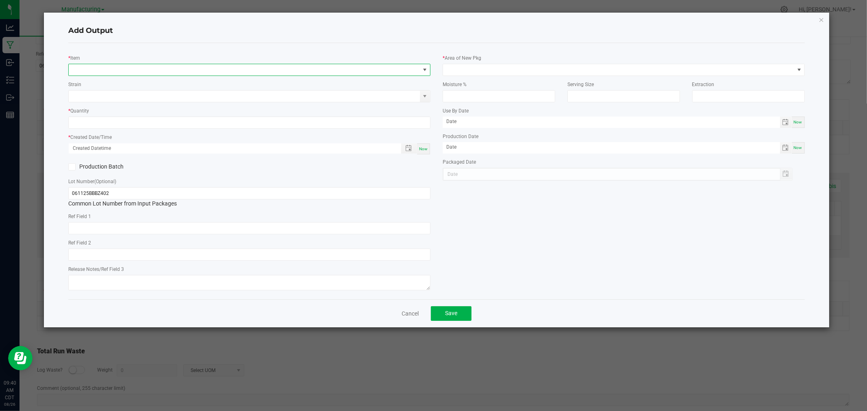
click at [145, 72] on span "NO DATA FOUND" at bounding box center [244, 69] width 351 height 11
type input "buds-blueberry bang bang"
click at [168, 102] on li "Buds-Blueberry Bang Bang-1/2oz" at bounding box center [249, 103] width 361 height 11
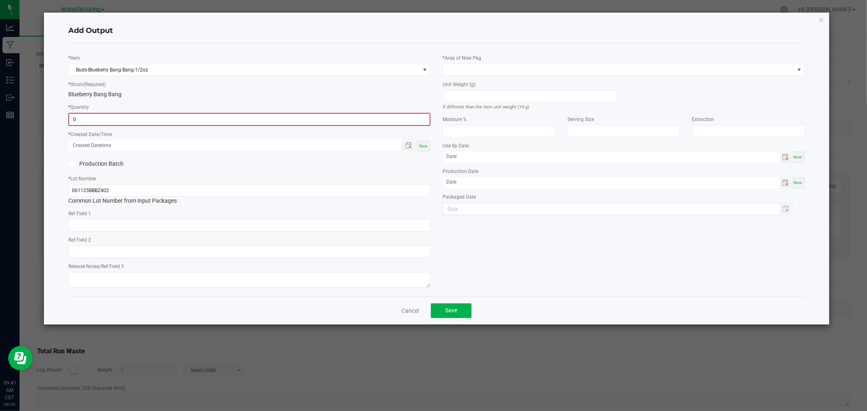
click at [169, 120] on input "0" at bounding box center [249, 119] width 360 height 11
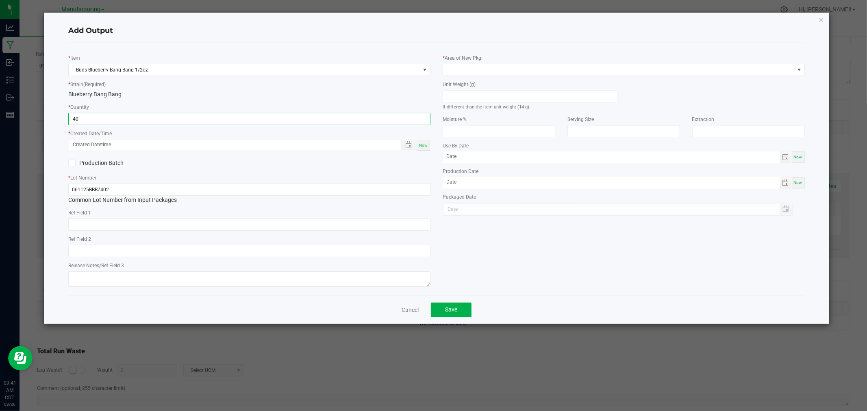
type input "40 ea"
drag, startPoint x: 421, startPoint y: 145, endPoint x: 429, endPoint y: 137, distance: 11.5
click at [422, 145] on span "Now" at bounding box center [423, 145] width 9 height 4
type input "[DATE] 9:41 AM"
type input "[DATE]"
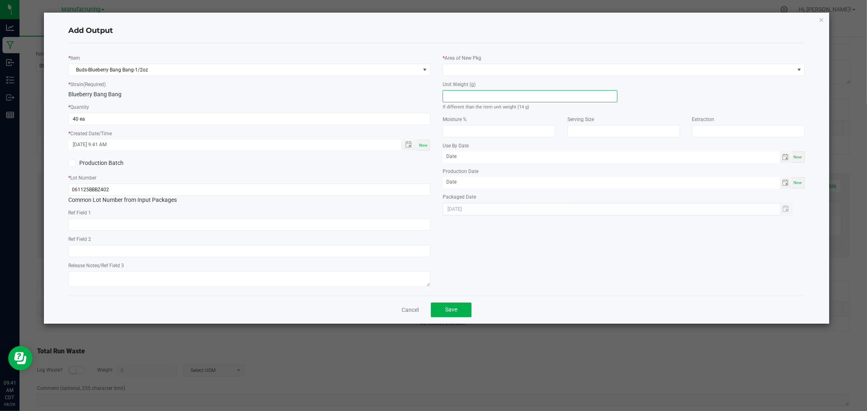
click at [486, 95] on input at bounding box center [530, 96] width 174 height 11
type input "14"
click at [474, 67] on span at bounding box center [618, 69] width 351 height 11
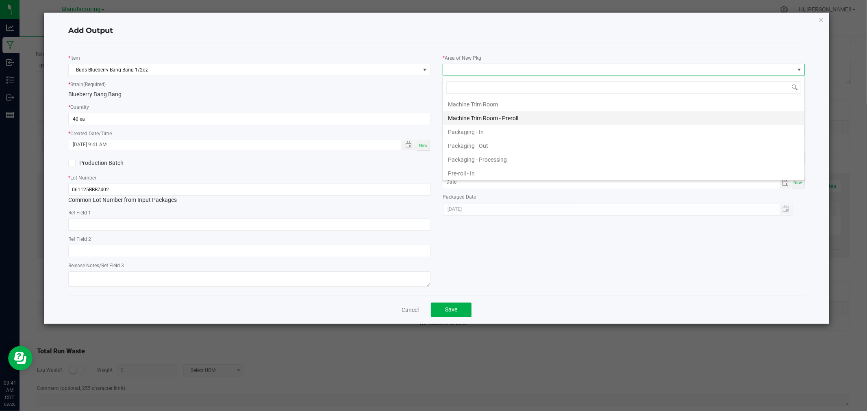
scroll to position [225, 0]
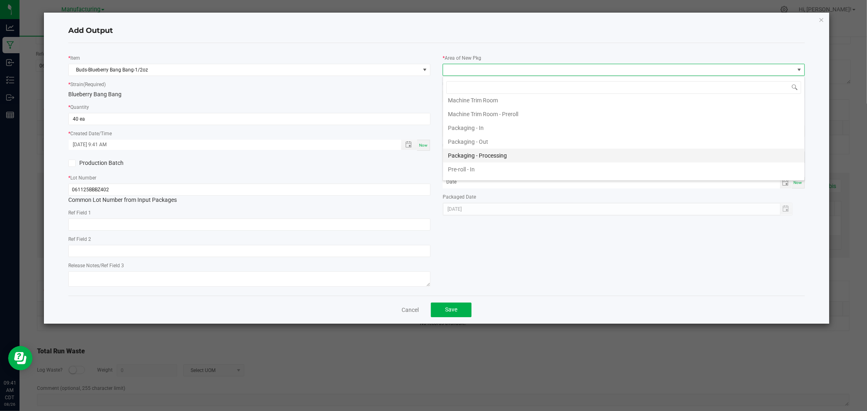
click at [501, 161] on li "Packaging - Processing" at bounding box center [623, 156] width 361 height 14
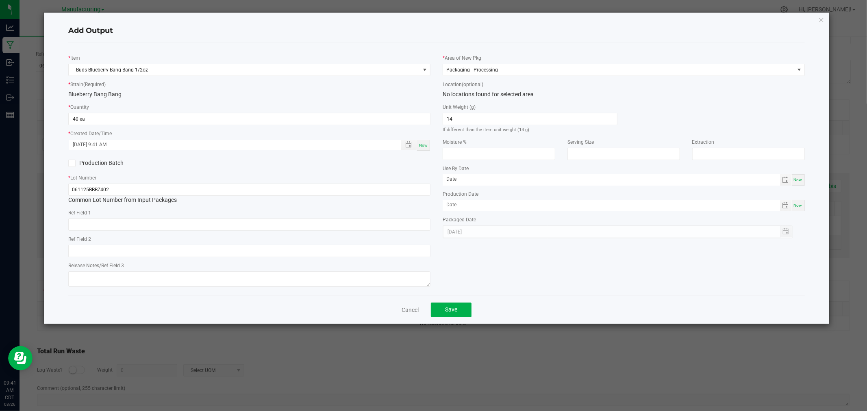
click at [429, 43] on div "* Item Buds-Blueberry Bang Bang-1/2oz * Strain (Required) Blueberry Bang Bang *…" at bounding box center [436, 169] width 736 height 253
click at [452, 317] on button "Save" at bounding box center [451, 310] width 41 height 15
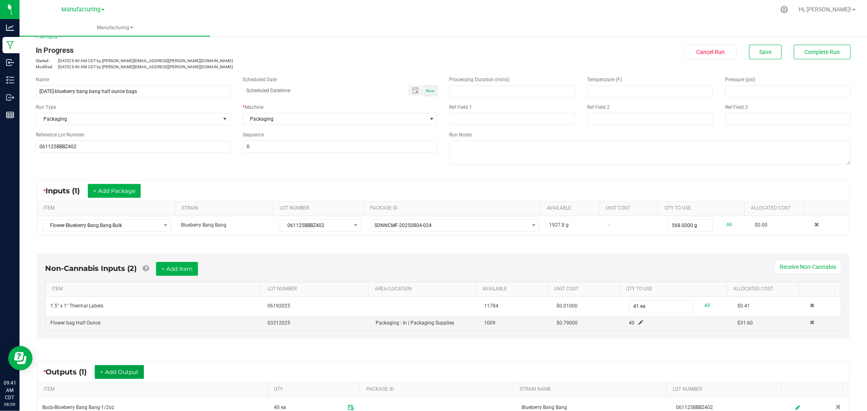
scroll to position [0, 0]
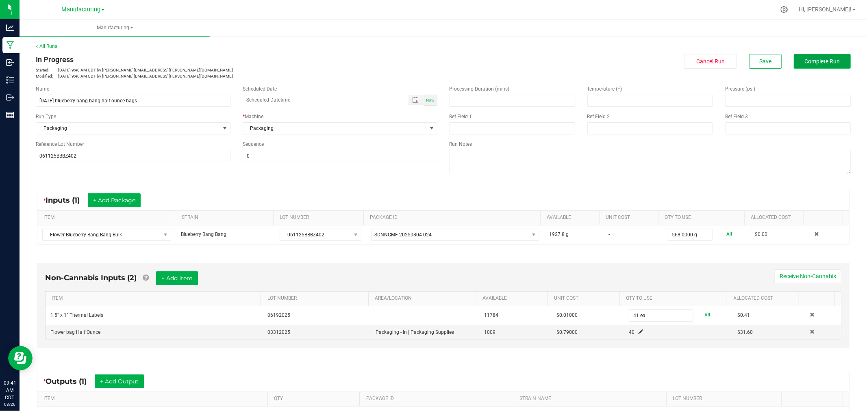
click at [811, 61] on span "Complete Run" at bounding box center [821, 61] width 35 height 7
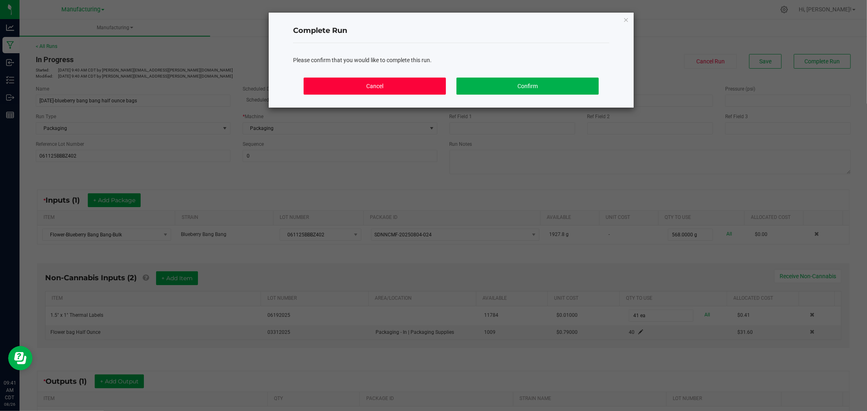
click at [404, 86] on button "Cancel" at bounding box center [375, 86] width 142 height 17
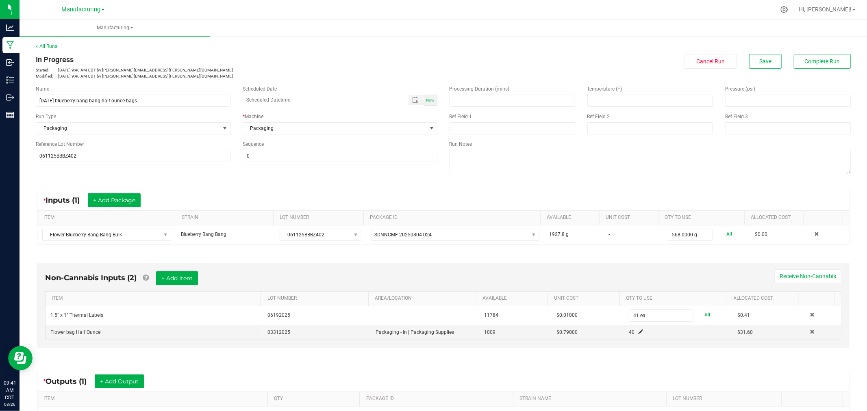
click at [838, 52] on div "< All Runs In Progress Started: [DATE] 9:40 AM CDT by [PERSON_NAME][EMAIL_ADDRE…" at bounding box center [443, 61] width 815 height 37
click at [828, 59] on span "Complete Run" at bounding box center [821, 61] width 35 height 7
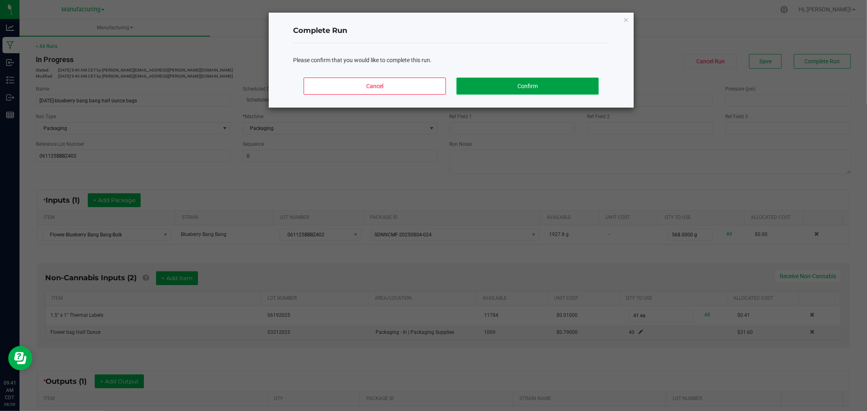
click at [578, 87] on button "Confirm" at bounding box center [527, 86] width 142 height 17
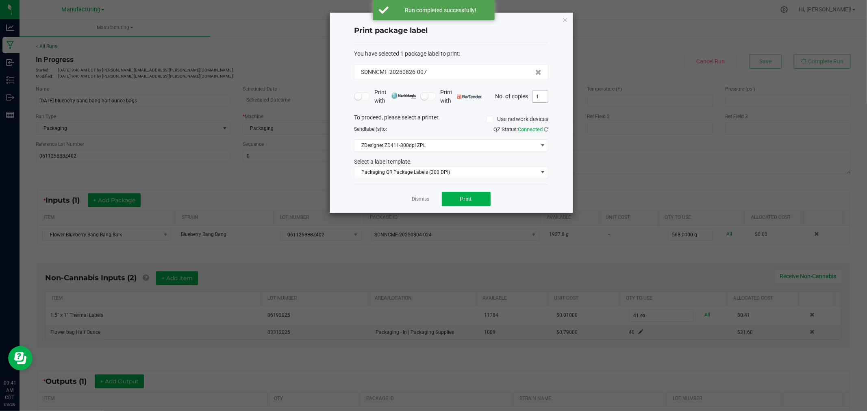
click at [538, 98] on input "1" at bounding box center [539, 96] width 15 height 11
type input "41"
click at [460, 204] on button "Print" at bounding box center [466, 199] width 49 height 15
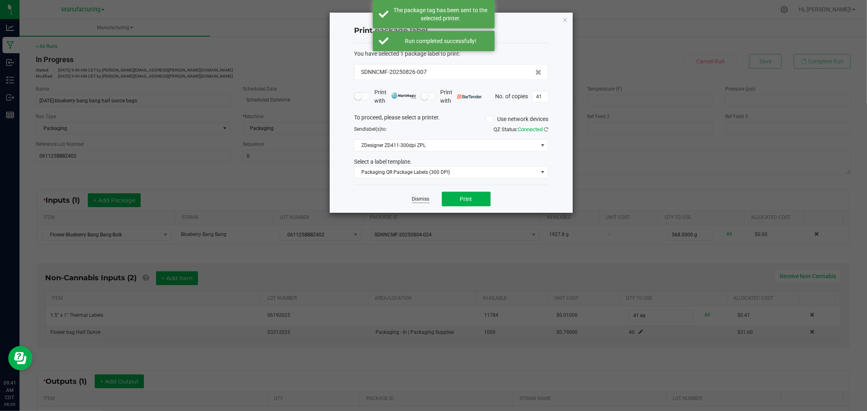
click at [424, 198] on link "Dismiss" at bounding box center [420, 199] width 17 height 7
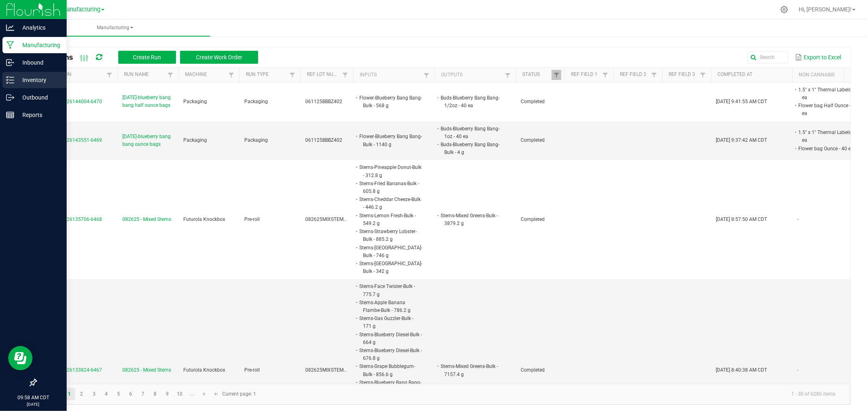
click at [11, 78] on icon at bounding box center [10, 80] width 8 height 8
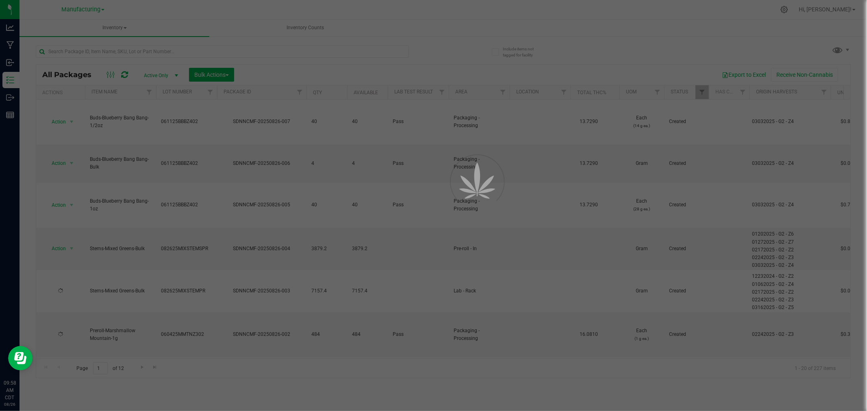
click at [89, 9] on span "Manufacturing" at bounding box center [80, 9] width 39 height 7
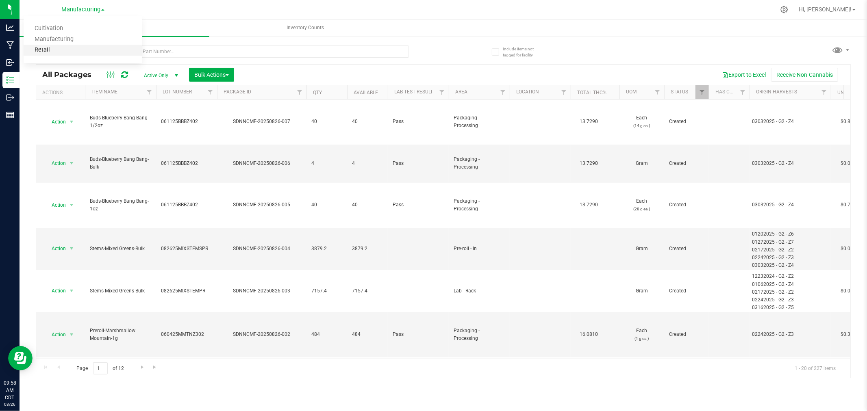
click at [82, 48] on link "Retail" at bounding box center [83, 50] width 119 height 11
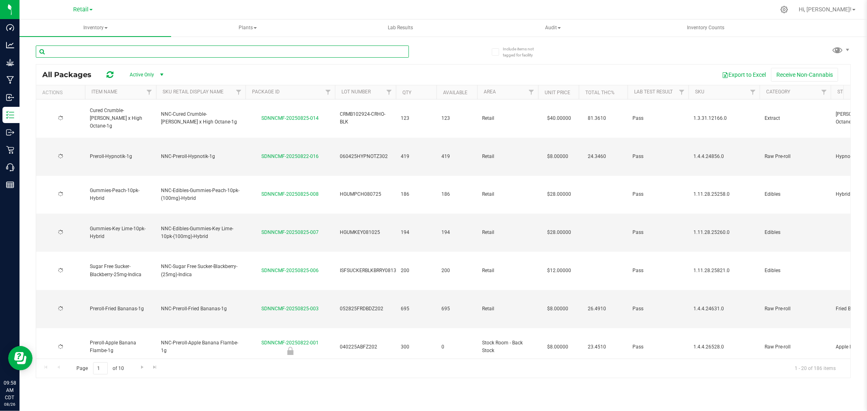
click at [122, 50] on input "text" at bounding box center [222, 52] width 373 height 12
type input "buds-cheddar"
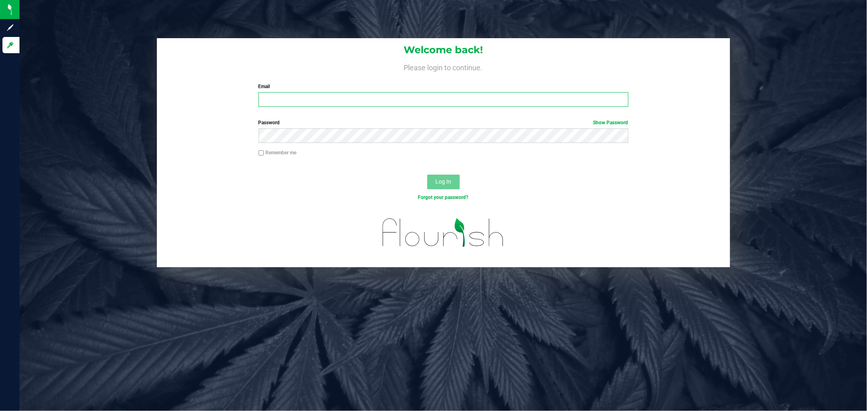
click at [385, 95] on input "Email" at bounding box center [443, 99] width 370 height 15
type input "[PERSON_NAME][EMAIL_ADDRESS][PERSON_NAME][DOMAIN_NAME]"
click at [318, 144] on div "Password Show Password" at bounding box center [443, 134] width 573 height 30
click at [427, 175] on button "Log In" at bounding box center [443, 182] width 33 height 15
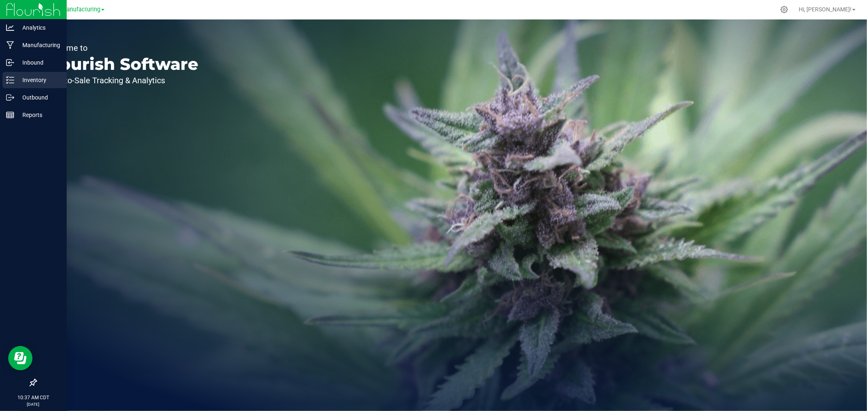
click at [11, 78] on icon at bounding box center [10, 80] width 8 height 8
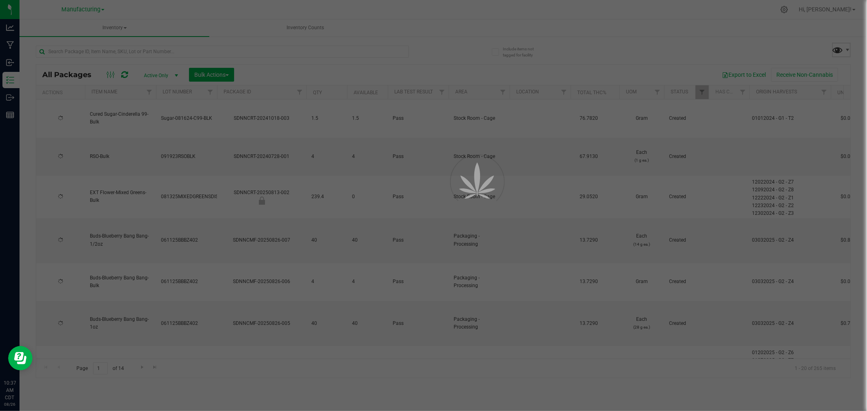
type input "[DATE]"
click at [841, 47] on span at bounding box center [838, 50] width 12 height 12
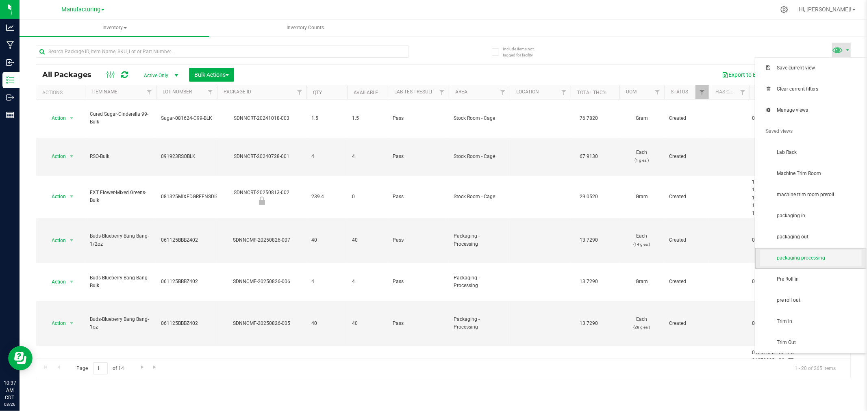
click at [837, 256] on span "packaging processing" at bounding box center [818, 258] width 85 height 7
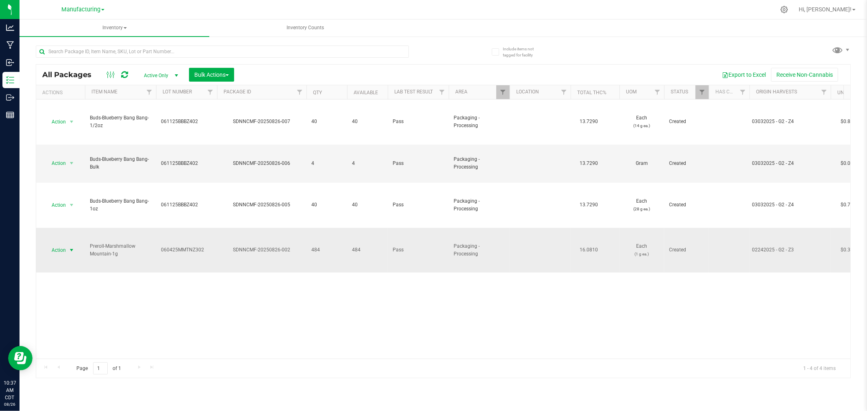
click at [66, 245] on span "Action" at bounding box center [55, 250] width 22 height 11
click at [64, 294] on li "Locate package" at bounding box center [70, 297] width 51 height 12
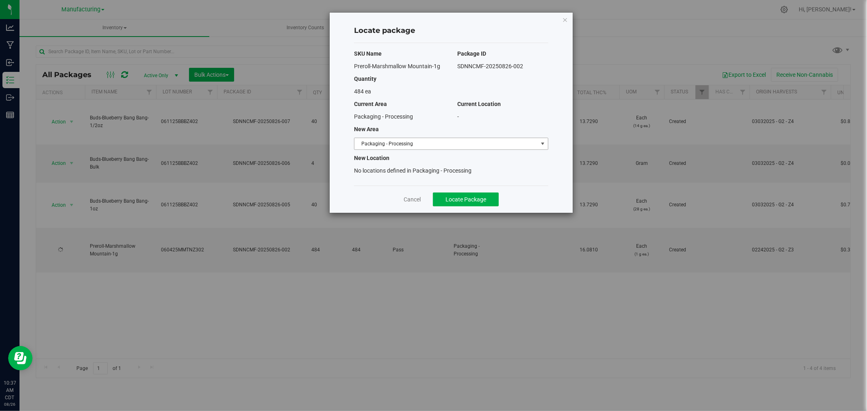
click at [408, 139] on span "Packaging - Processing" at bounding box center [445, 143] width 183 height 11
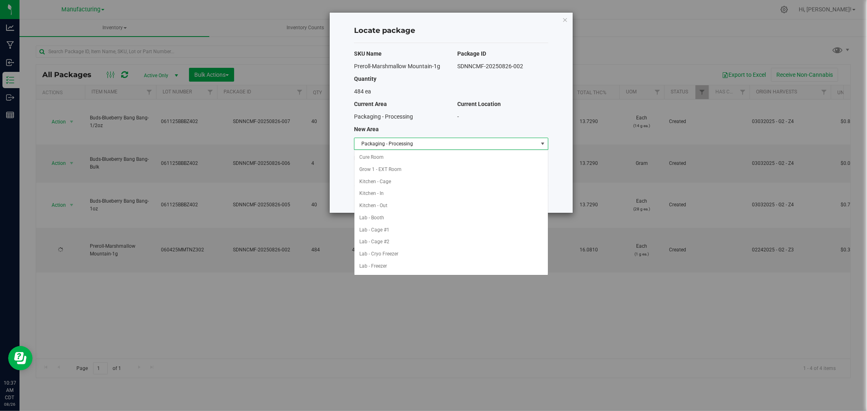
scroll to position [133, 0]
click at [396, 257] on li "Packaging - Out" at bounding box center [450, 254] width 193 height 12
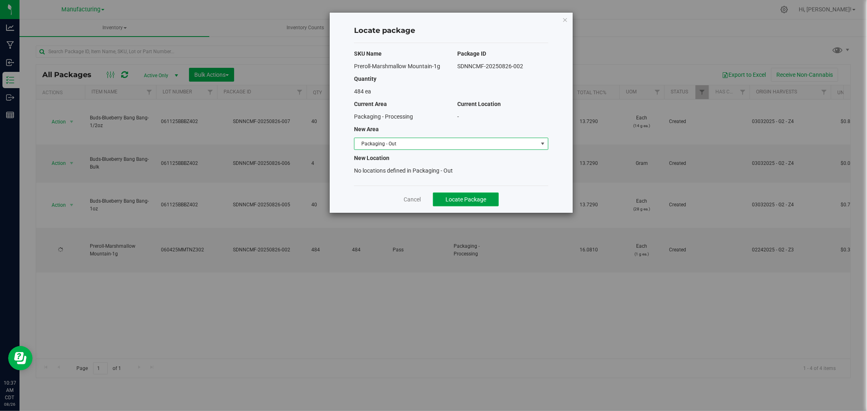
click at [448, 202] on span "Locate Package" at bounding box center [465, 199] width 41 height 7
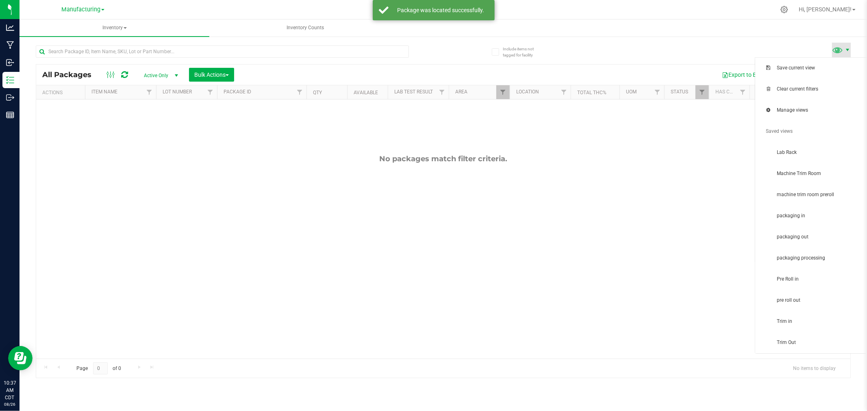
click at [847, 47] on span at bounding box center [847, 50] width 7 height 7
click at [822, 91] on span "Clear current filters" at bounding box center [818, 89] width 85 height 7
